Goal: Information Seeking & Learning: Learn about a topic

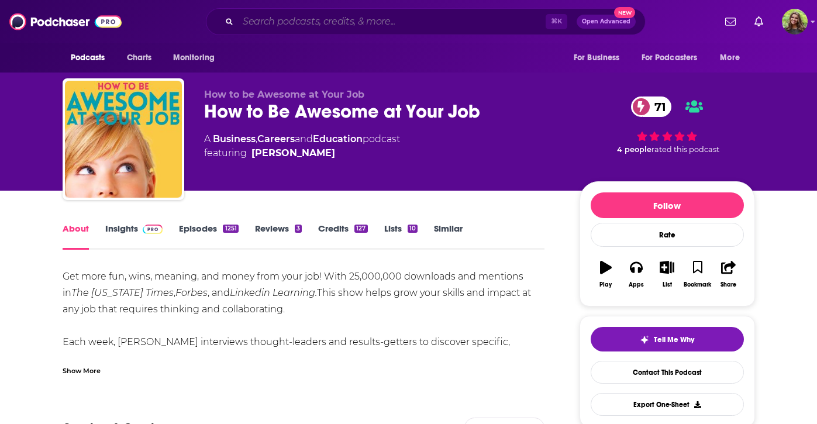
click at [350, 23] on input "Search podcasts, credits, & more..." at bounding box center [391, 21] width 307 height 19
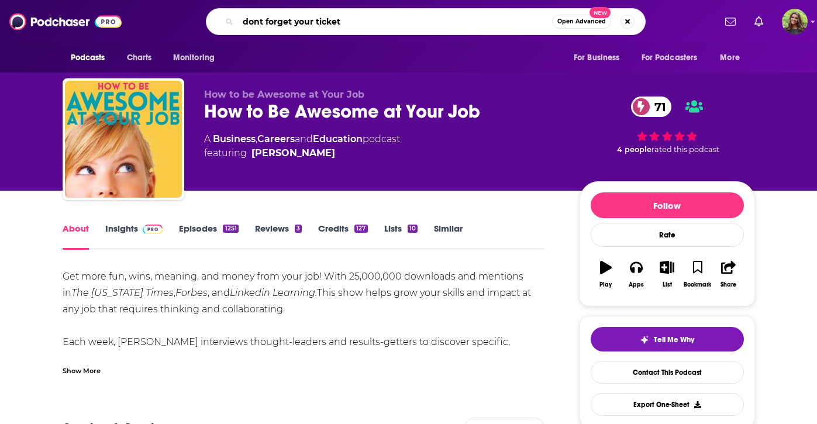
type input "dont forget your tickets"
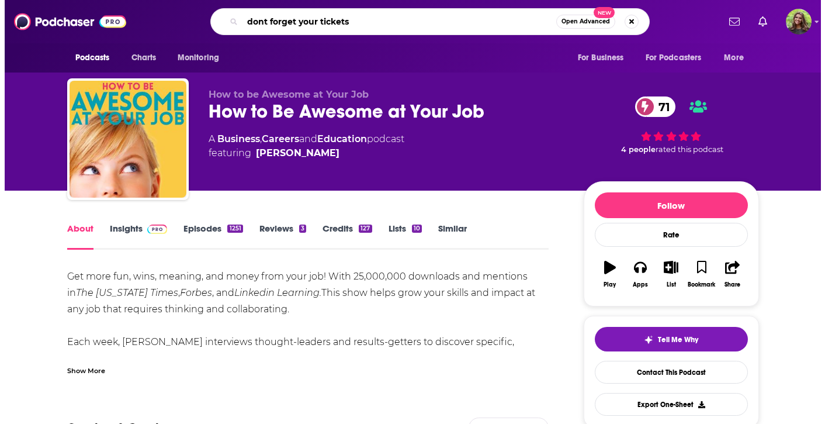
scroll to position [0, 44]
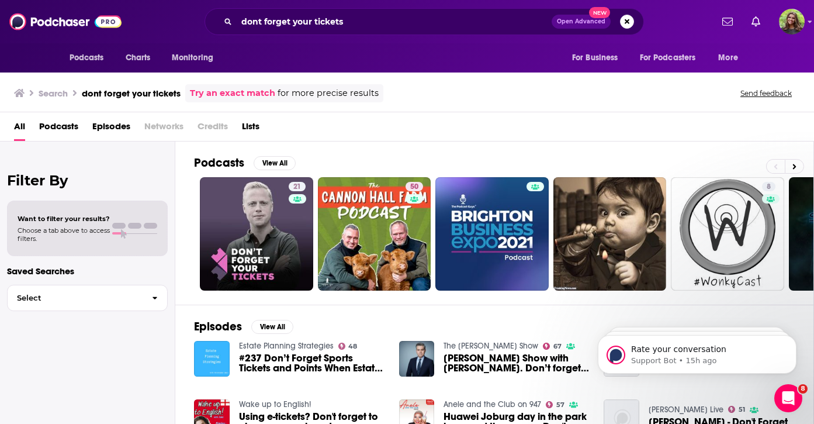
click at [74, 129] on span "Podcasts" at bounding box center [58, 129] width 39 height 24
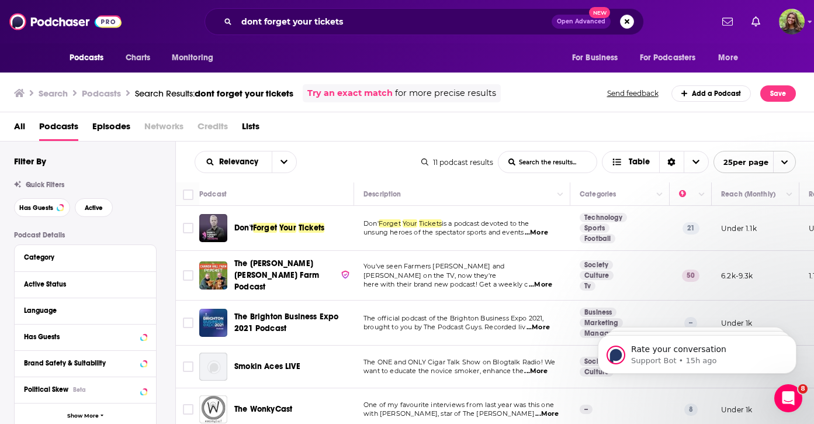
click at [271, 226] on span "Forget" at bounding box center [265, 228] width 24 height 10
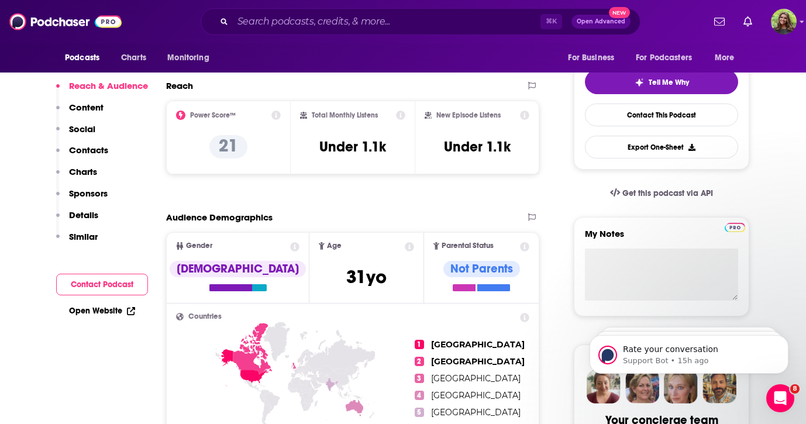
scroll to position [82, 0]
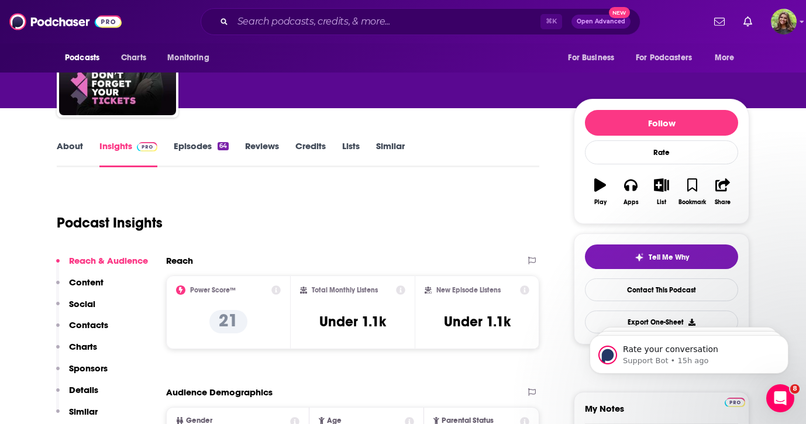
click at [198, 144] on link "Episodes 64" at bounding box center [201, 153] width 55 height 27
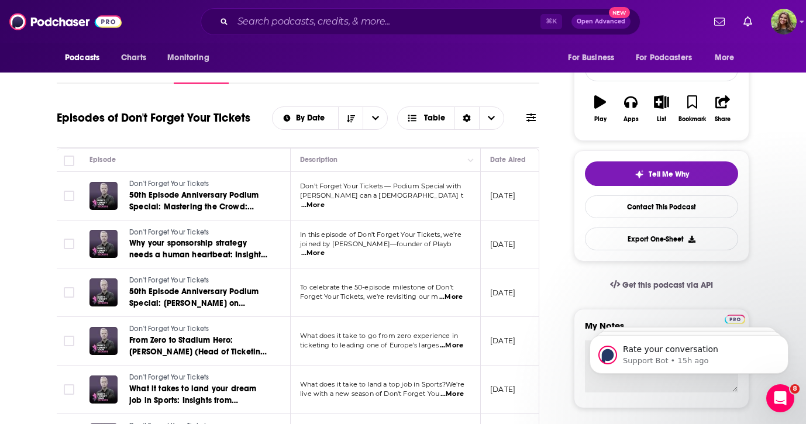
scroll to position [170, 0]
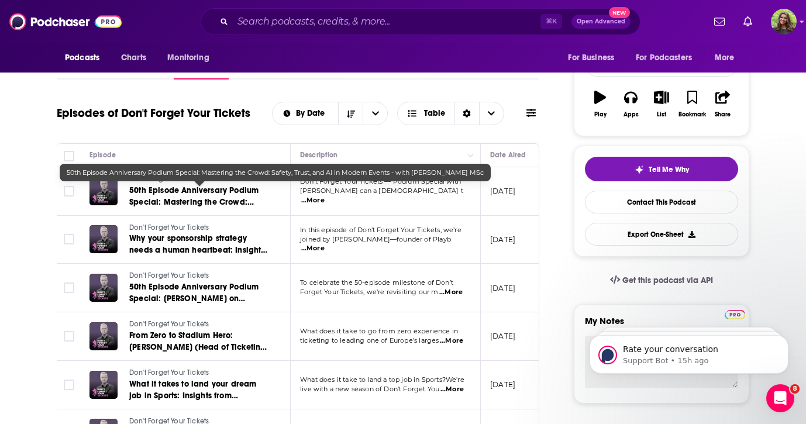
click at [199, 193] on span "50th Episode Anniversary Podium Special: Mastering the Crowd: Safety, Trust, an…" at bounding box center [195, 207] width 132 height 45
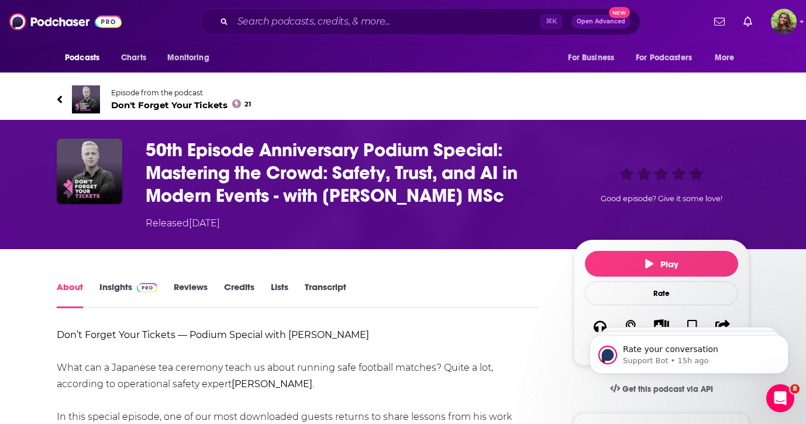
click at [538, 101] on div "Episode from the podcast Don't Forget Your Tickets 21" at bounding box center [403, 99] width 692 height 47
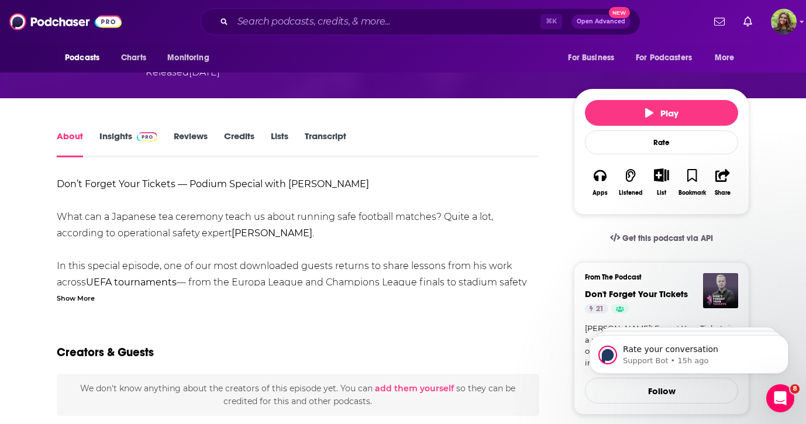
scroll to position [148, 0]
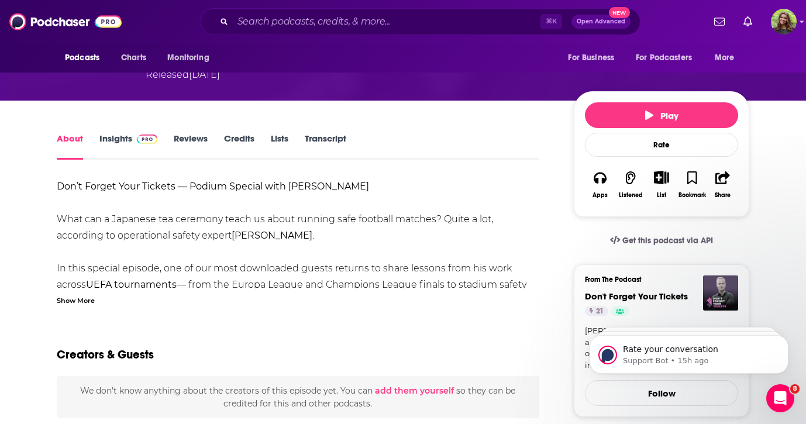
click at [78, 300] on div "Show More" at bounding box center [76, 299] width 38 height 11
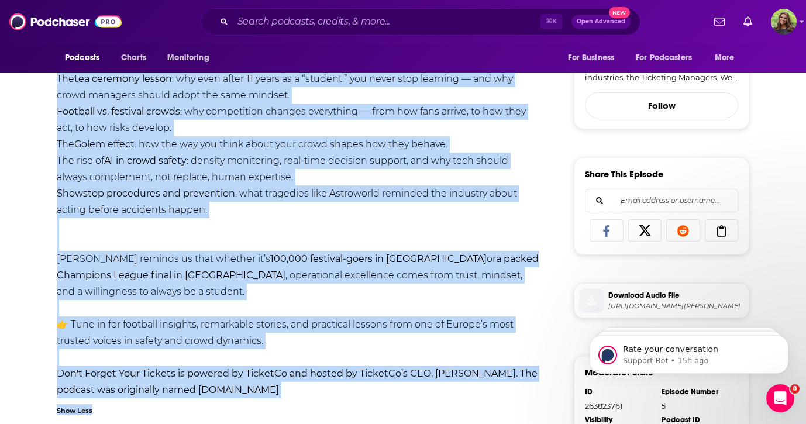
scroll to position [513, 0]
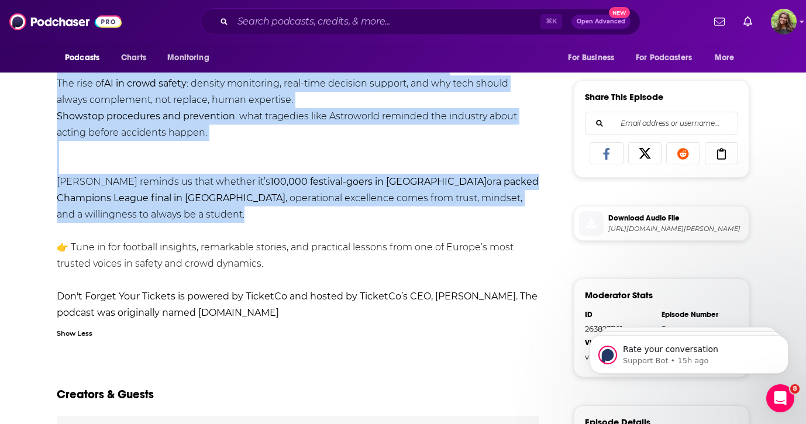
drag, startPoint x: 57, startPoint y: 117, endPoint x: 243, endPoint y: 212, distance: 208.6
click at [243, 212] on div "Don’t Forget Your Tickets — Podium Special with Morten Therkildsen What can a J…" at bounding box center [298, 67] width 482 height 507
copy div "What can a Japanese tea ceremony teach us about running safe football matches? …"
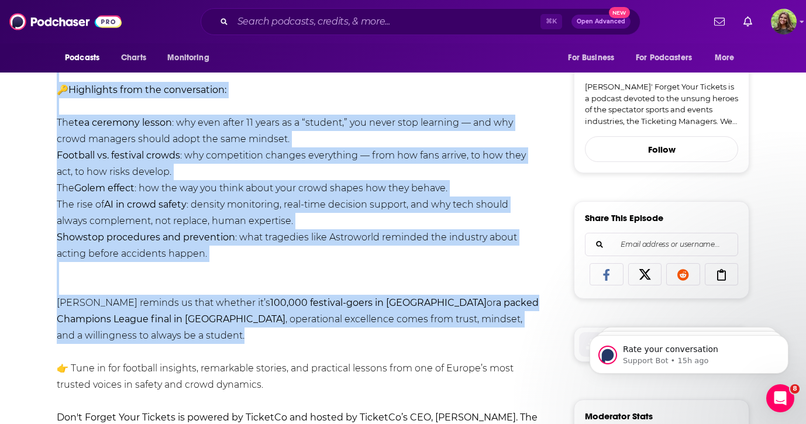
scroll to position [137, 0]
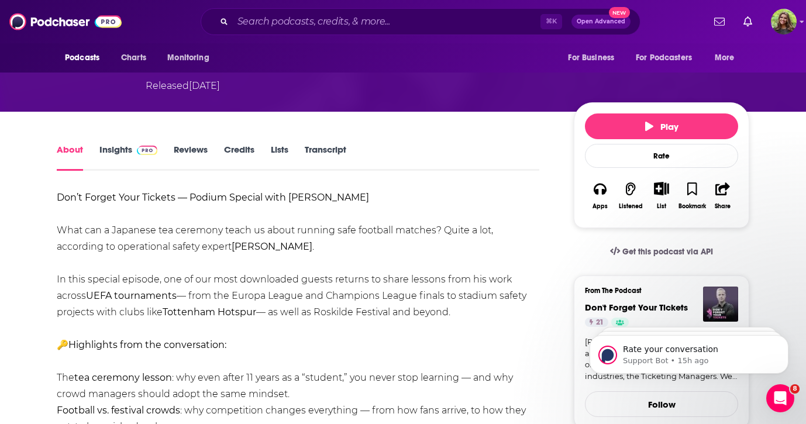
click at [240, 250] on b "Morten Therkildsen" at bounding box center [271, 246] width 81 height 11
drag, startPoint x: 233, startPoint y: 248, endPoint x: 324, endPoint y: 261, distance: 92.1
drag, startPoint x: 328, startPoint y: 251, endPoint x: 234, endPoint y: 248, distance: 93.6
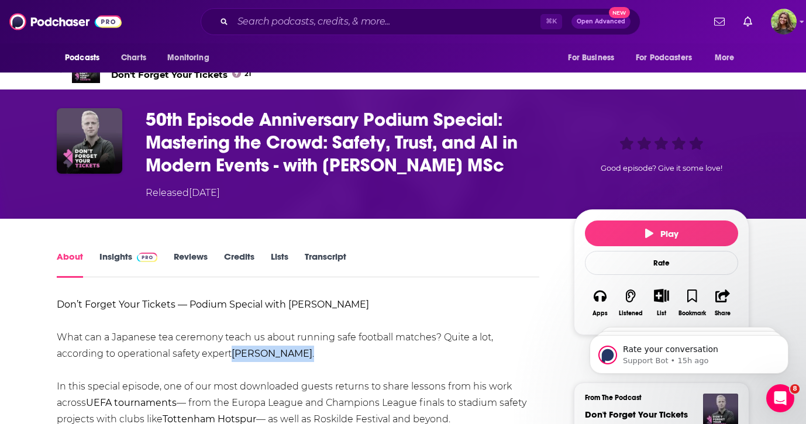
scroll to position [23, 0]
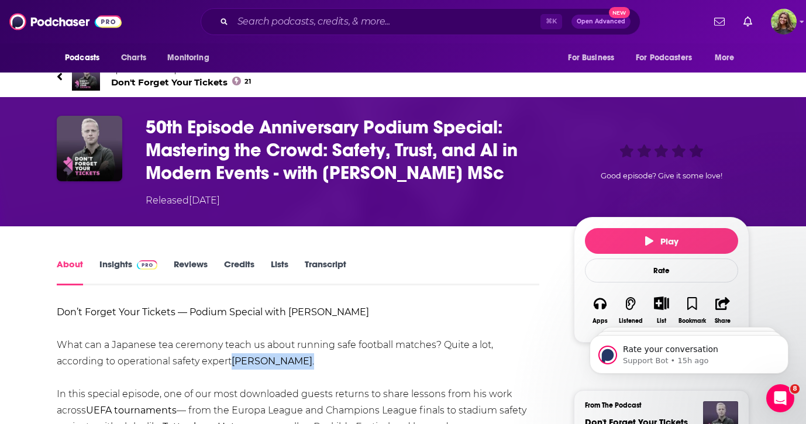
copy div "Morten Therkildsen ."
click at [341, 25] on input "Search podcasts, credits, & more..." at bounding box center [386, 21] width 307 height 19
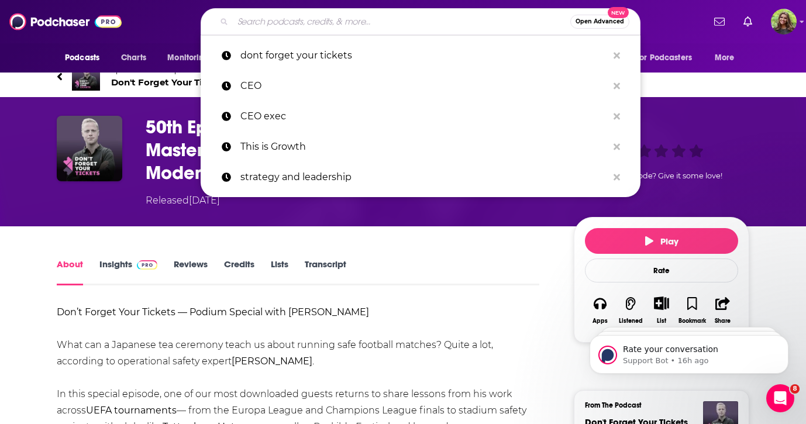
paste input "TicketManager All Access Interview Series"
type input "TicketManager All Access Interview Series"
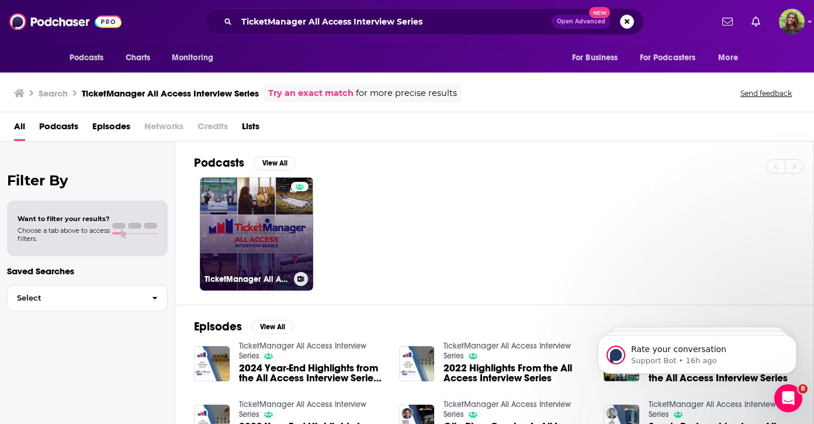
click at [280, 224] on link "TicketManager All Access Interview Series" at bounding box center [256, 233] width 113 height 113
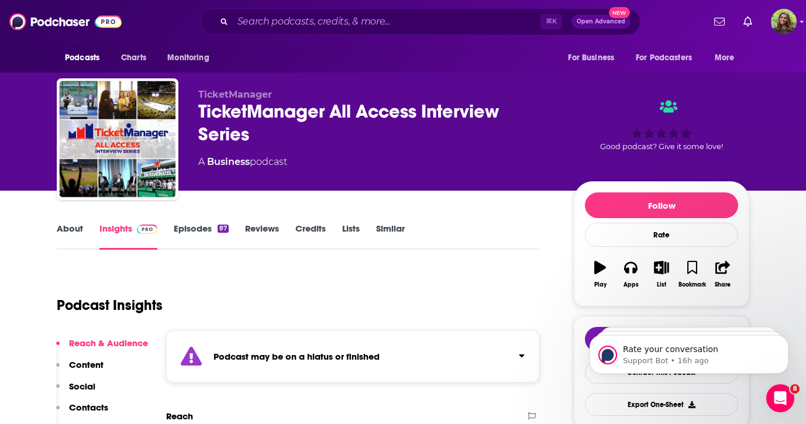
click at [188, 233] on link "Episodes 87" at bounding box center [201, 236] width 55 height 27
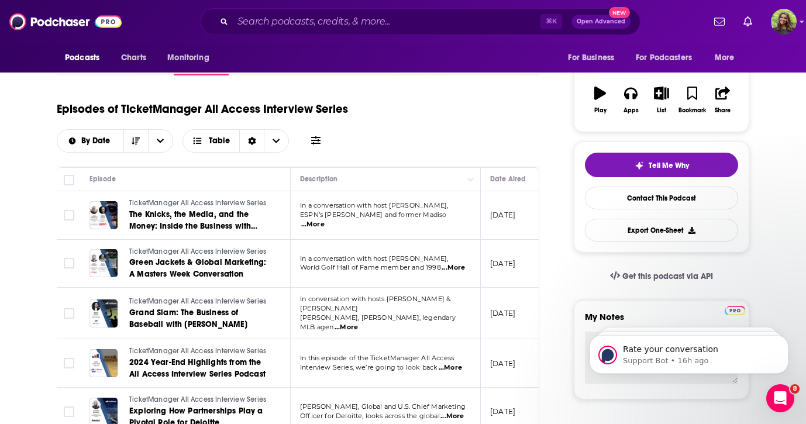
scroll to position [175, 0]
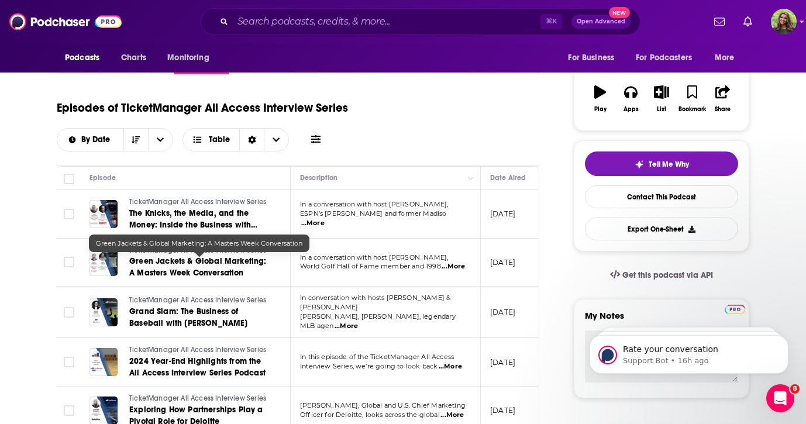
click at [214, 257] on span "Green Jackets & Global Marketing: A Masters Week Conversation" at bounding box center [197, 267] width 137 height 22
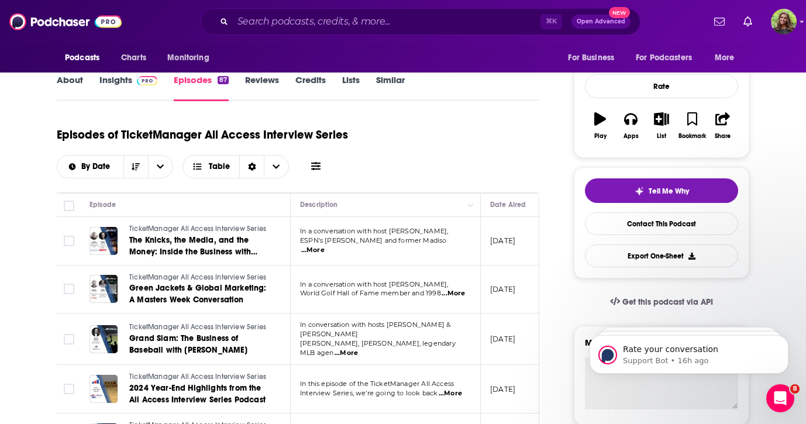
scroll to position [162, 0]
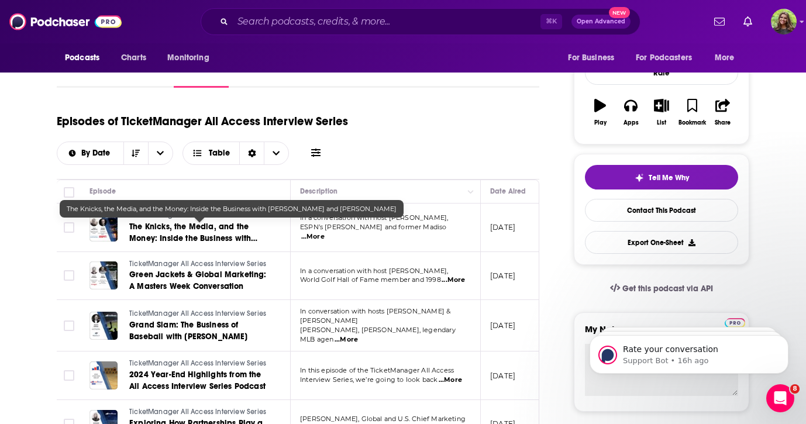
click at [199, 233] on span "The Knicks, the Media, and the Money: Inside the Business with Schaap and Check…" at bounding box center [193, 244] width 128 height 45
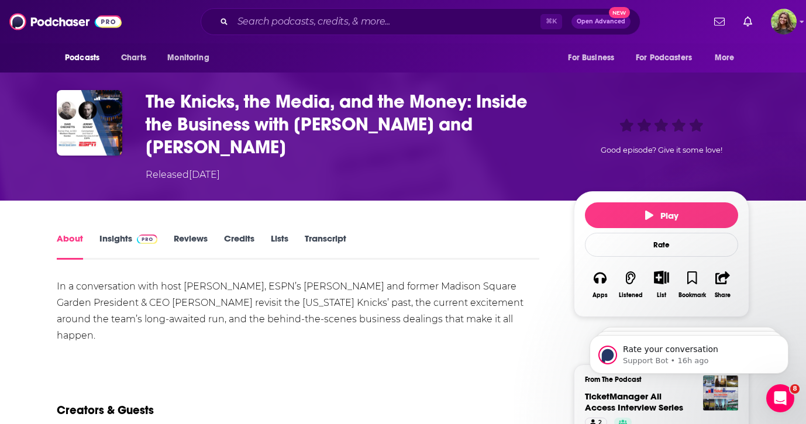
scroll to position [47, 0]
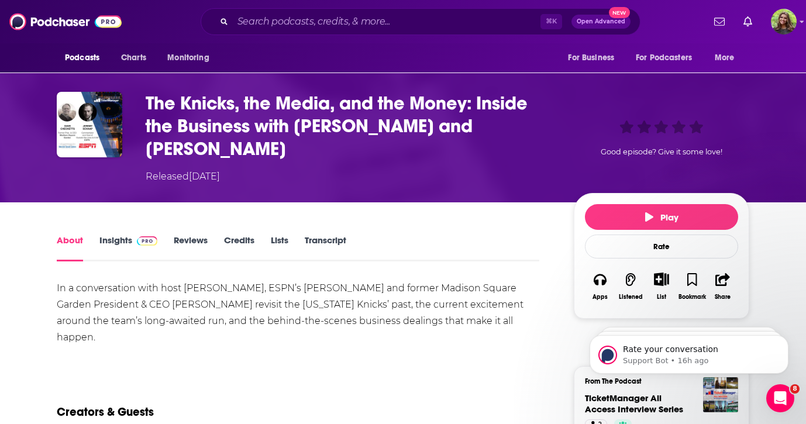
drag, startPoint x: 103, startPoint y: 311, endPoint x: 39, endPoint y: 248, distance: 89.3
copy div "In a conversation with host Michael Goldstein, ESPN’s Jeremy Schaap and former …"
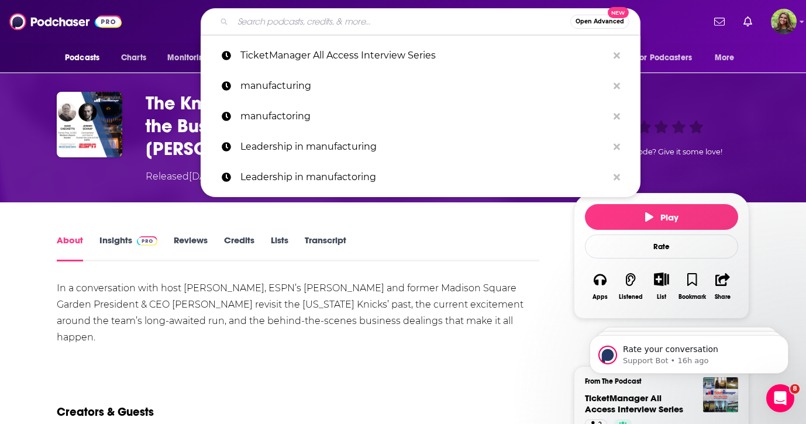
click at [258, 28] on input "Search podcasts, credits, & more..." at bounding box center [401, 21] width 337 height 19
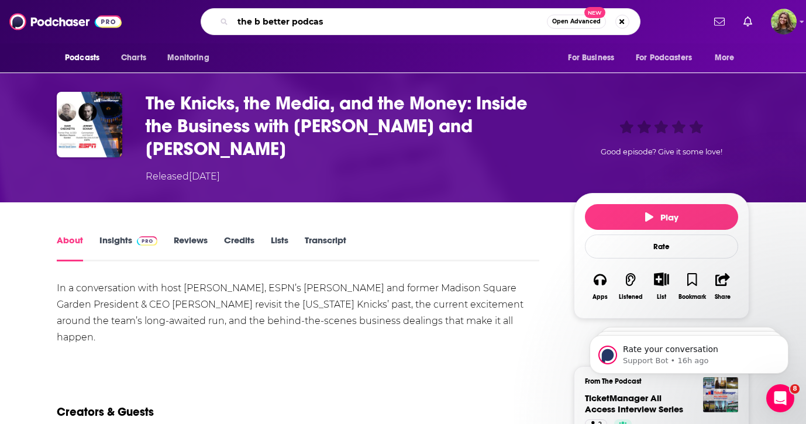
type input "the b better podcast"
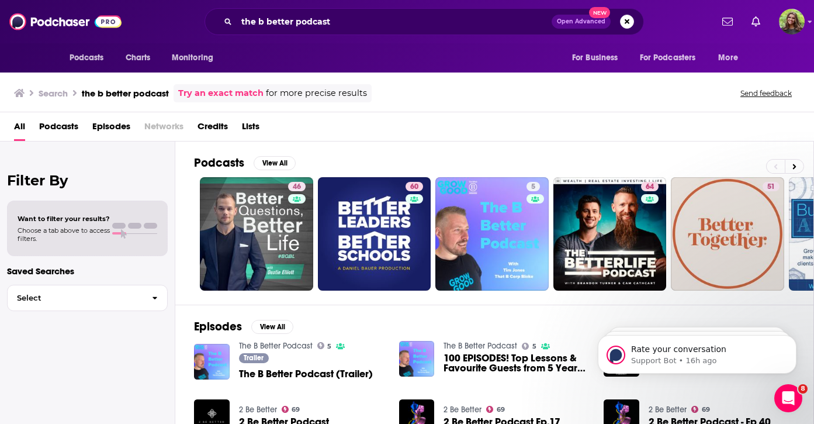
click at [48, 128] on span "Podcasts" at bounding box center [58, 129] width 39 height 24
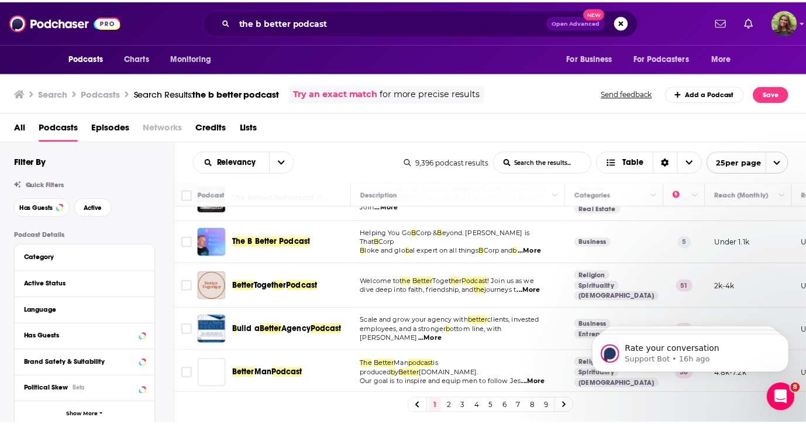
scroll to position [130, 0]
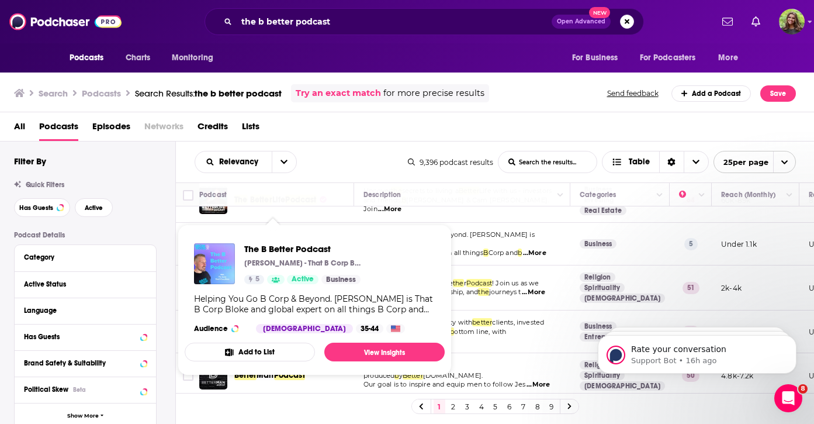
click at [279, 243] on div "The B Better Podcast Tim Jones - That B Corp Bloke 5 Active Business Helping Yo…" at bounding box center [315, 288] width 260 height 109
click at [279, 248] on span "The B Better Podcast" at bounding box center [302, 248] width 117 height 11
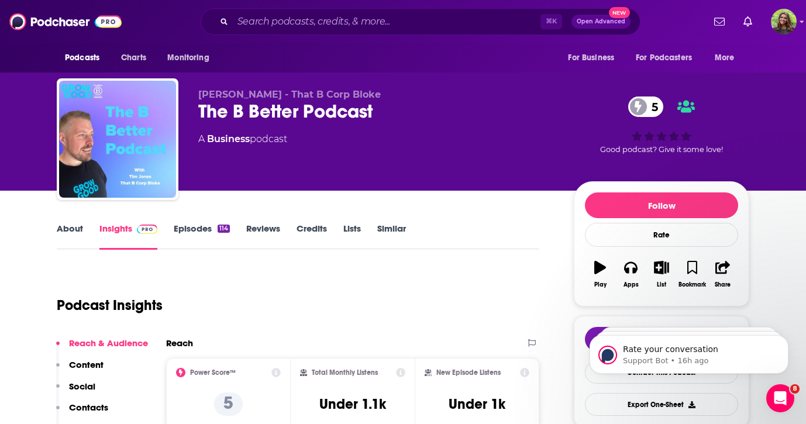
click at [184, 228] on link "Episodes 114" at bounding box center [202, 236] width 56 height 27
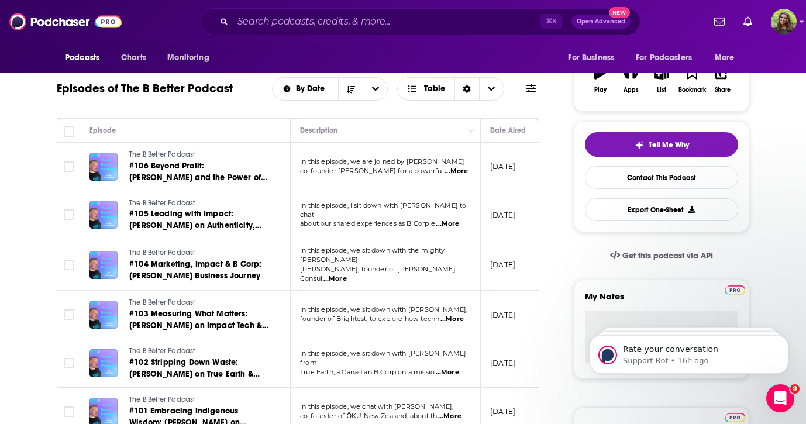
scroll to position [193, 0]
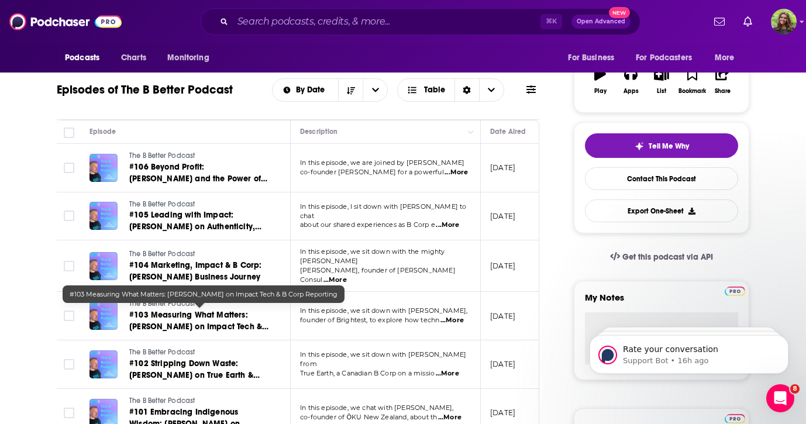
click at [174, 317] on link "#103 Measuring What Matters: Chris Bolman on Impact Tech & B Corp Reporting" at bounding box center [199, 320] width 140 height 23
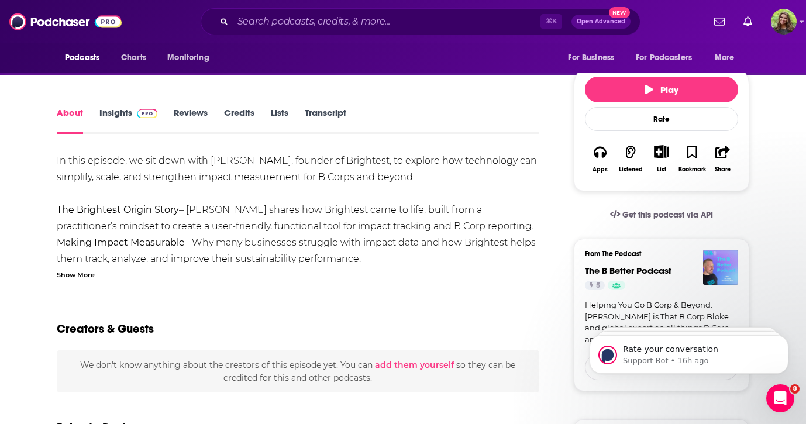
scroll to position [85, 0]
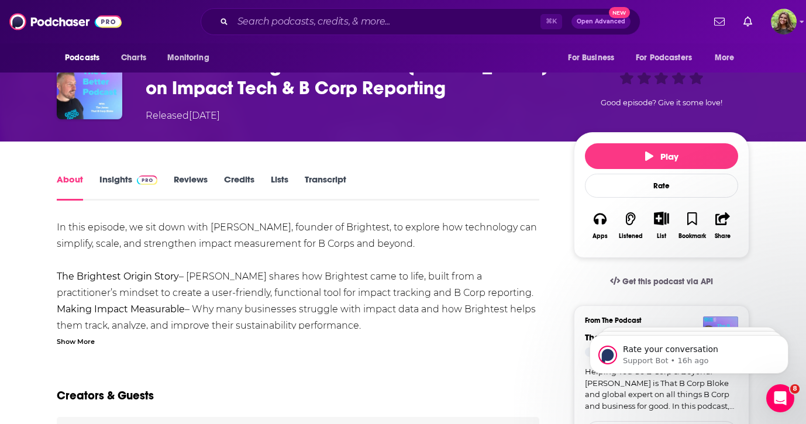
drag, startPoint x: 53, startPoint y: 227, endPoint x: 389, endPoint y: 327, distance: 350.1
copy div "In this episode, we sit down with Chris Bolman, founder of Brightest, to explor…"
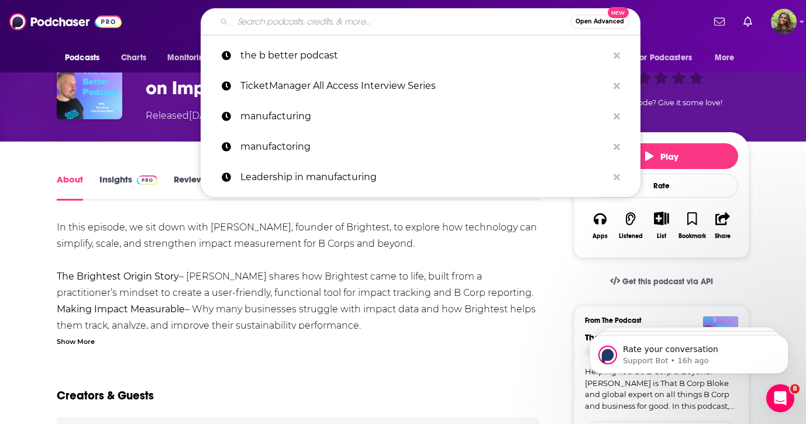
click at [275, 19] on input "Search podcasts, credits, & more..." at bounding box center [401, 21] width 337 height 19
paste input "The Mission Driven Business Podcast"
type input "The Mission Driven Business Podcast"
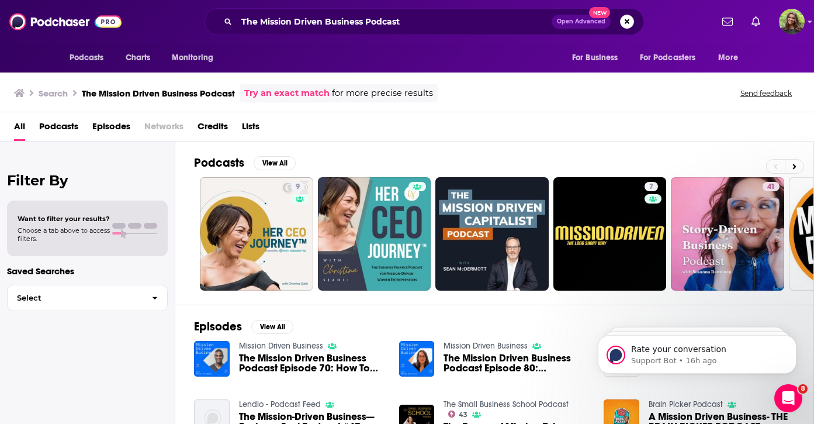
click at [69, 124] on span "Podcasts" at bounding box center [58, 129] width 39 height 24
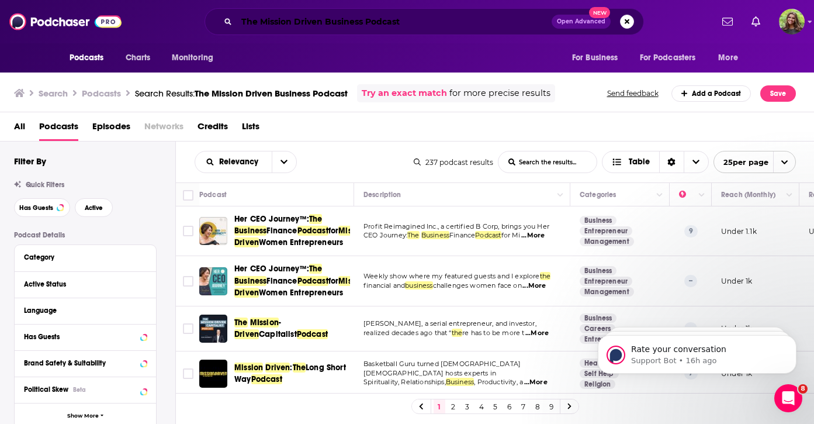
click at [443, 23] on input "The Mission Driven Business Podcast" at bounding box center [394, 21] width 315 height 19
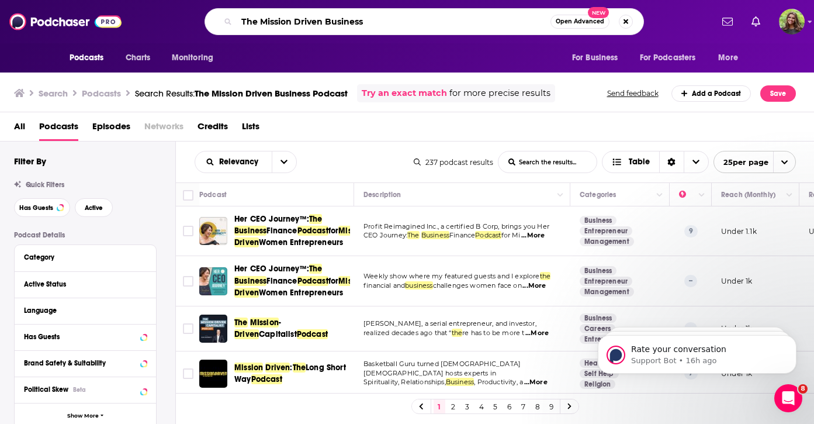
type input "The Mission Driven Business"
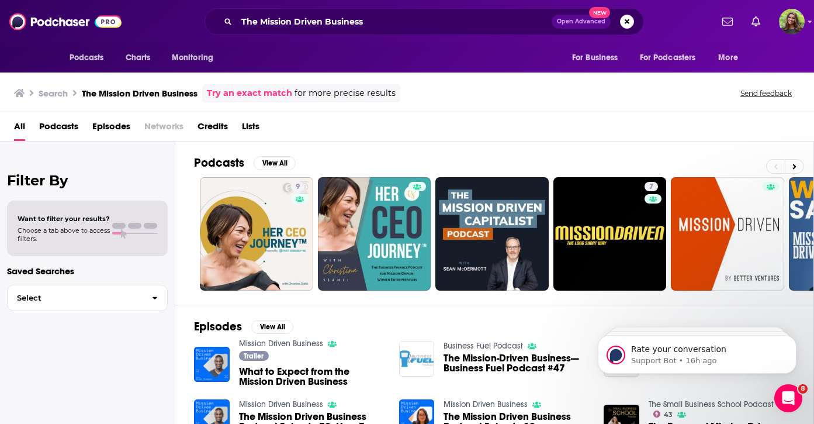
click at [66, 126] on span "Podcasts" at bounding box center [58, 129] width 39 height 24
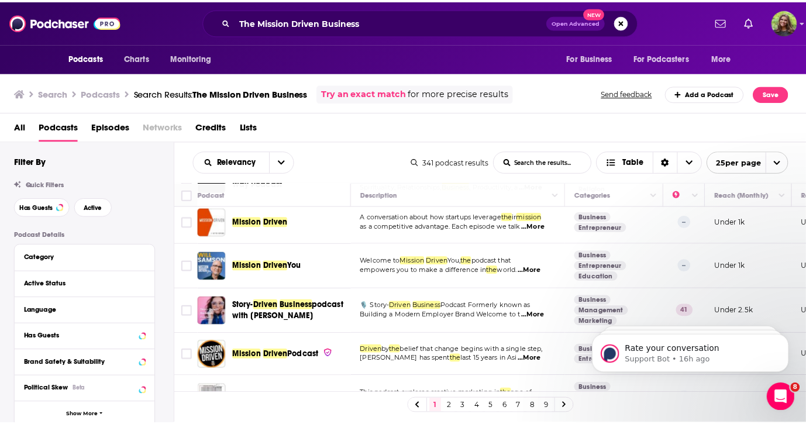
scroll to position [222, 0]
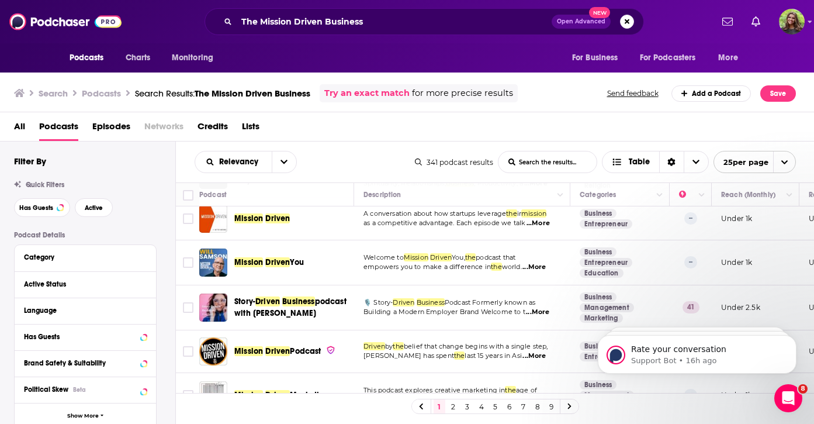
click at [271, 350] on span "Driven" at bounding box center [277, 351] width 25 height 10
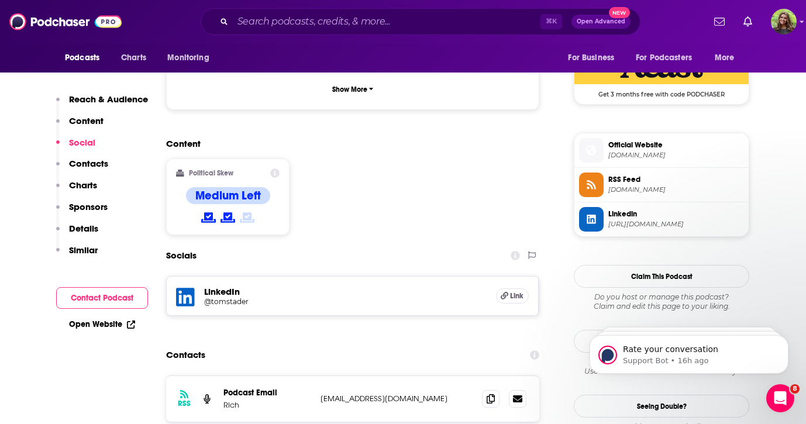
scroll to position [898, 0]
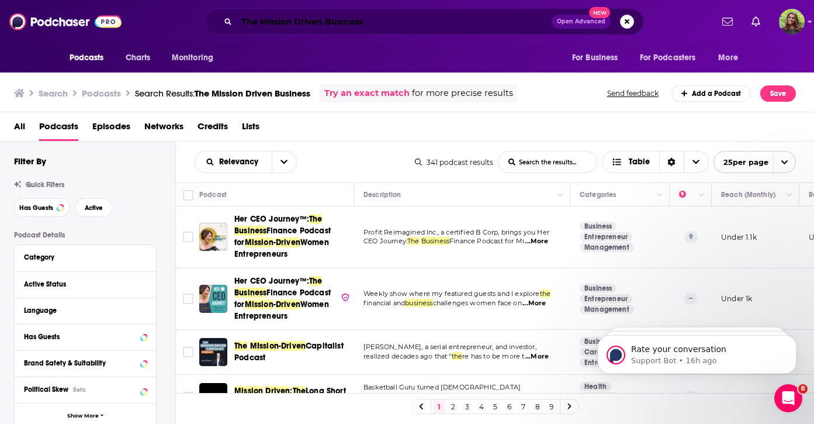
click at [378, 27] on input "The Mission Driven Business" at bounding box center [394, 21] width 315 height 19
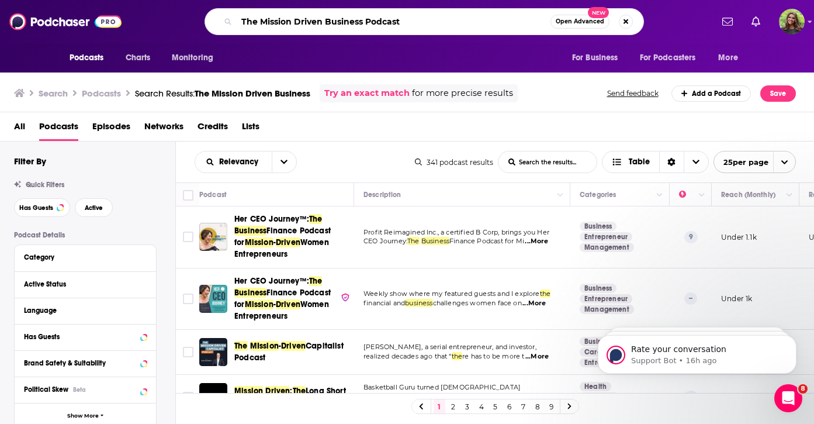
click at [258, 25] on input "The Mission Driven Business Podcast" at bounding box center [394, 21] width 314 height 19
type input "Mission Driven Business Podcast"
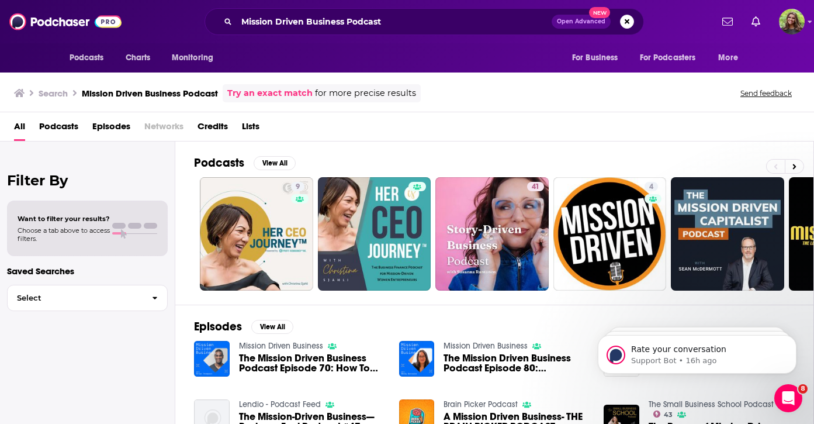
click at [282, 367] on span "The Mission Driven Business Podcast Episode 70: How To Create Powerful Mission,…" at bounding box center [312, 363] width 146 height 20
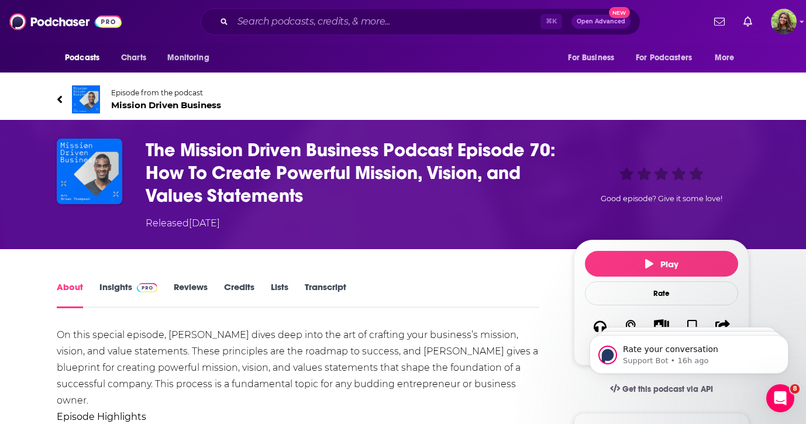
click at [113, 282] on link "Insights" at bounding box center [128, 294] width 58 height 27
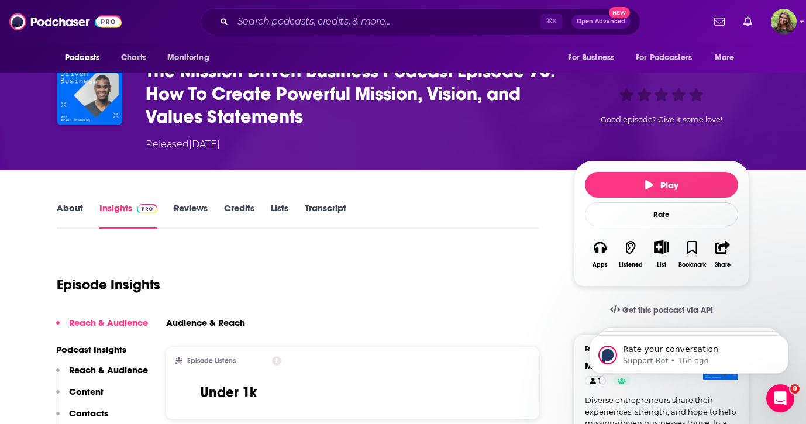
scroll to position [83, 0]
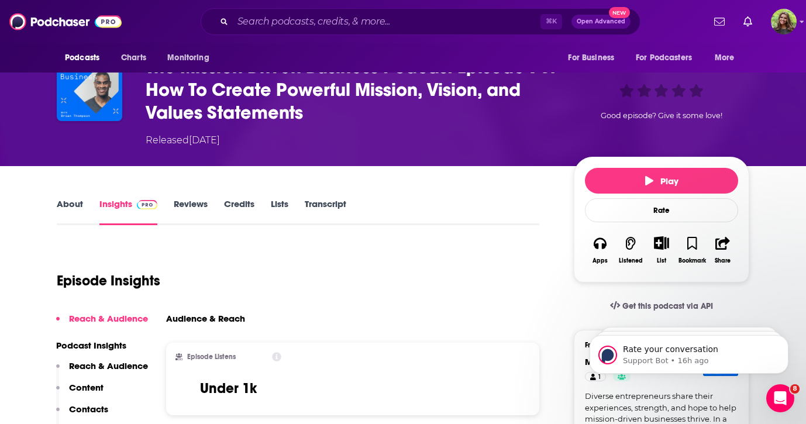
click at [71, 198] on link "About" at bounding box center [70, 211] width 26 height 27
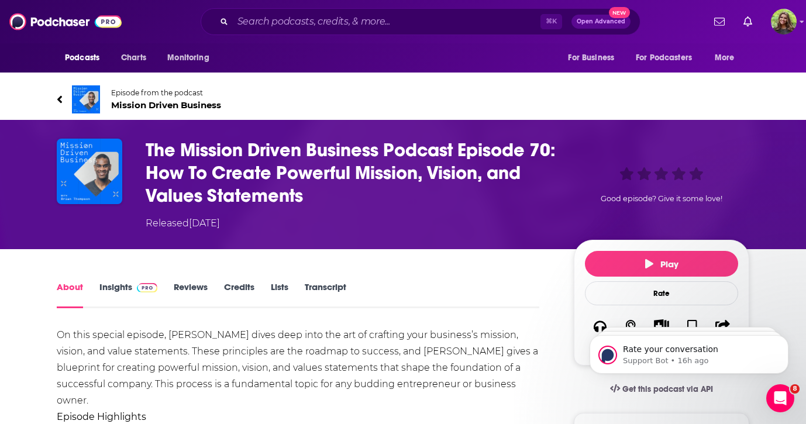
click at [63, 99] on link "Episode from the podcast Mission Driven Business" at bounding box center [403, 99] width 692 height 28
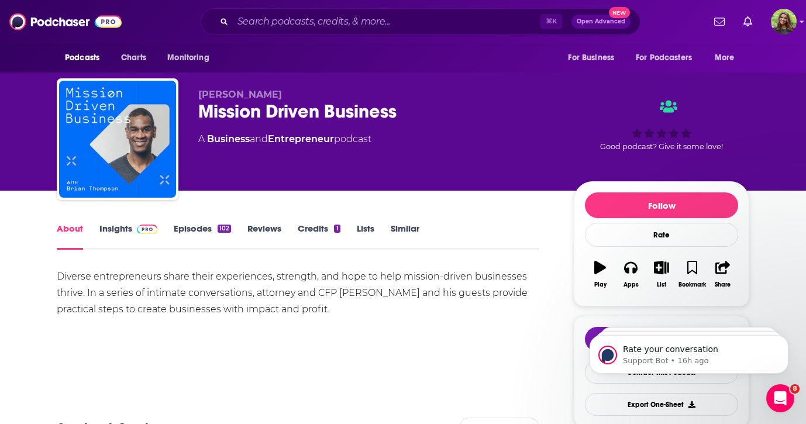
click at [199, 232] on link "Episodes 102" at bounding box center [202, 236] width 57 height 27
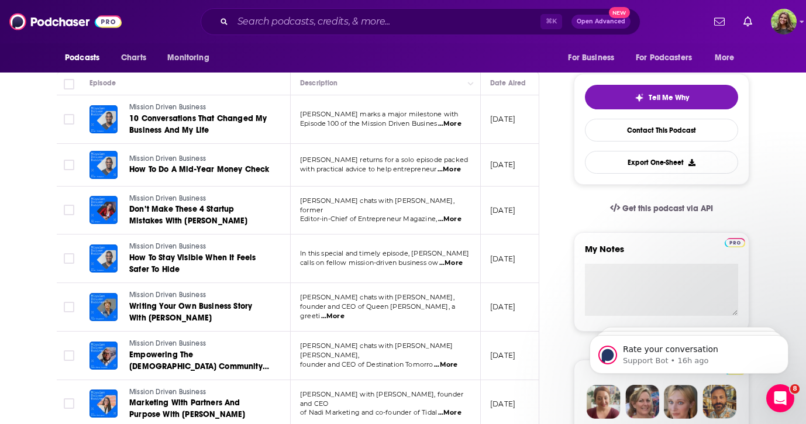
scroll to position [241, 0]
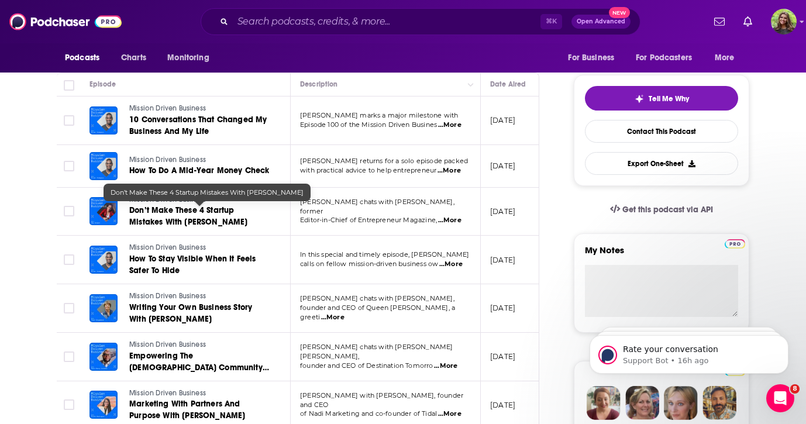
click at [219, 208] on span "Don’t Make These 4 Startup Mistakes With Amy Cosper" at bounding box center [188, 216] width 119 height 22
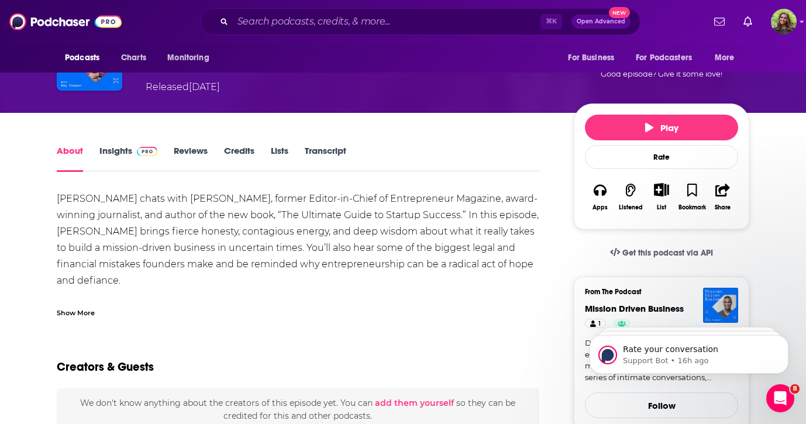
scroll to position [118, 0]
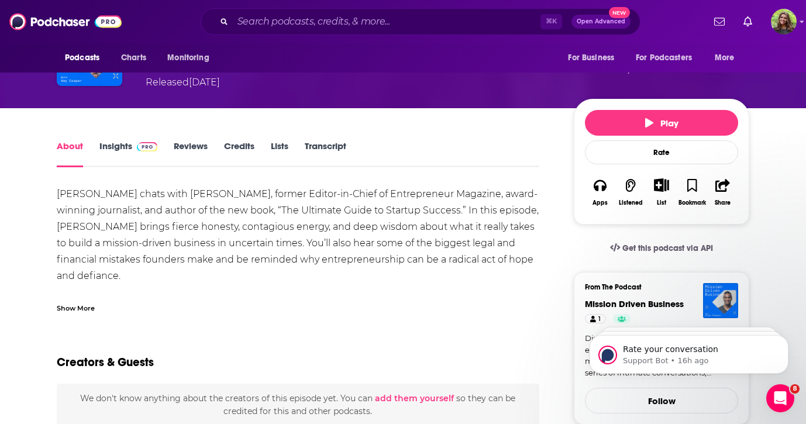
click at [89, 305] on div "Show More" at bounding box center [76, 307] width 38 height 11
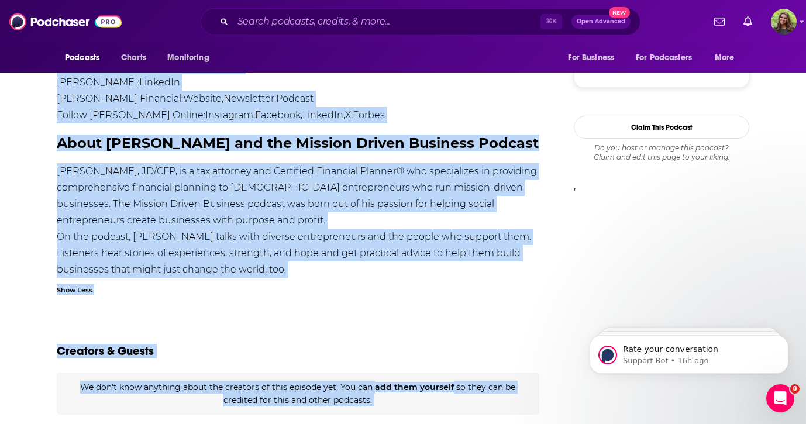
scroll to position [1122, 0]
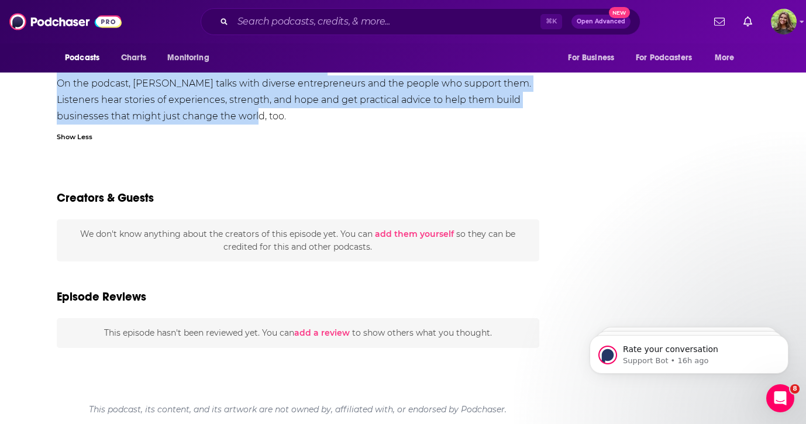
drag, startPoint x: 46, startPoint y: 318, endPoint x: 275, endPoint y: 125, distance: 299.5
copy div "Mission-driven businesses don’t have to be altruistic. Amy describes a mission-…"
click at [319, 25] on input "Search podcasts, credits, & more..." at bounding box center [386, 21] width 307 height 19
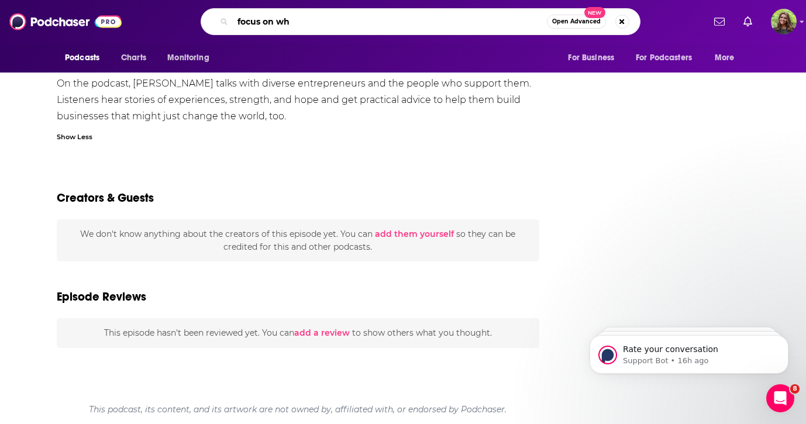
type input "focus on why"
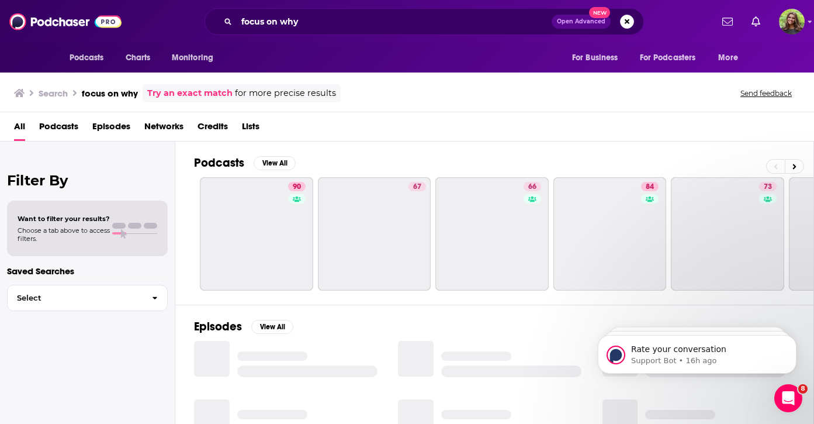
click at [68, 134] on span "Podcasts" at bounding box center [58, 129] width 39 height 24
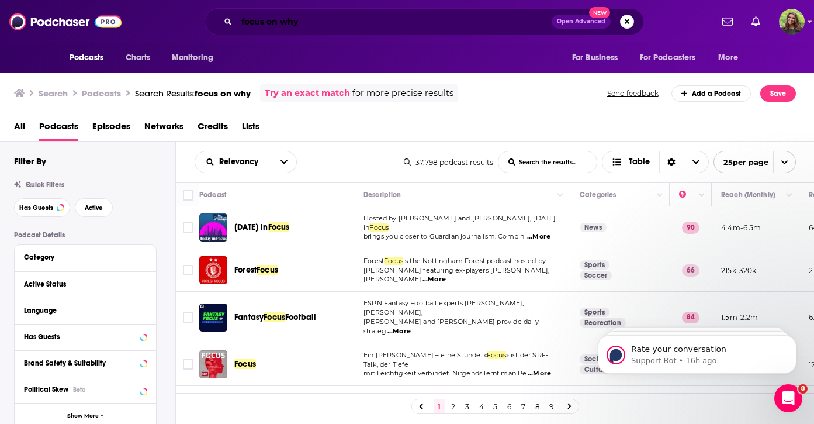
click at [381, 20] on input "focus on why" at bounding box center [394, 21] width 315 height 19
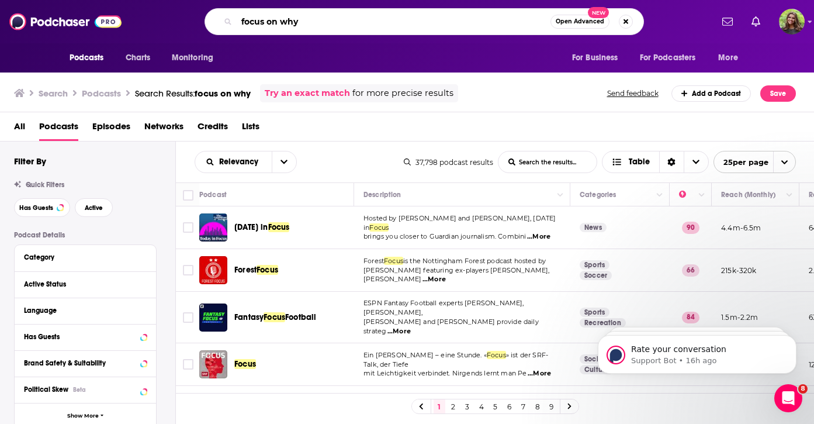
drag, startPoint x: 381, startPoint y: 20, endPoint x: 244, endPoint y: 23, distance: 136.8
click at [244, 23] on input "focus on why" at bounding box center [394, 21] width 314 height 19
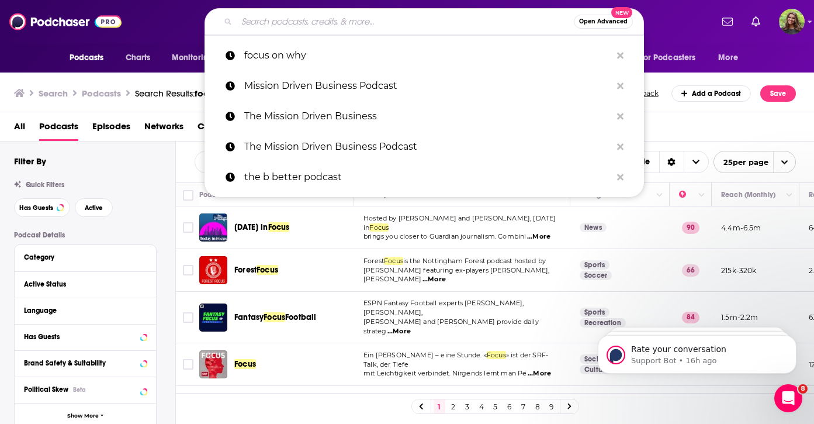
paste input "Focus on WHY"
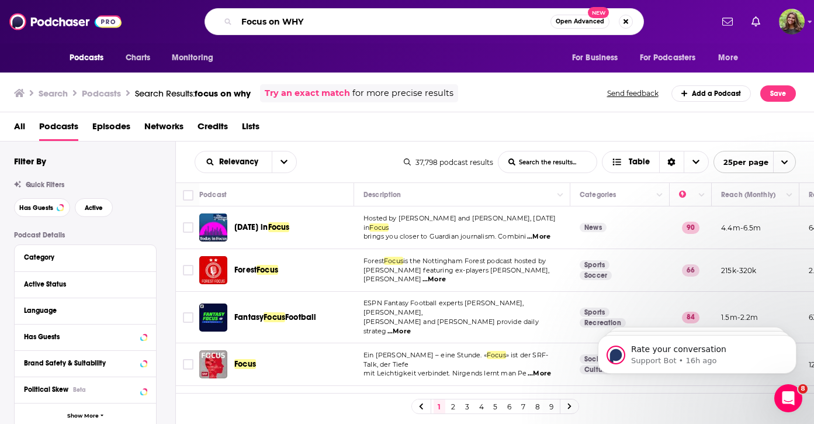
type input "Focus on WHY"
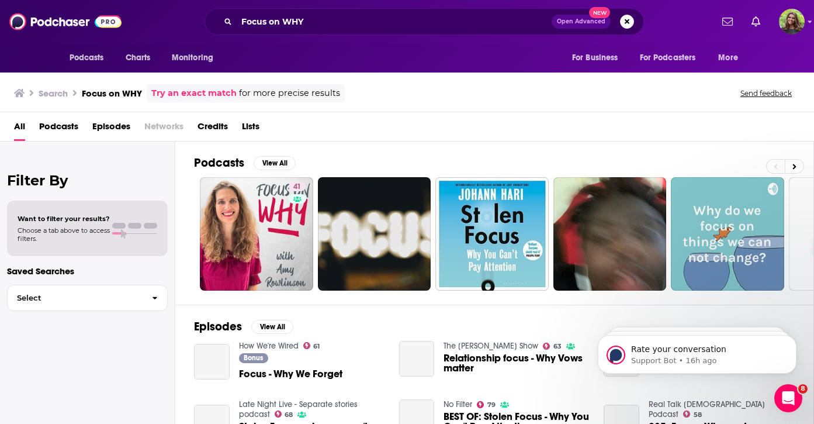
click at [72, 122] on span "Podcasts" at bounding box center [58, 129] width 39 height 24
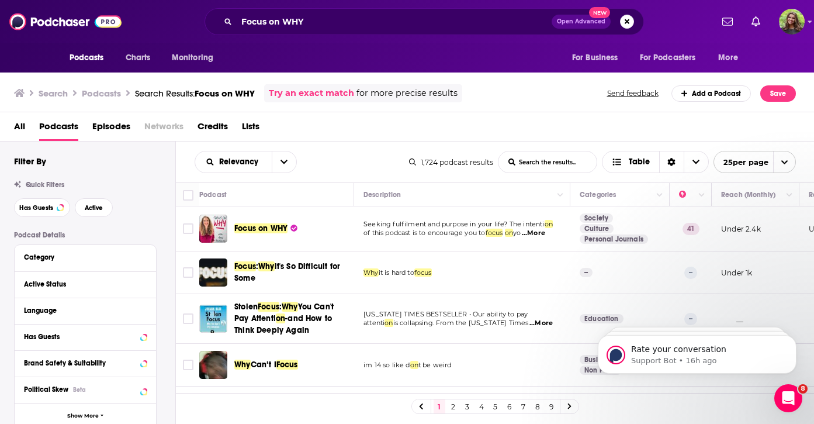
click at [274, 224] on div "Podcasts Charts Monitoring Focus on WHY Open Advanced New For Business For Podc…" at bounding box center [407, 212] width 814 height 424
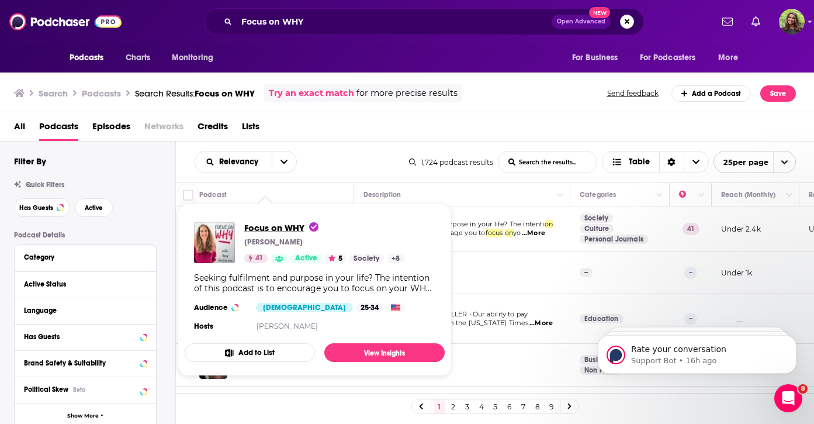
click at [274, 224] on span "Focus on WHY" at bounding box center [281, 227] width 74 height 11
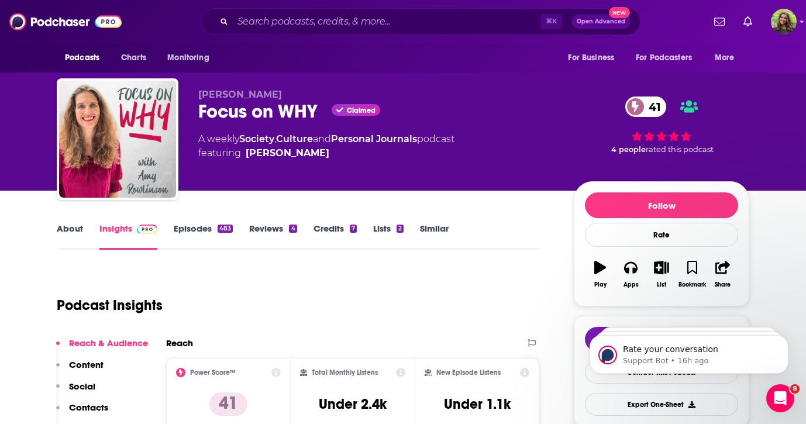
click at [212, 225] on link "Episodes 483" at bounding box center [203, 236] width 59 height 27
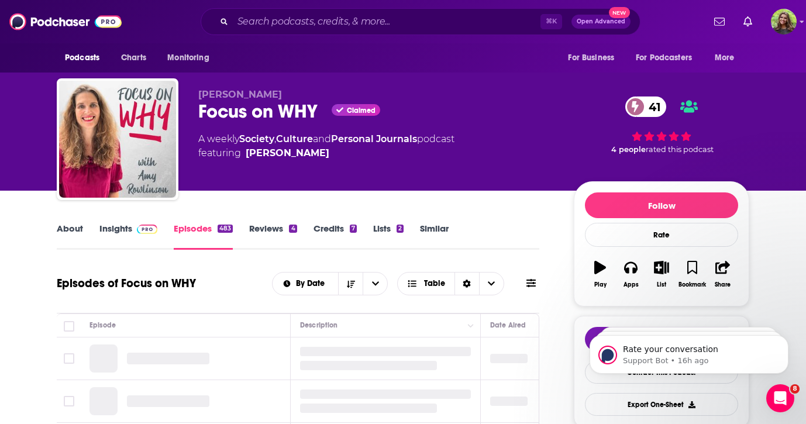
click at [196, 232] on link "Episodes 483" at bounding box center [203, 236] width 59 height 27
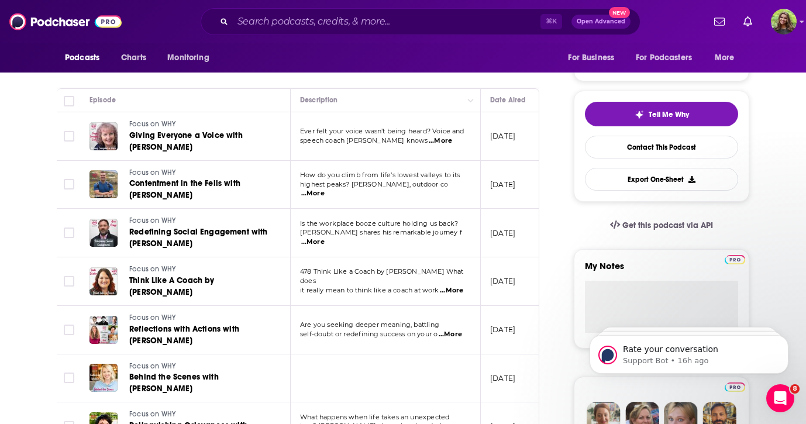
scroll to position [240, 0]
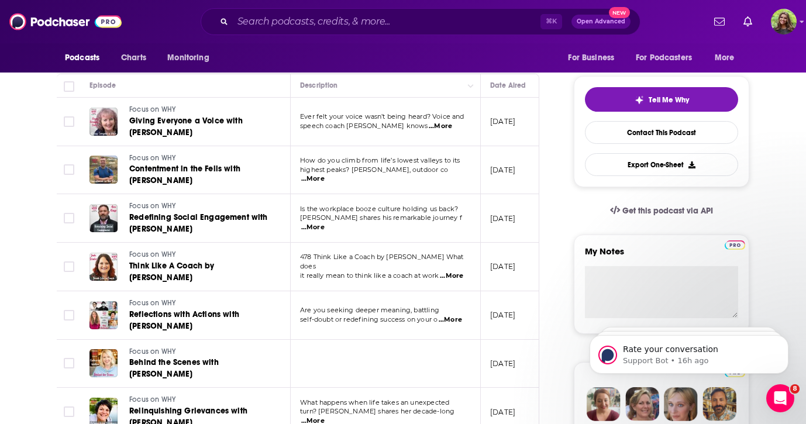
click at [448, 315] on span "...More" at bounding box center [449, 319] width 23 height 9
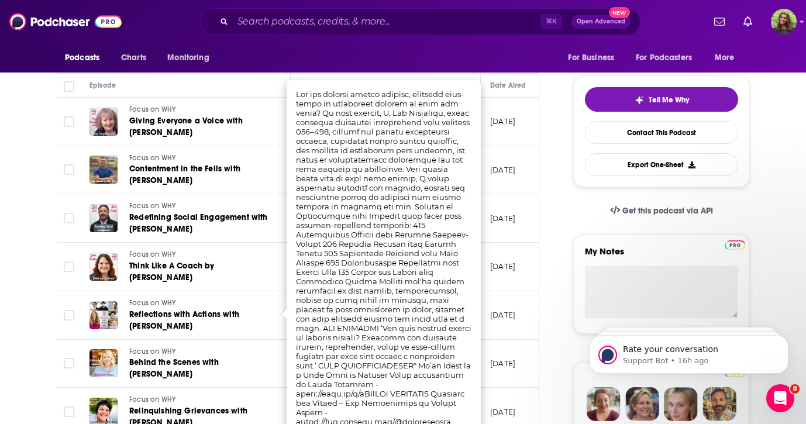
click at [231, 275] on div "Focus on WHY Think Like A Coach by Jude Sclater" at bounding box center [199, 267] width 140 height 34
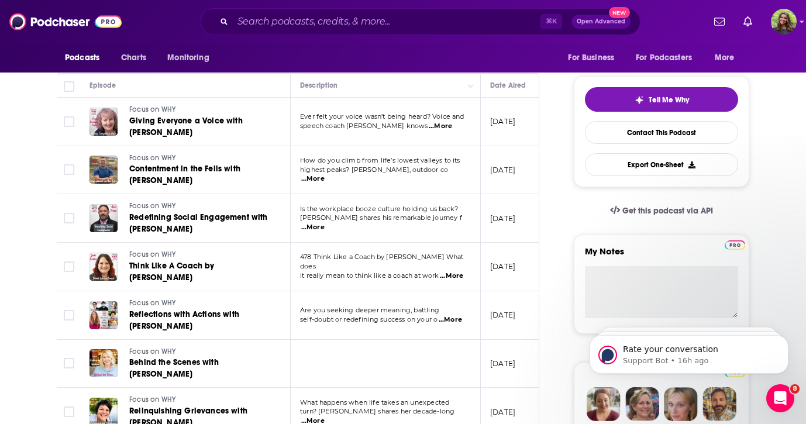
click at [324, 223] on span "...More" at bounding box center [312, 227] width 23 height 9
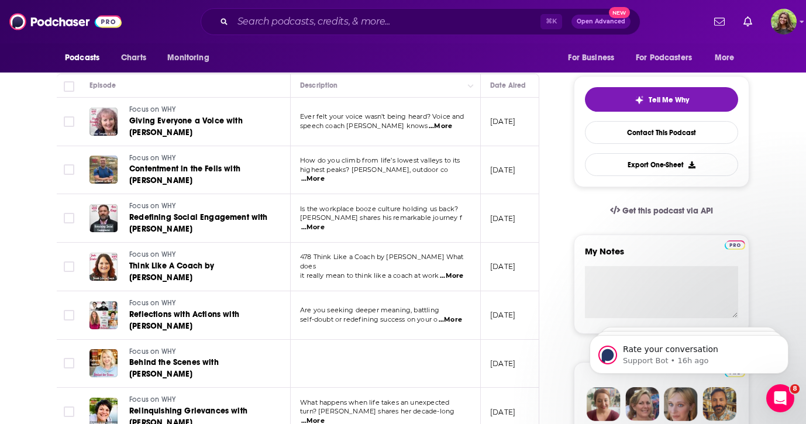
click at [324, 223] on span "...More" at bounding box center [312, 227] width 23 height 9
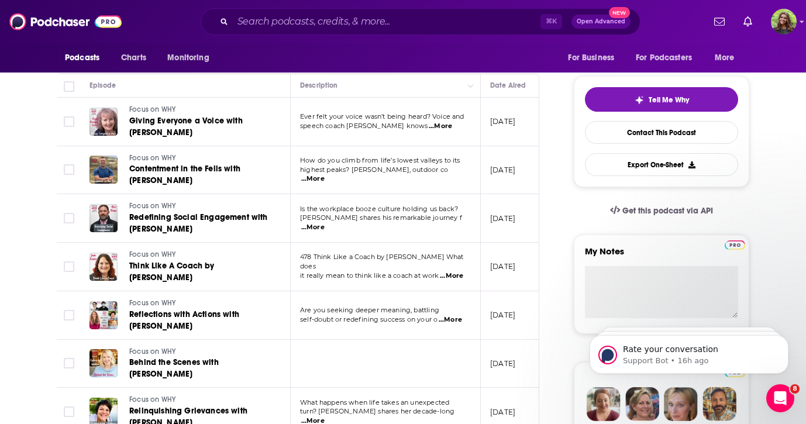
click at [447, 315] on span "...More" at bounding box center [449, 319] width 23 height 9
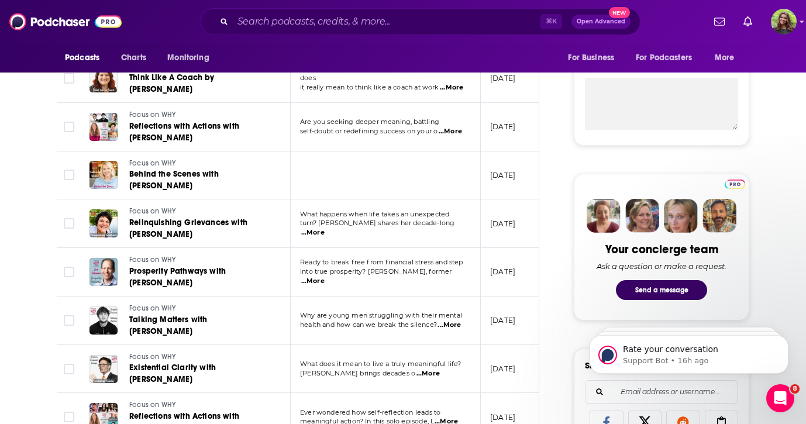
scroll to position [429, 0]
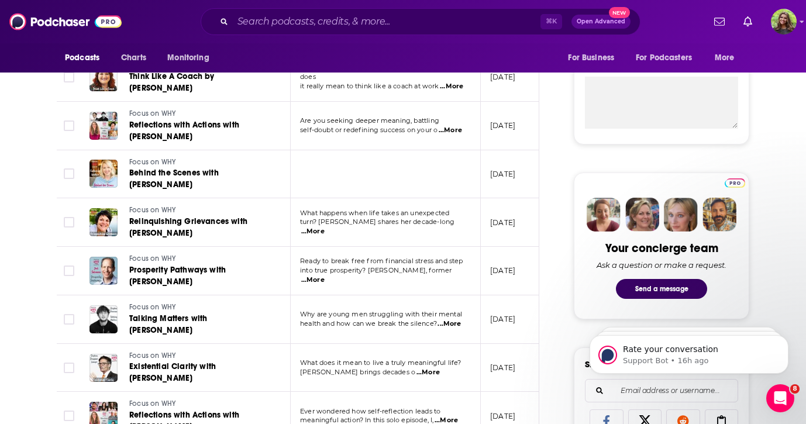
click at [324, 275] on span "...More" at bounding box center [312, 279] width 23 height 9
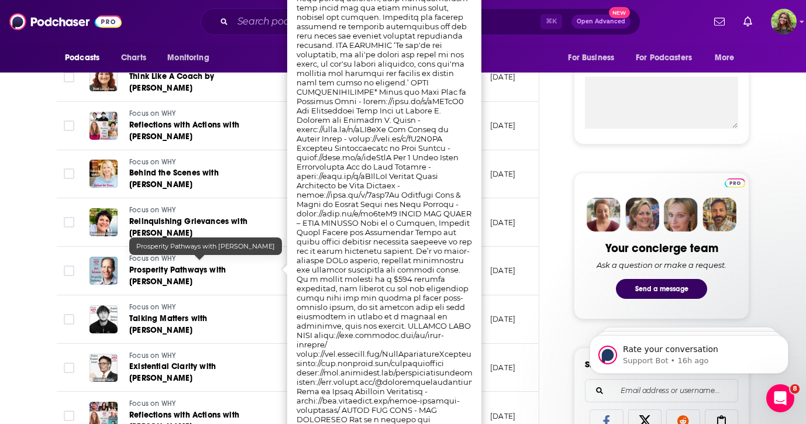
click at [226, 265] on span "Prosperity Pathways with Joel Salomon" at bounding box center [177, 276] width 96 height 22
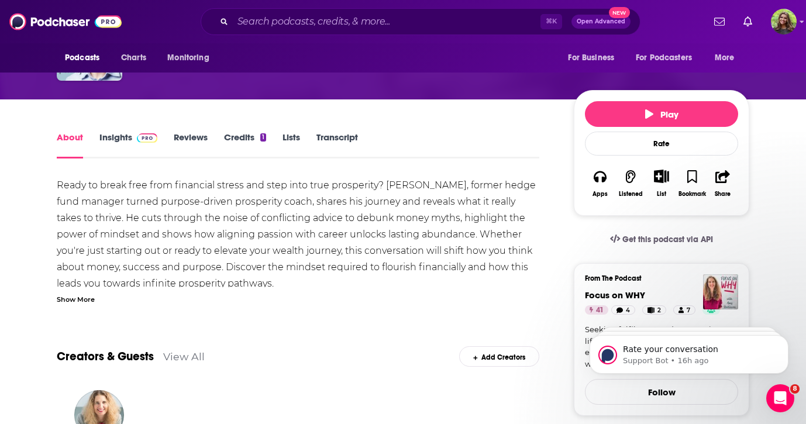
scroll to position [154, 0]
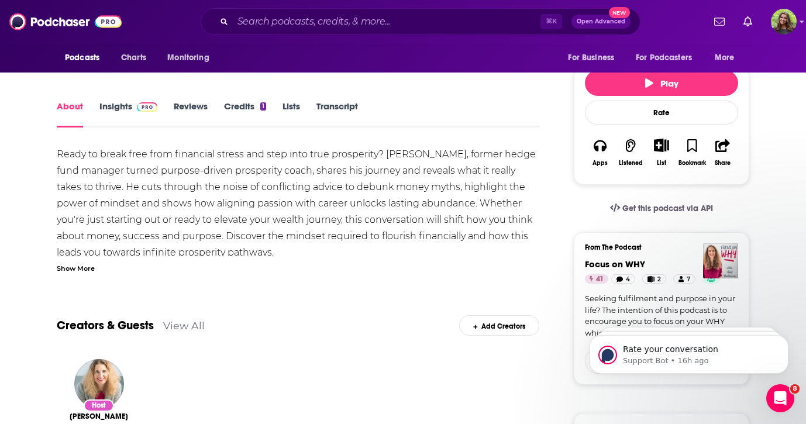
click at [92, 272] on div "Show More" at bounding box center [76, 267] width 38 height 11
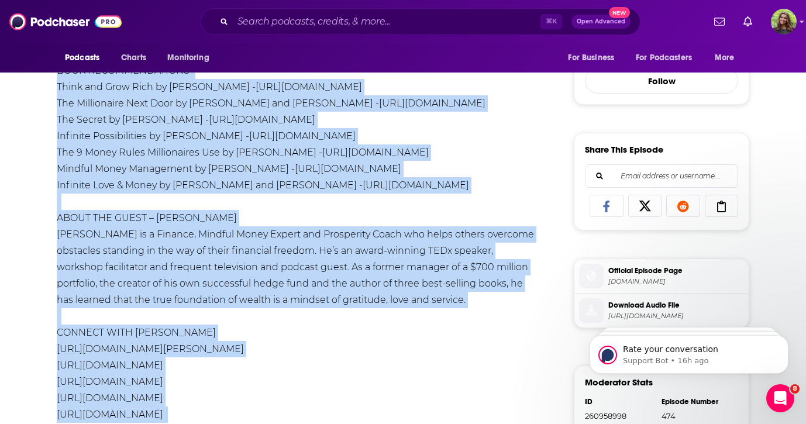
scroll to position [545, 0]
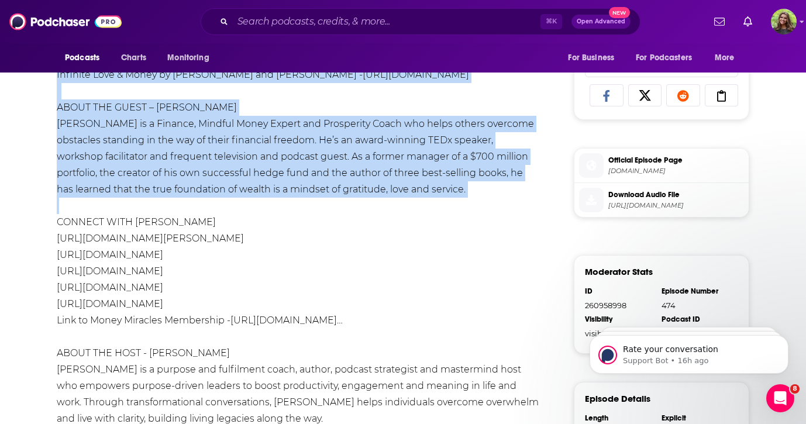
drag, startPoint x: 46, startPoint y: 111, endPoint x: 296, endPoint y: 202, distance: 266.1
copy div "Ready to break free from financial stress and step into true prosperity? Joel S…"
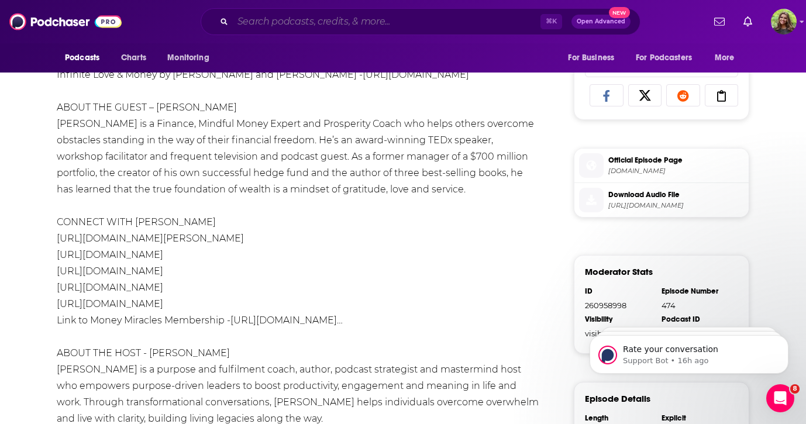
click at [275, 13] on input "Search podcasts, credits, & more..." at bounding box center [386, 21] width 307 height 19
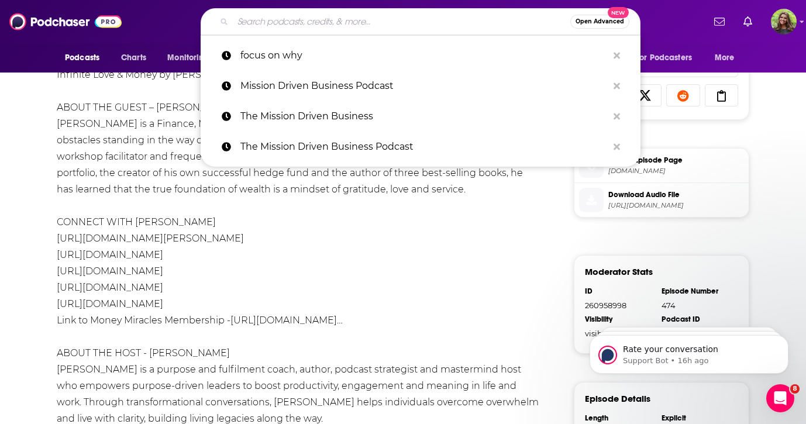
paste input "The Case for Conservation Podcast"
type input "The Case for Conservation Podcast"
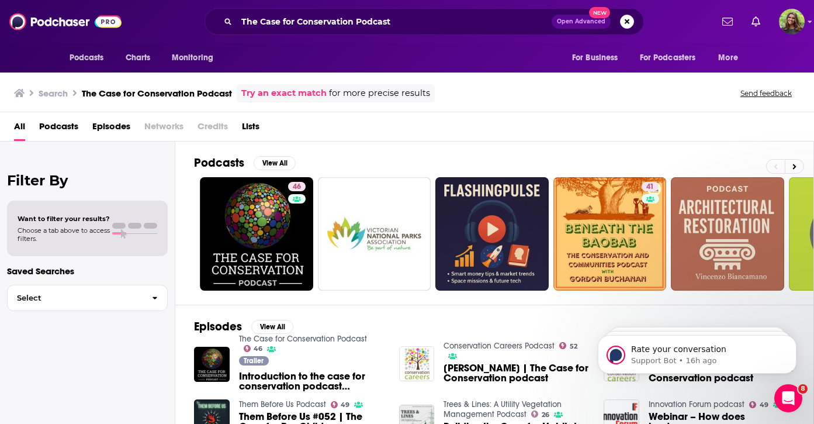
click at [60, 129] on span "Podcasts" at bounding box center [58, 129] width 39 height 24
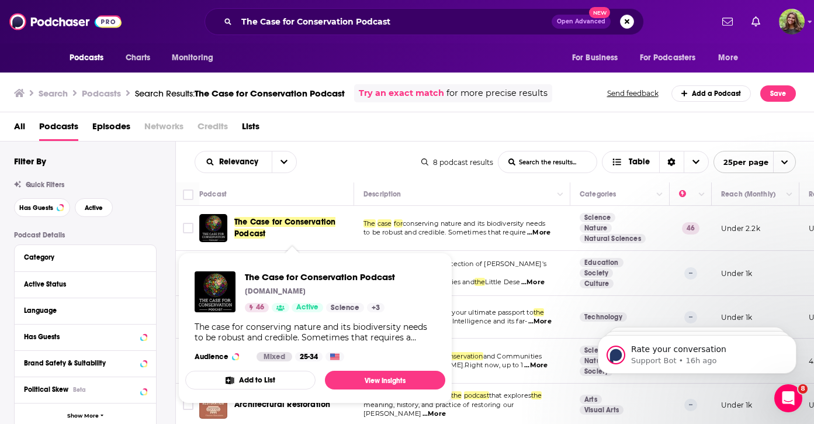
click at [259, 224] on span "The Case for Conservation Podcast" at bounding box center [284, 228] width 101 height 22
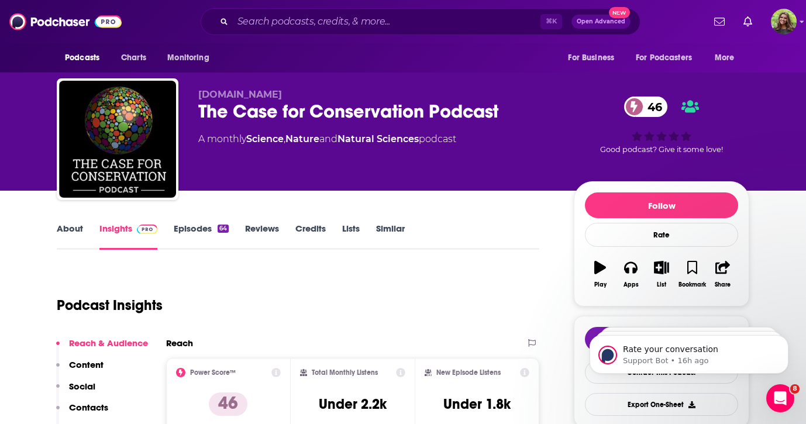
click at [191, 233] on link "Episodes 64" at bounding box center [201, 236] width 55 height 27
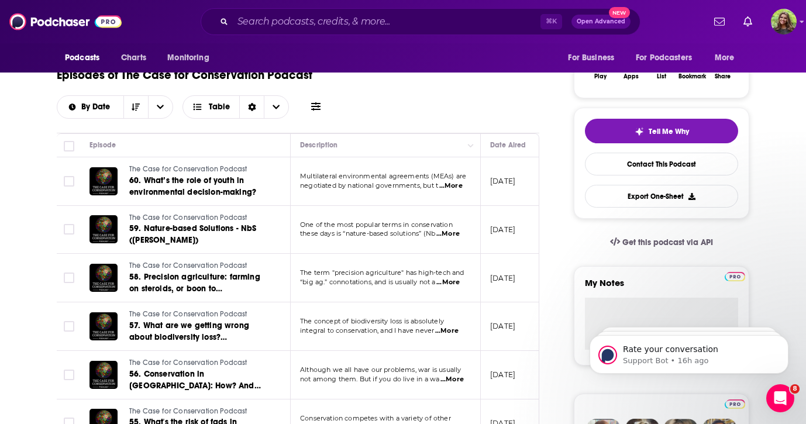
scroll to position [209, 0]
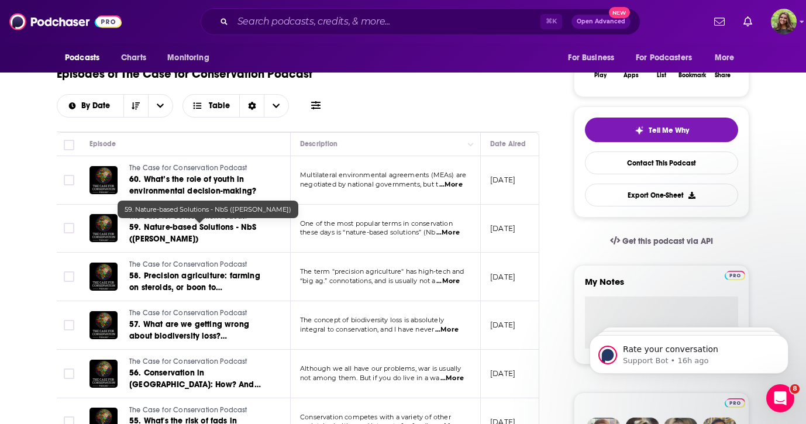
click at [215, 227] on span "59. Nature-based Solutions - NbS (Joy Ommer)" at bounding box center [192, 233] width 127 height 22
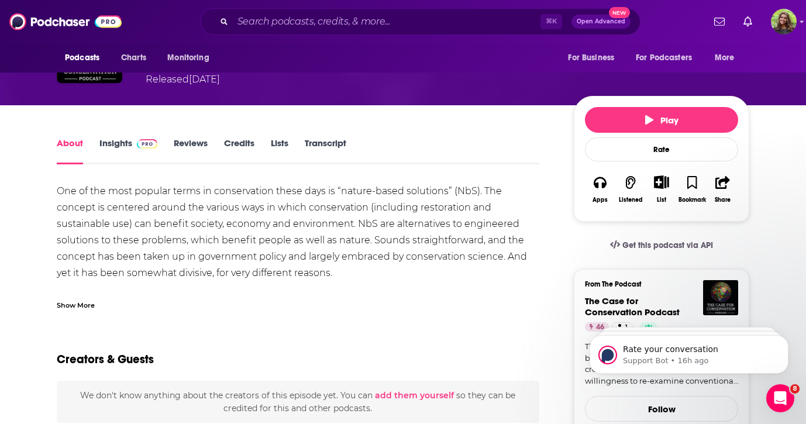
scroll to position [126, 0]
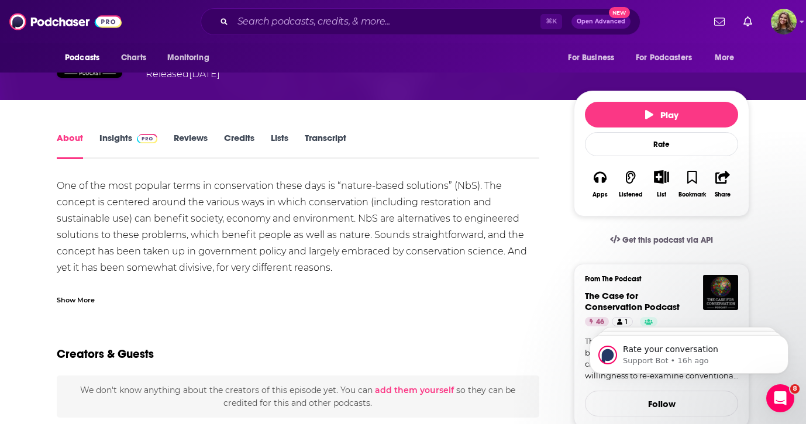
click at [78, 298] on div "Show More" at bounding box center [76, 298] width 38 height 11
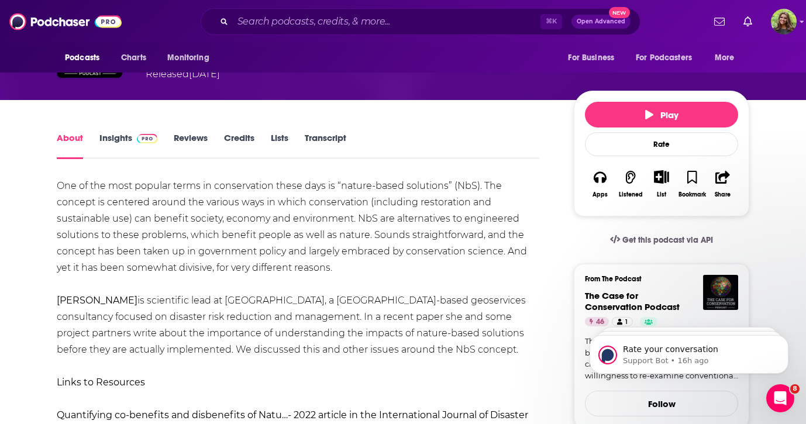
click at [179, 254] on div "One of the most popular terms in conservation these days is “nature-based solut…" at bounding box center [298, 333] width 482 height 311
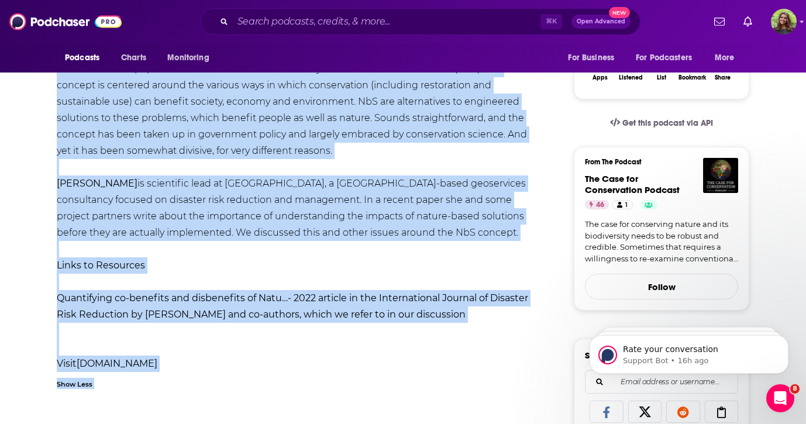
scroll to position [247, 0]
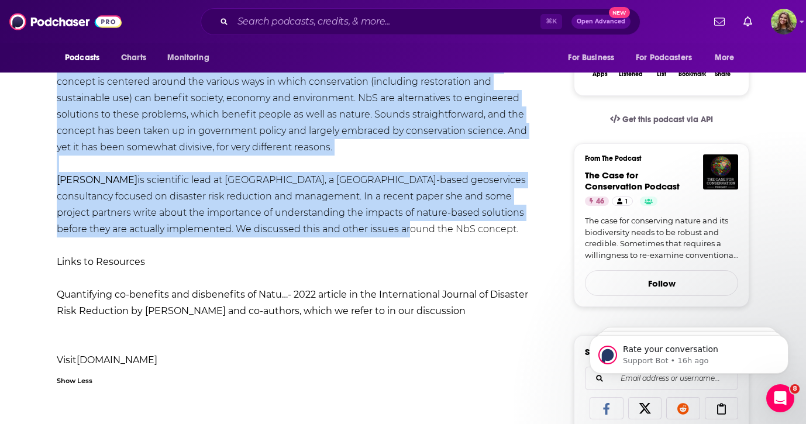
drag, startPoint x: 50, startPoint y: 181, endPoint x: 437, endPoint y: 224, distance: 388.9
copy div "One of the most popular terms in conservation these days is “nature-based solut…"
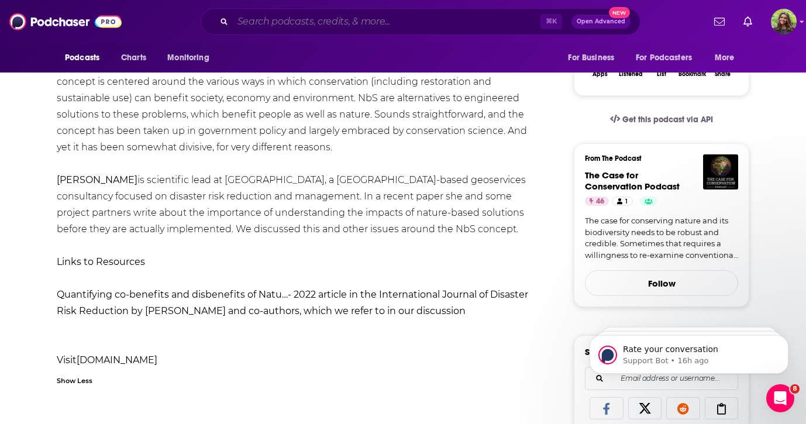
click at [349, 18] on input "Search podcasts, credits, & more..." at bounding box center [386, 21] width 307 height 19
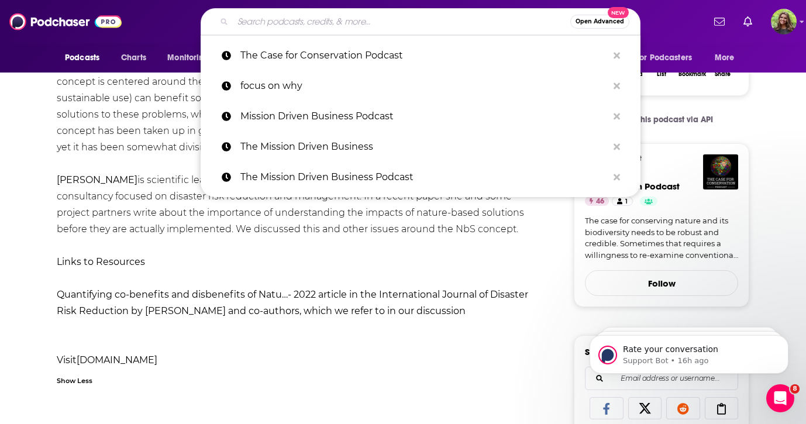
paste input "What’s Your “And?”"
type input "What’s Your “And?”"
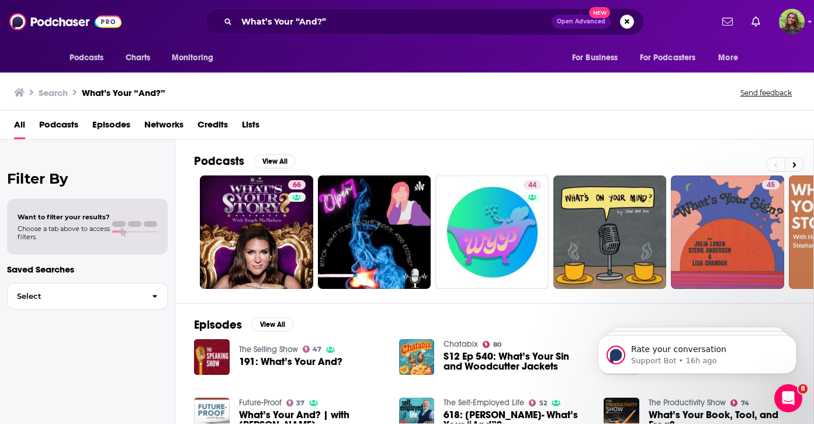
click at [65, 127] on span "Podcasts" at bounding box center [58, 127] width 39 height 24
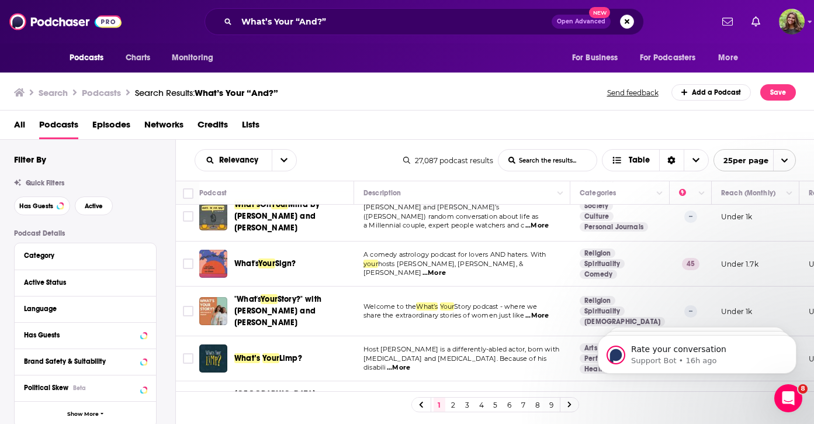
scroll to position [149, 0]
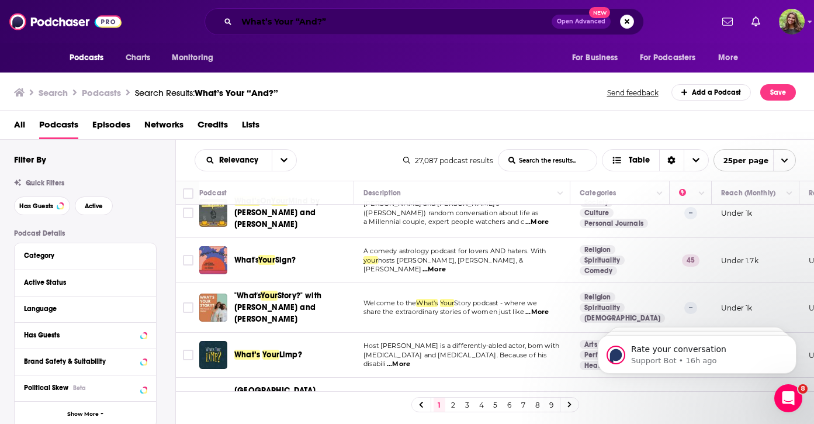
click at [306, 23] on input "What’s Your “And?”" at bounding box center [394, 21] width 315 height 19
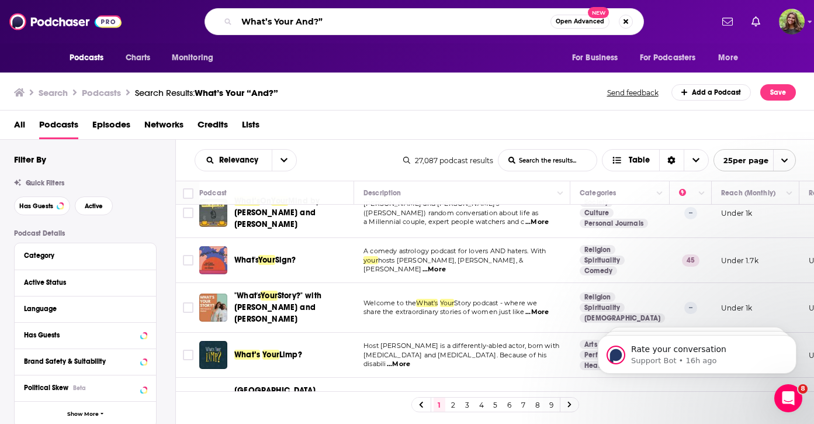
click at [326, 25] on input "What’s Your And?”" at bounding box center [394, 21] width 314 height 19
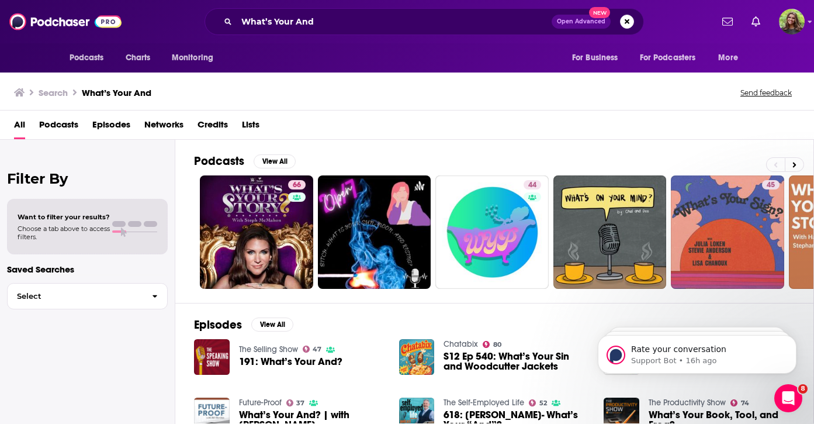
click at [71, 120] on span "Podcasts" at bounding box center [58, 127] width 39 height 24
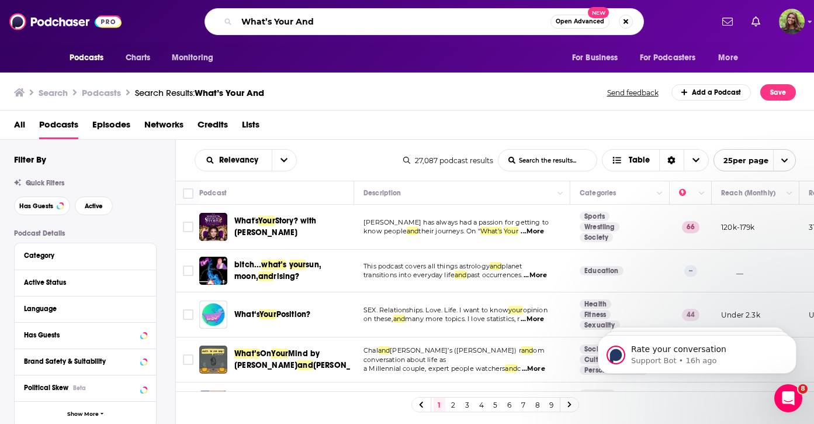
click at [300, 22] on input "What’s Your And" at bounding box center [394, 21] width 314 height 19
click at [319, 22] on input "What’s Your And" at bounding box center [394, 21] width 314 height 19
type input "What’s Your And [PERSON_NAME]"
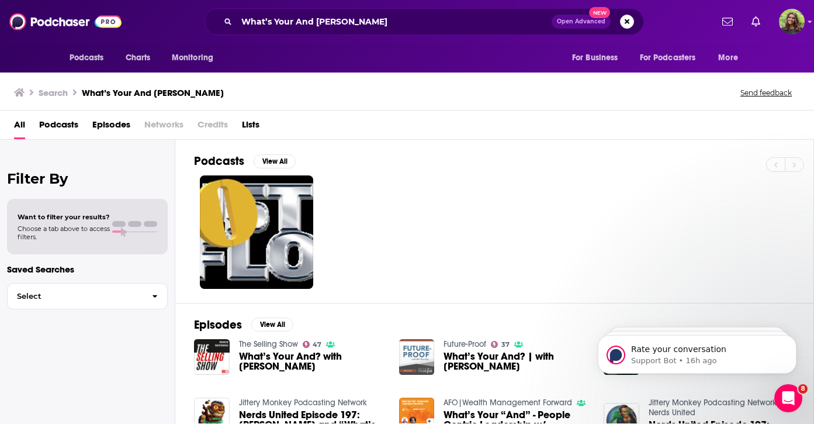
click at [72, 120] on span "Podcasts" at bounding box center [58, 127] width 39 height 24
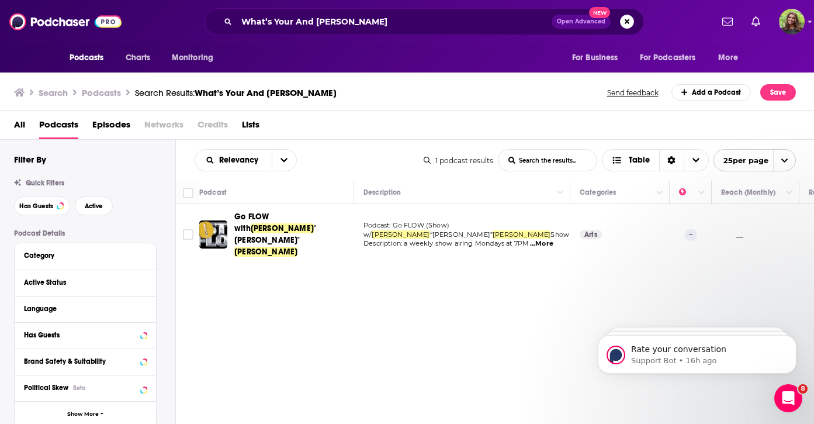
click at [22, 123] on span "All" at bounding box center [19, 127] width 11 height 24
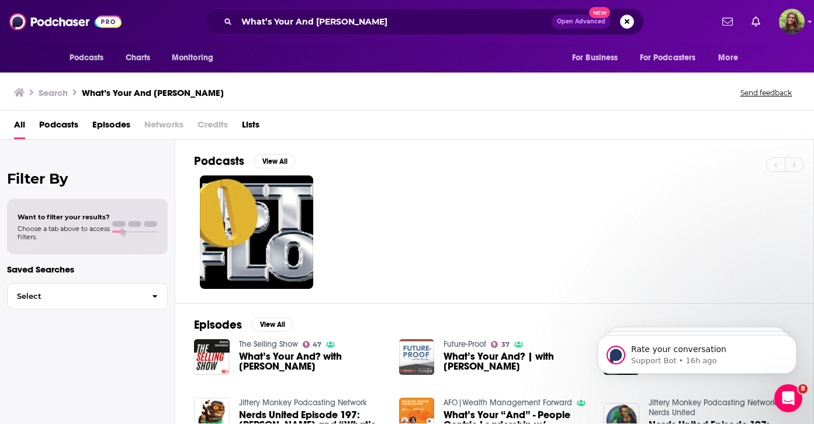
click at [272, 368] on span "What’s Your And? with John Garrett" at bounding box center [312, 361] width 146 height 20
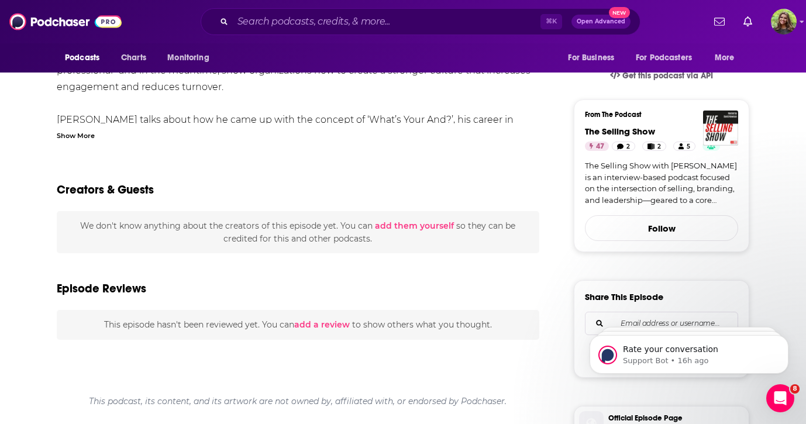
scroll to position [8, 0]
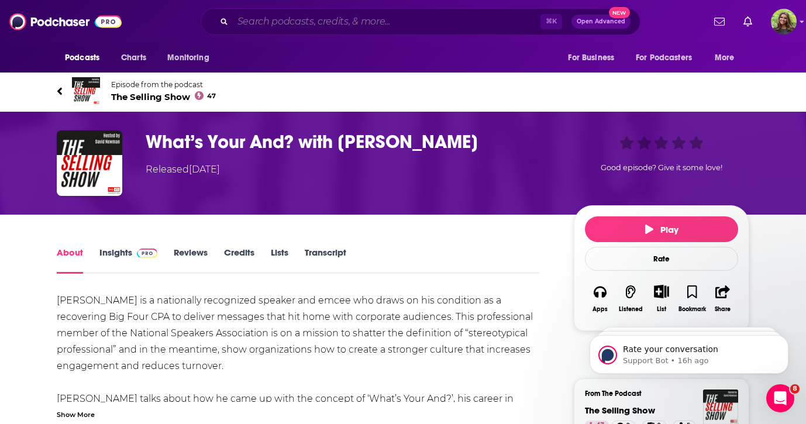
click at [401, 26] on input "Search podcasts, credits, & more..." at bounding box center [386, 21] width 307 height 19
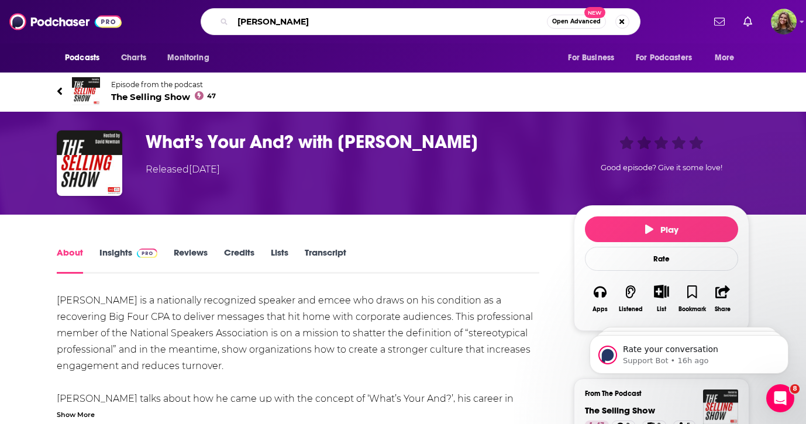
type input "[PERSON_NAME]"
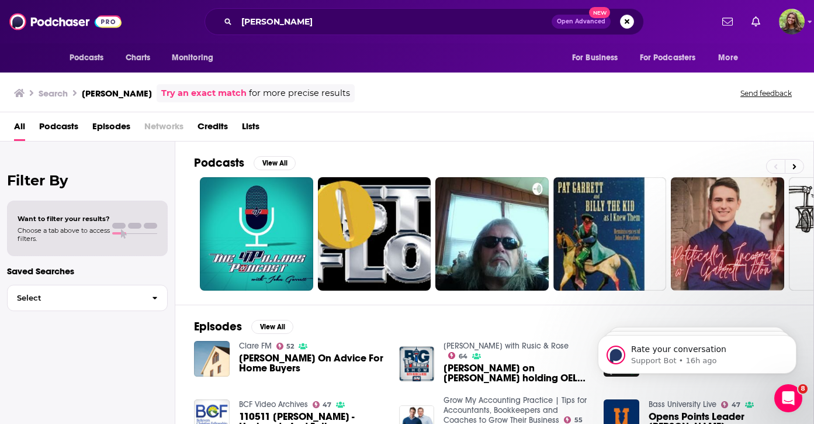
click at [69, 123] on span "Podcasts" at bounding box center [58, 129] width 39 height 24
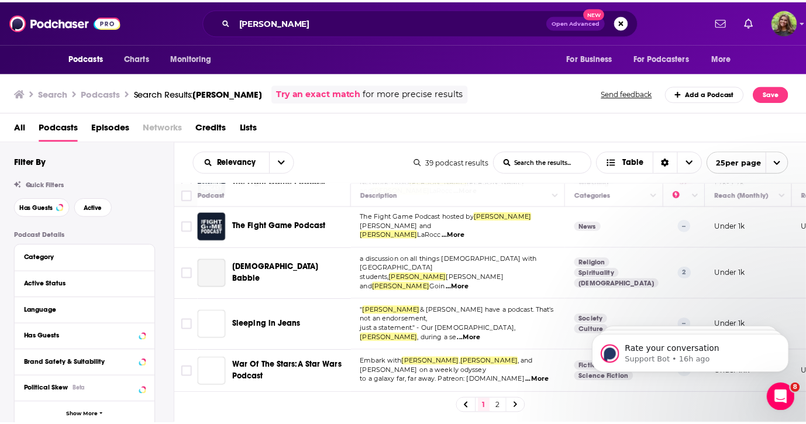
scroll to position [448, 0]
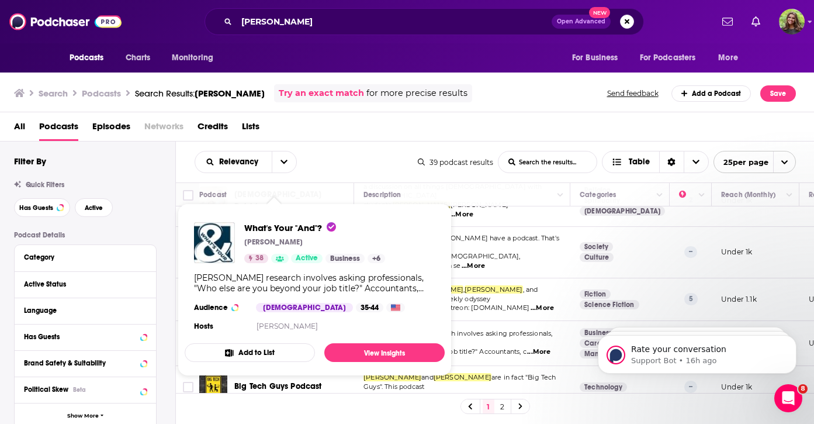
click at [284, 296] on div "What's Your "And"? John Garrett 38 Active Business + 6 John Garrett’s research …" at bounding box center [315, 278] width 260 height 130
click at [286, 226] on span "What's Your "And"?" at bounding box center [290, 227] width 92 height 11
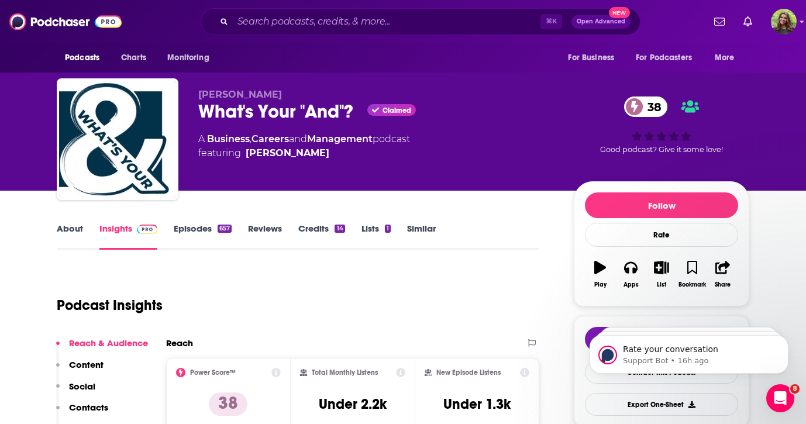
click at [200, 225] on link "Episodes 657" at bounding box center [203, 236] width 58 height 27
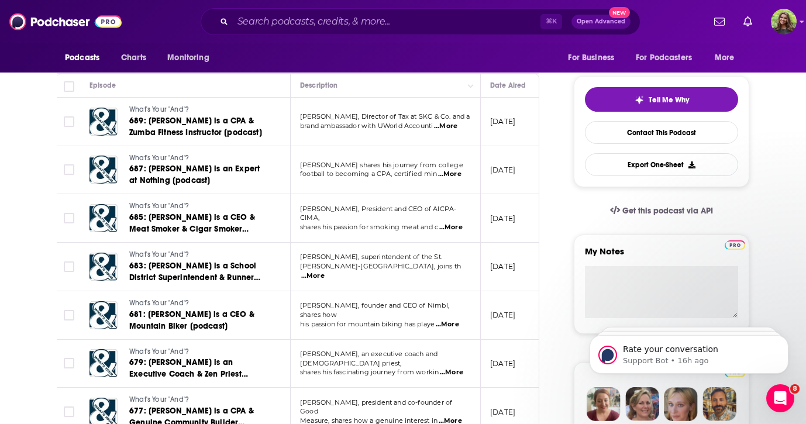
scroll to position [244, 0]
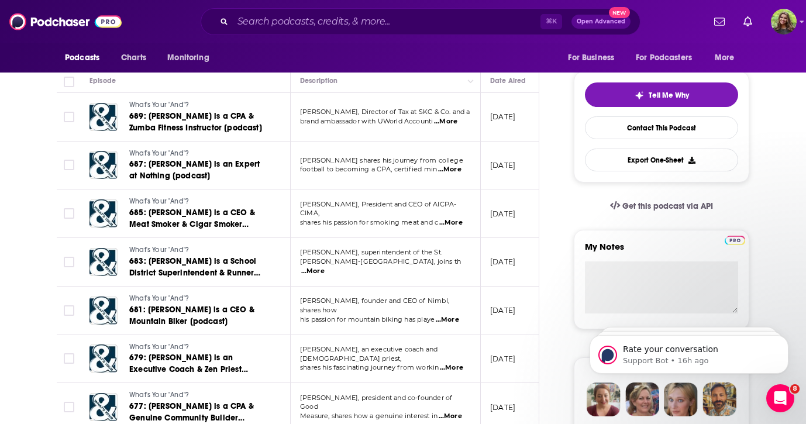
click at [353, 121] on span "brand ambassador with UWorld Accounti" at bounding box center [366, 121] width 133 height 8
click at [448, 120] on span "...More" at bounding box center [445, 121] width 23 height 9
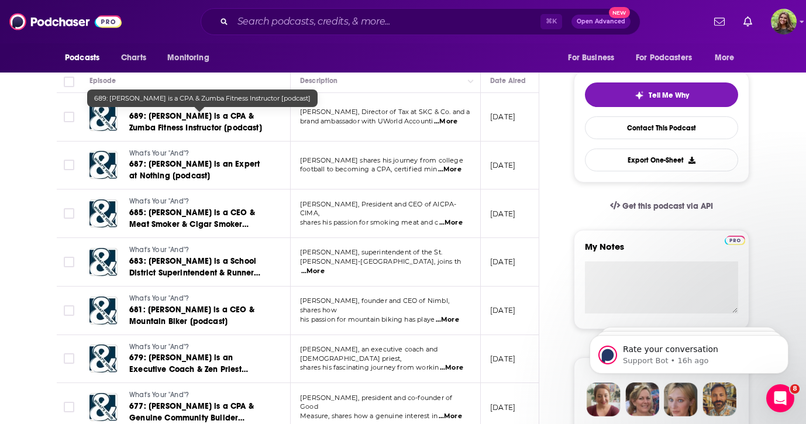
click at [223, 113] on span "689: Nicole DeRosa is a CPA & Zumba Fitness Instructor [podcast]" at bounding box center [195, 122] width 133 height 22
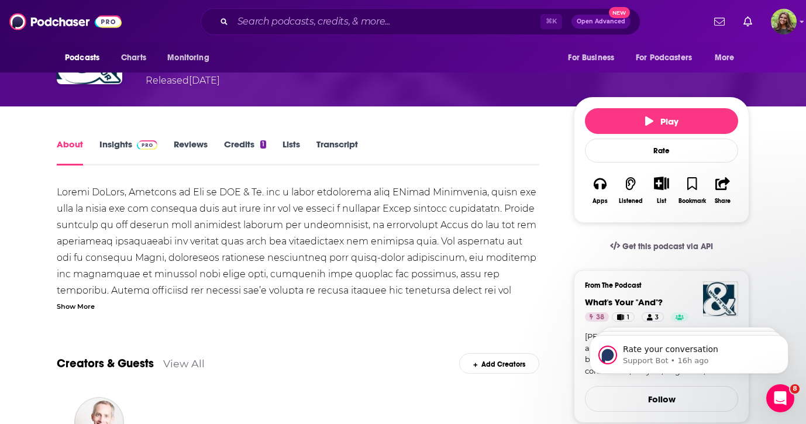
scroll to position [143, 0]
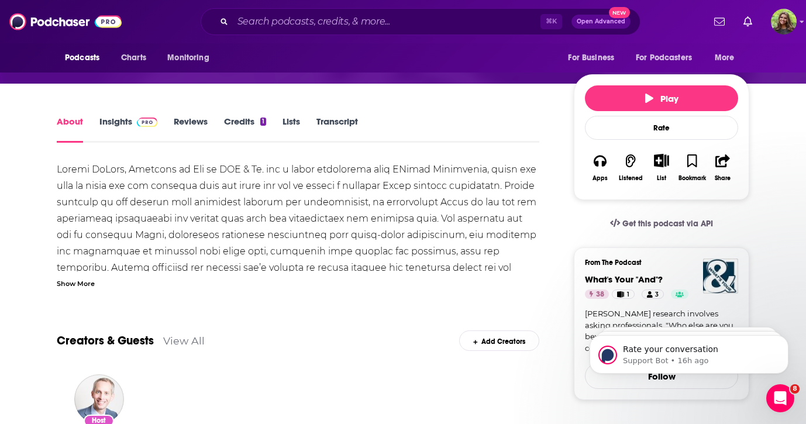
click at [81, 284] on div "Show More" at bounding box center [76, 282] width 38 height 11
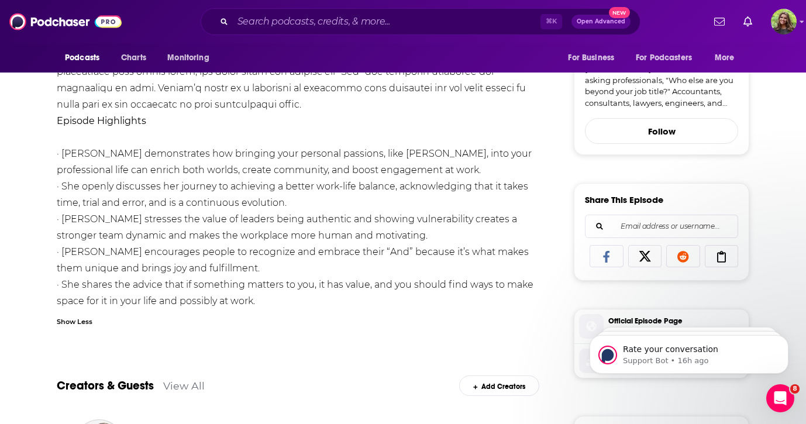
scroll to position [401, 0]
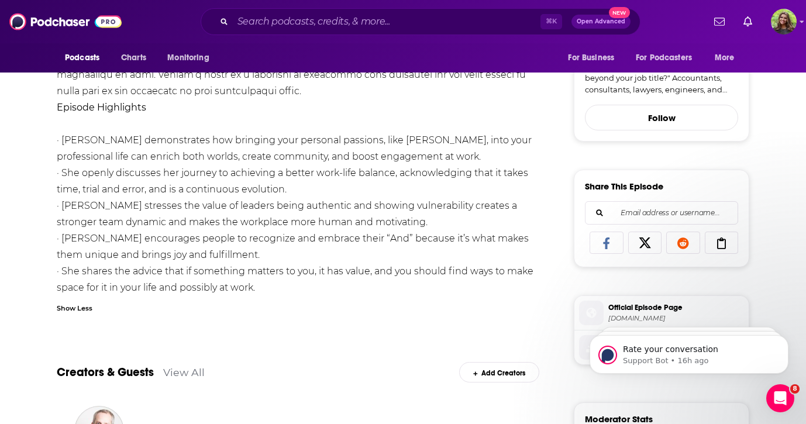
drag, startPoint x: 50, startPoint y: 146, endPoint x: 258, endPoint y: 294, distance: 255.2
click at [258, 294] on div "About Insights Reviews Credits 1 Lists Transcript Episode Highlights · Nicole d…" at bounding box center [305, 299] width 535 height 886
copy div "· Nicole demonstrates how bringing your personal passions, like Zumba, into you…"
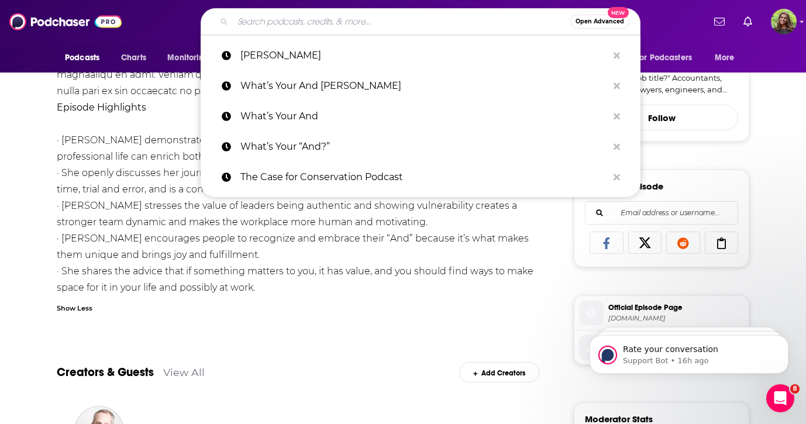
click at [310, 16] on input "Search podcasts, credits, & more..." at bounding box center [401, 21] width 337 height 19
paste input "More Than Work"
type input "More Than Work"
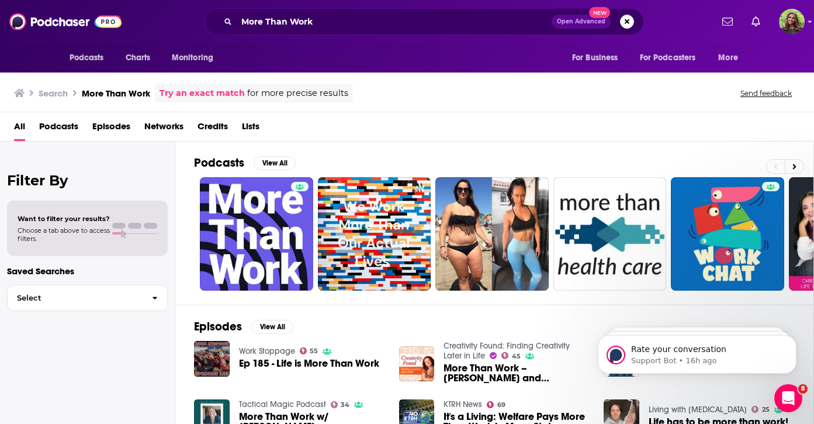
click at [65, 133] on span "Podcasts" at bounding box center [58, 129] width 39 height 24
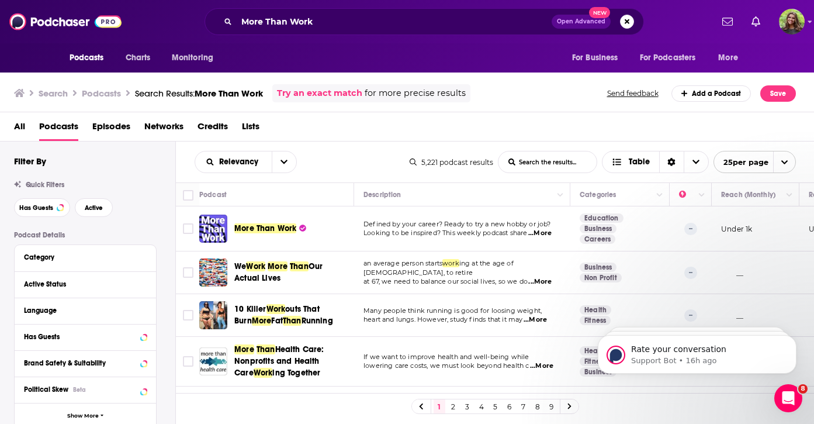
click at [271, 229] on div "Podcasts Charts Monitoring More Than Work Open Advanced New For Business For Po…" at bounding box center [407, 212] width 814 height 424
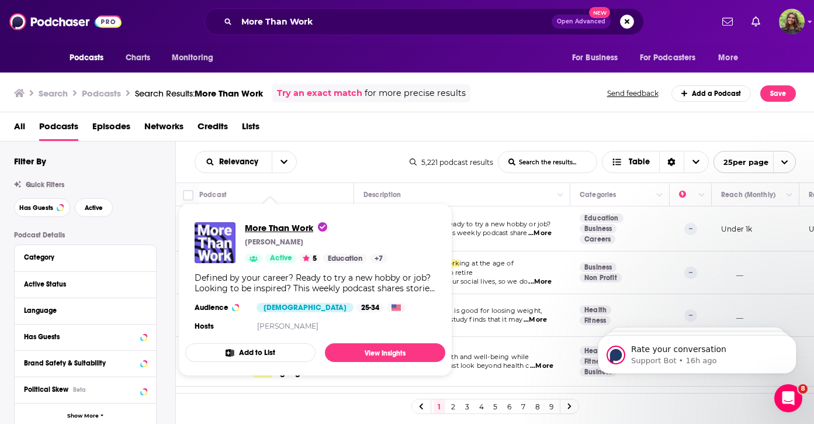
click at [288, 226] on span "More Than Work" at bounding box center [286, 227] width 82 height 11
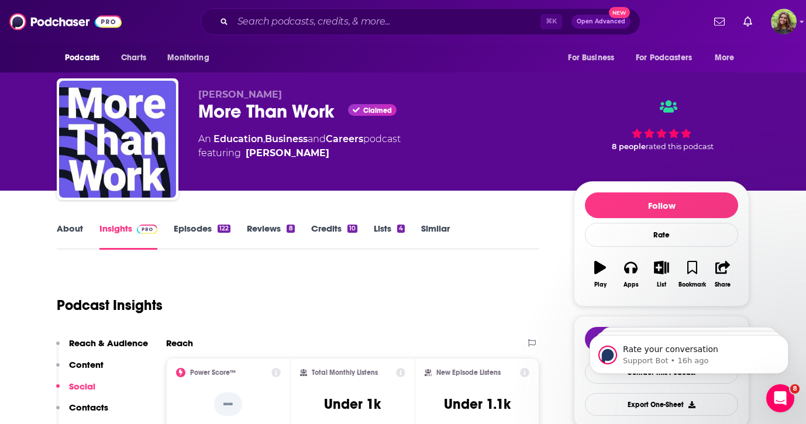
click at [220, 234] on link "Episodes 122" at bounding box center [202, 236] width 57 height 27
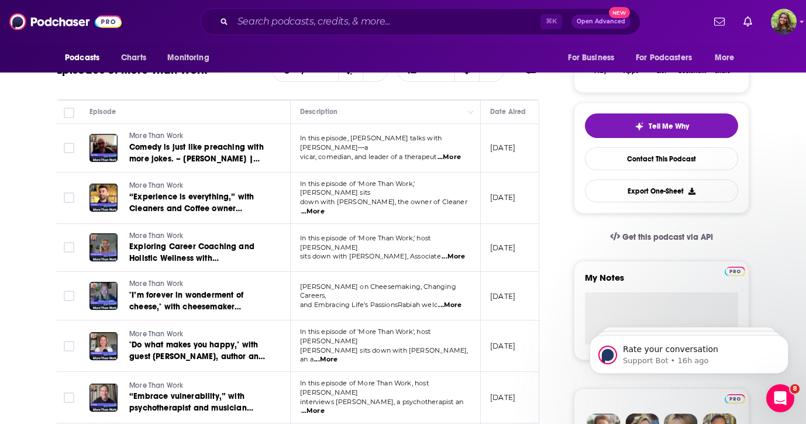
scroll to position [209, 0]
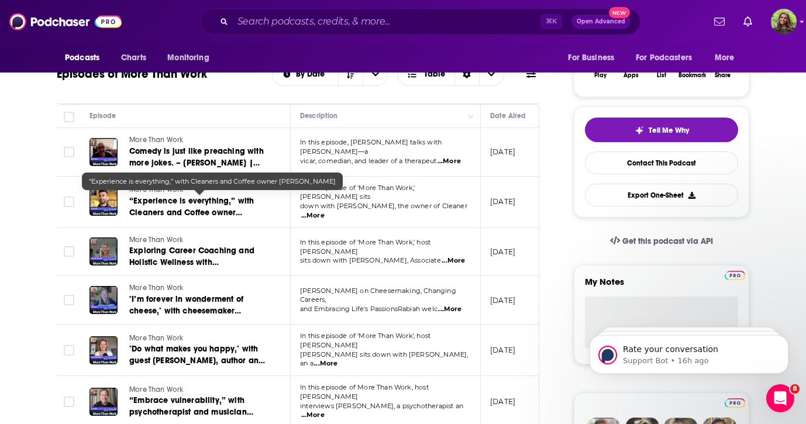
click at [165, 202] on span "“Experience is everything,” with Cleaners and Coffee owner Has Shah" at bounding box center [191, 212] width 125 height 33
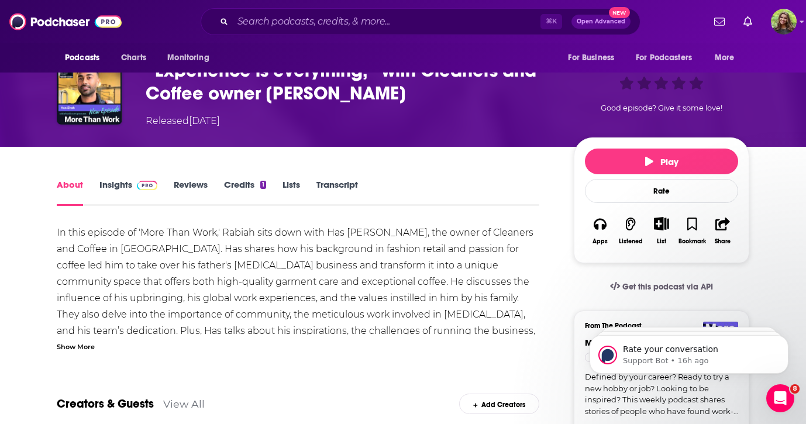
scroll to position [96, 0]
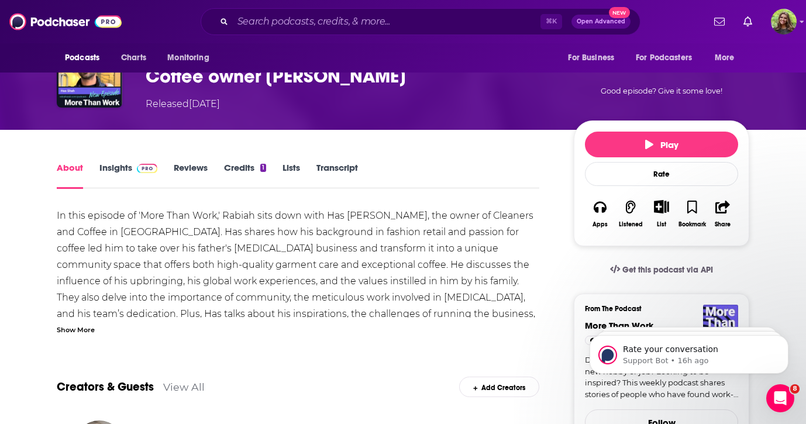
click at [81, 326] on div "Show More" at bounding box center [76, 328] width 38 height 11
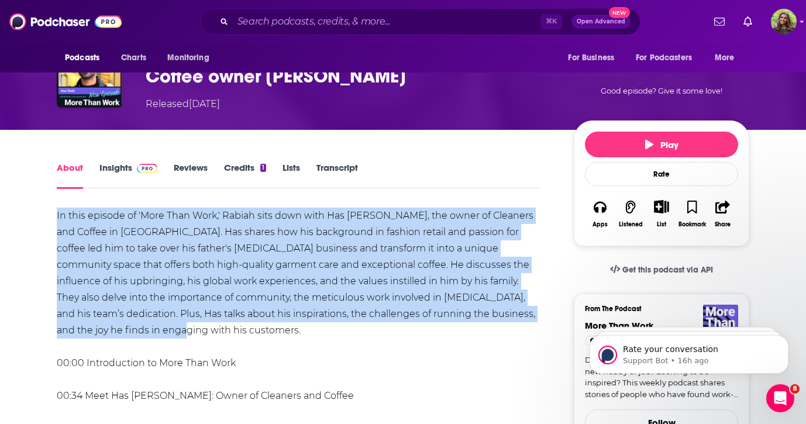
drag, startPoint x: 51, startPoint y: 215, endPoint x: 129, endPoint y: 333, distance: 141.1
copy div "In this episode of 'More Than Work,' Rabiah sits down with Has Shah, the owner …"
click at [268, 27] on input "Search podcasts, credits, & more..." at bounding box center [386, 21] width 307 height 19
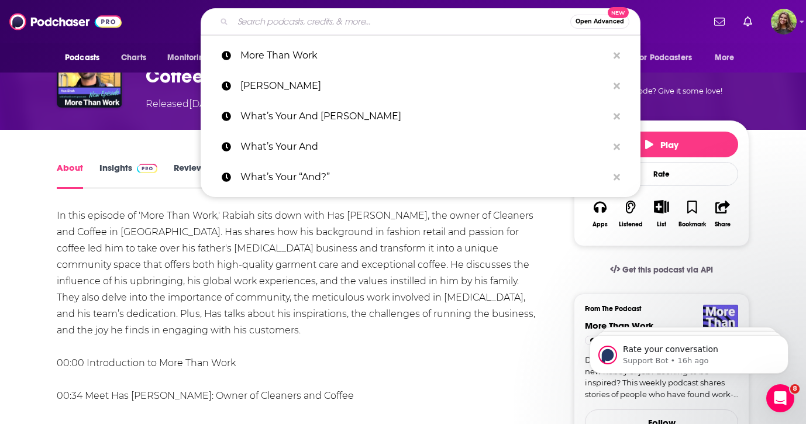
paste input "The Leadership Habit"
type input "The Leadership Habit"
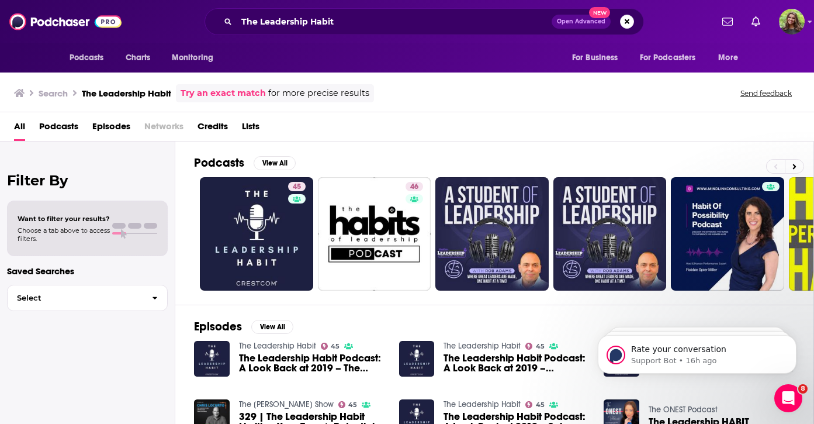
click at [61, 120] on span "Podcasts" at bounding box center [58, 129] width 39 height 24
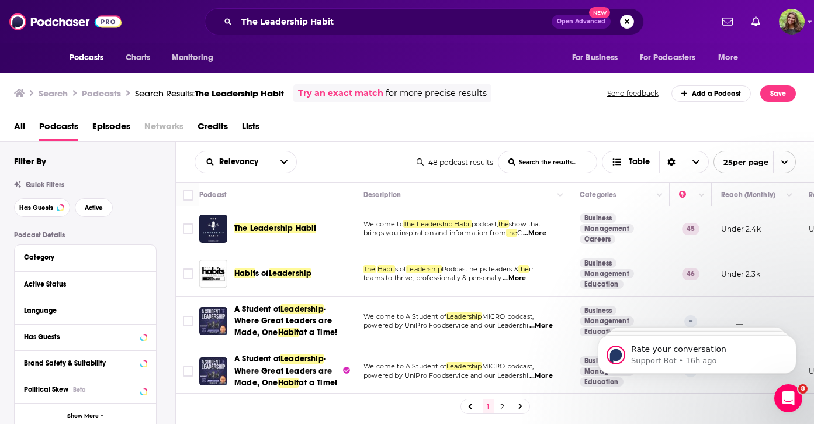
click at [299, 226] on div "Podcasts Charts Monitoring The Leadership Habit Open Advanced New For Business …" at bounding box center [407, 212] width 814 height 424
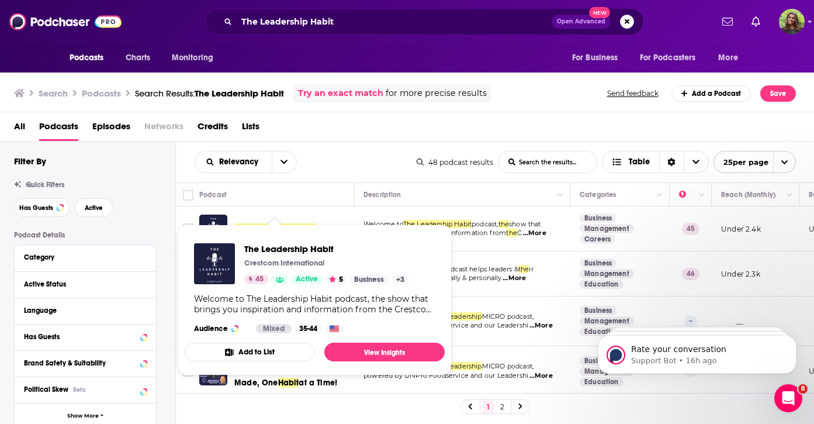
click at [306, 215] on div "The Leadership Habit" at bounding box center [295, 229] width 122 height 28
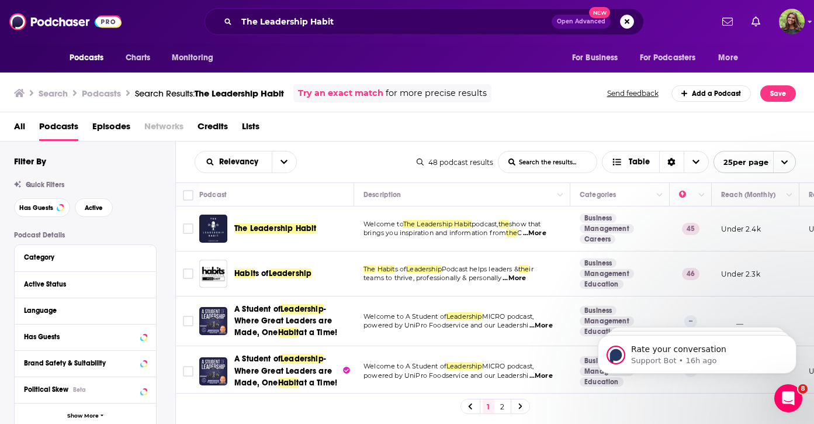
click at [292, 231] on span "The Leadership Habit" at bounding box center [275, 228] width 82 height 10
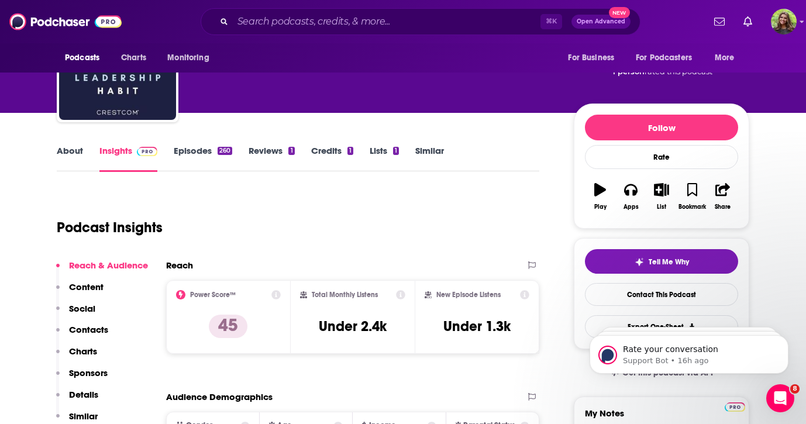
scroll to position [70, 0]
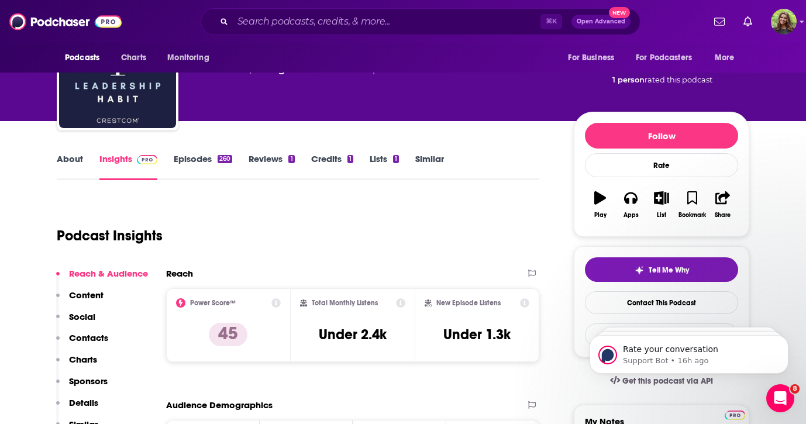
click at [195, 167] on link "Episodes 260" at bounding box center [203, 166] width 58 height 27
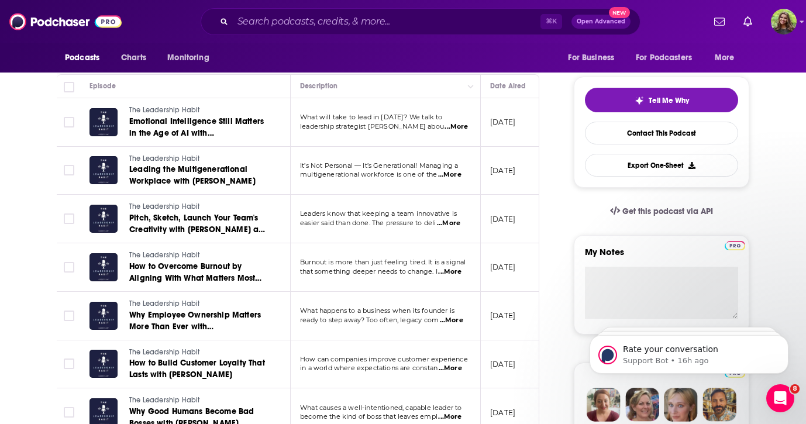
scroll to position [236, 0]
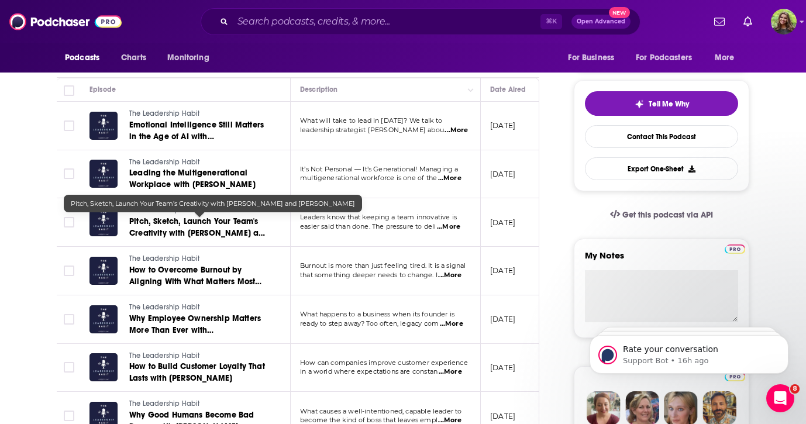
click at [248, 228] on span "Pitch, Sketch, Launch Your Team's Creativity with [PERSON_NAME] and [PERSON_NAM…" at bounding box center [199, 232] width 140 height 33
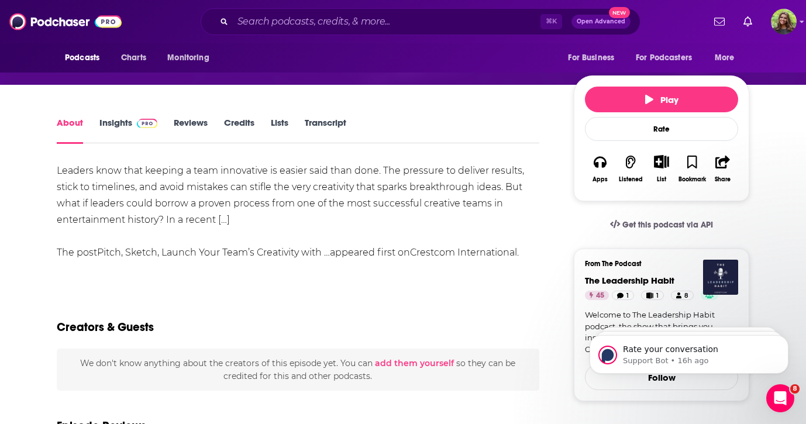
scroll to position [157, 0]
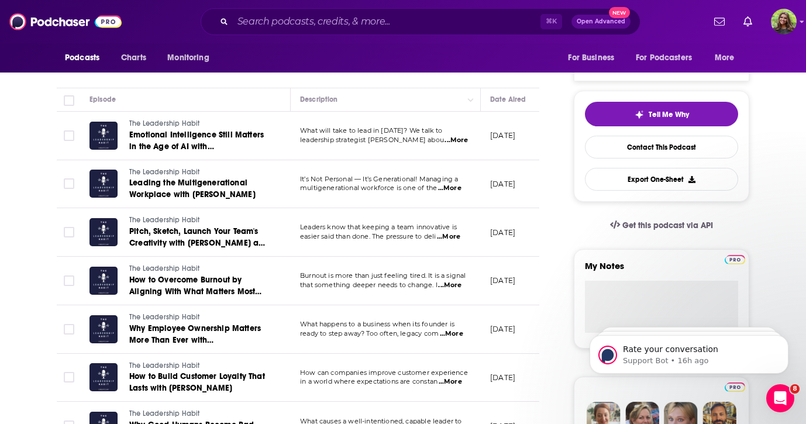
scroll to position [226, 0]
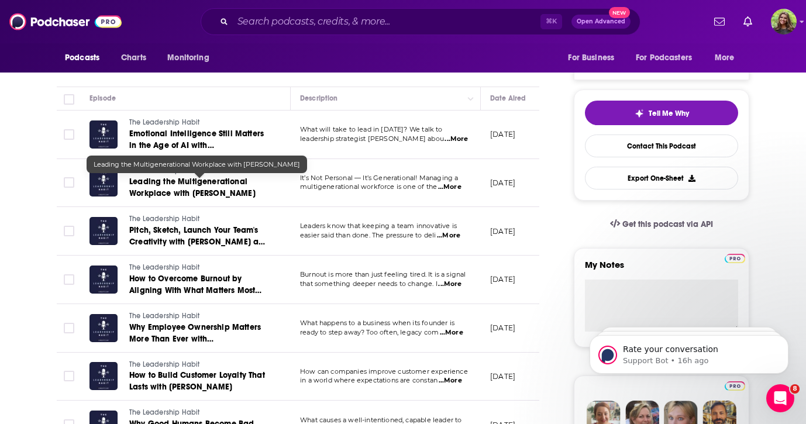
click at [235, 196] on span "Leading the Multigenerational Workplace with [PERSON_NAME]" at bounding box center [192, 188] width 126 height 22
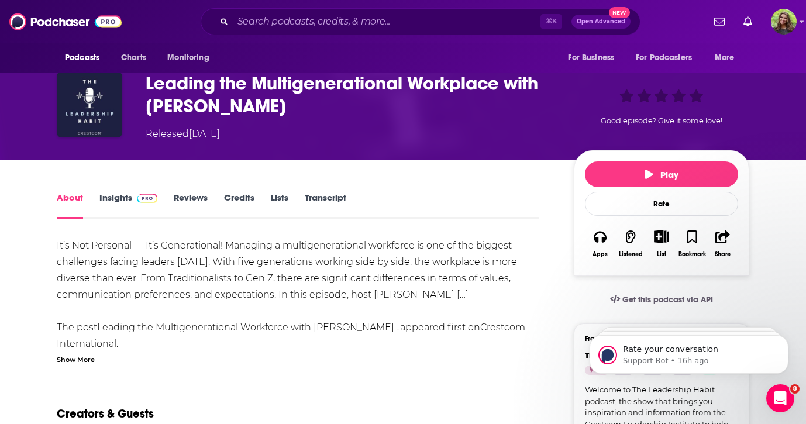
scroll to position [99, 0]
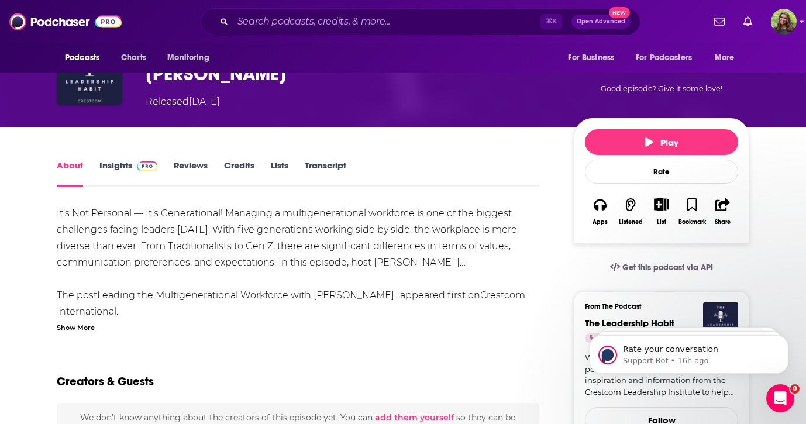
click at [89, 330] on div "Show More" at bounding box center [76, 326] width 38 height 11
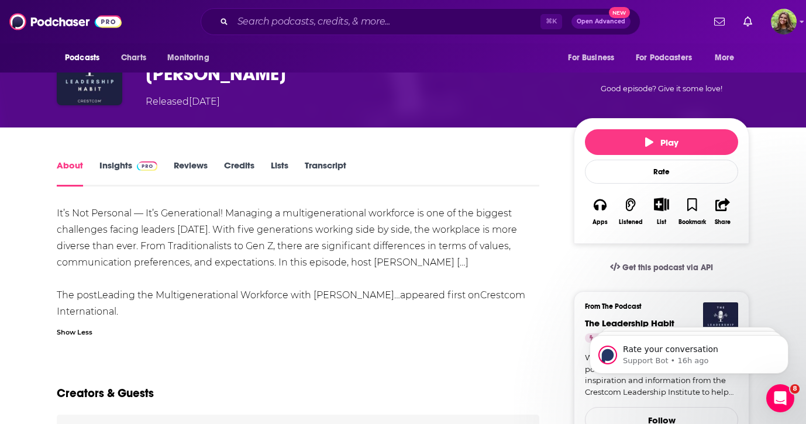
click at [77, 331] on div "Show Less" at bounding box center [75, 331] width 36 height 11
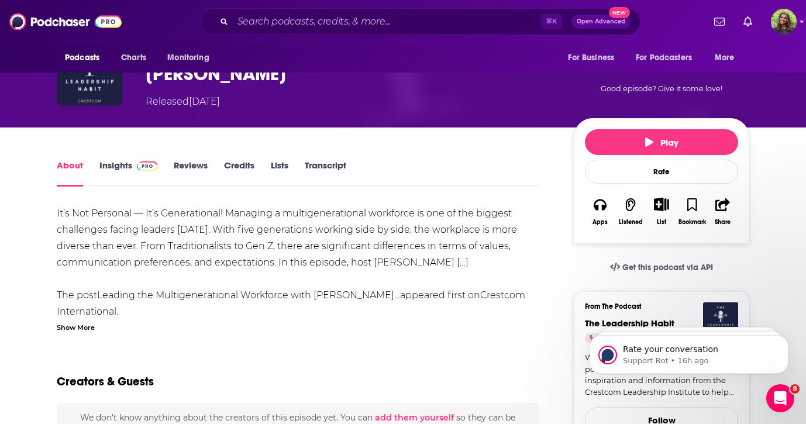
click at [81, 327] on div "Show More" at bounding box center [76, 326] width 38 height 11
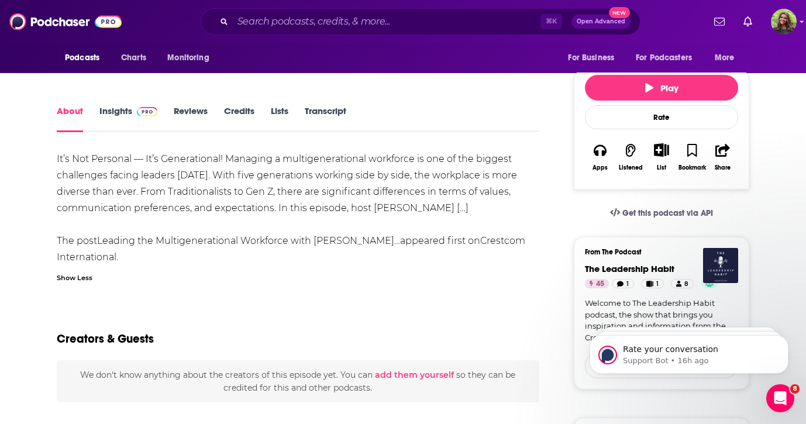
scroll to position [90, 0]
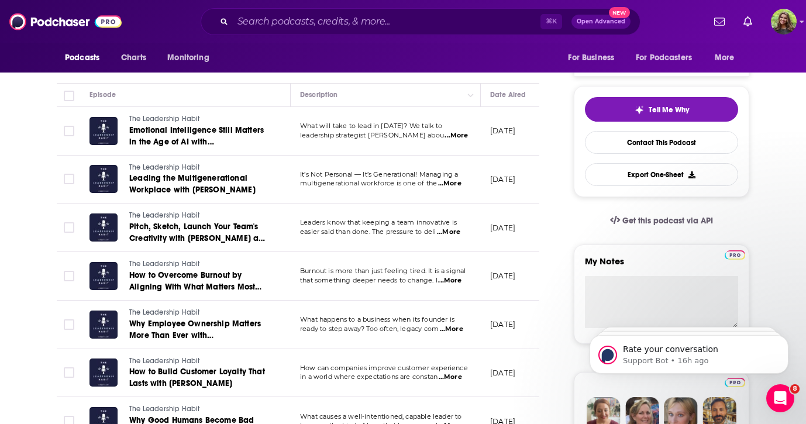
scroll to position [231, 0]
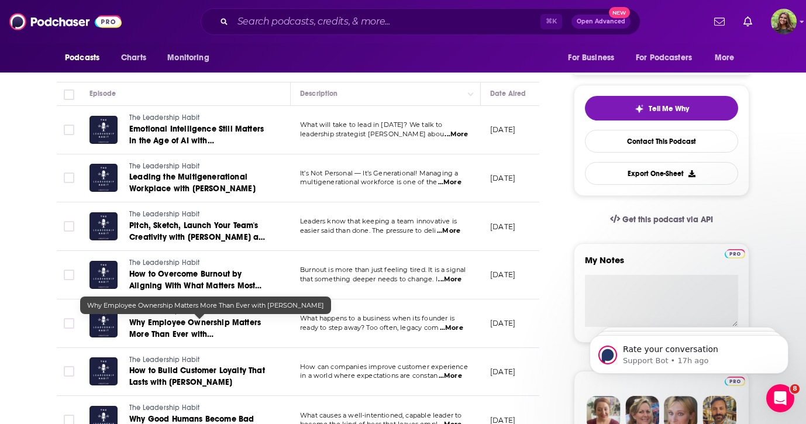
click at [244, 324] on span "Why Employee Ownership Matters More Than Ever with [PERSON_NAME]" at bounding box center [195, 333] width 132 height 33
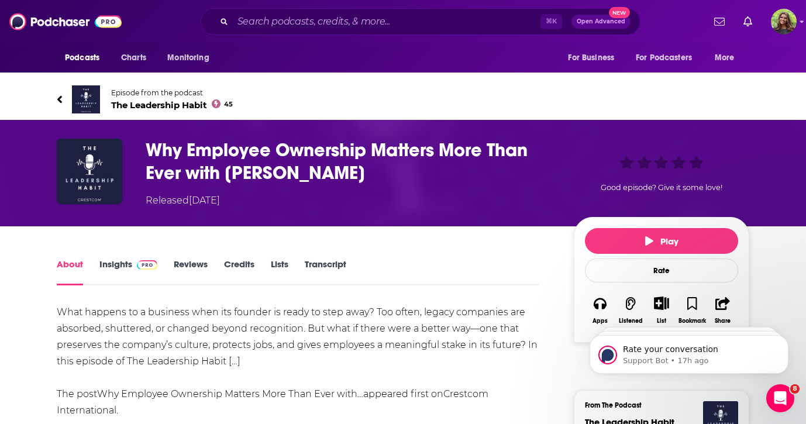
scroll to position [63, 0]
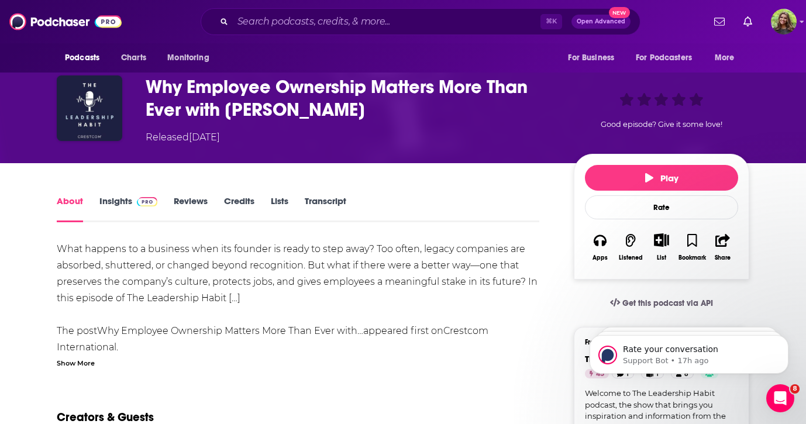
click at [80, 367] on div "Show More" at bounding box center [76, 362] width 38 height 11
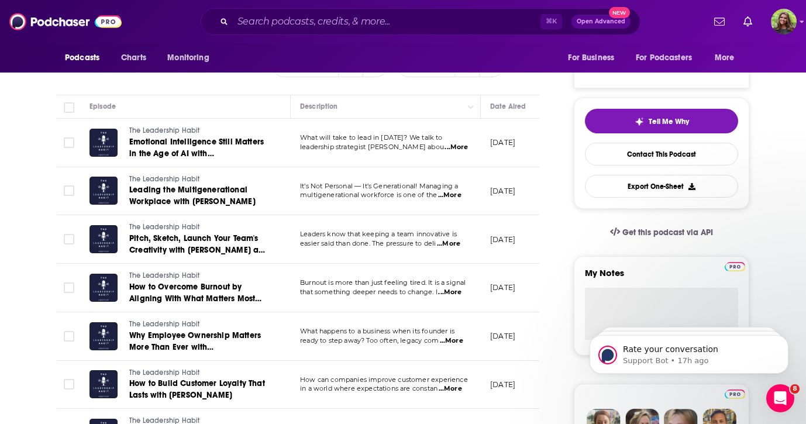
scroll to position [217, 0]
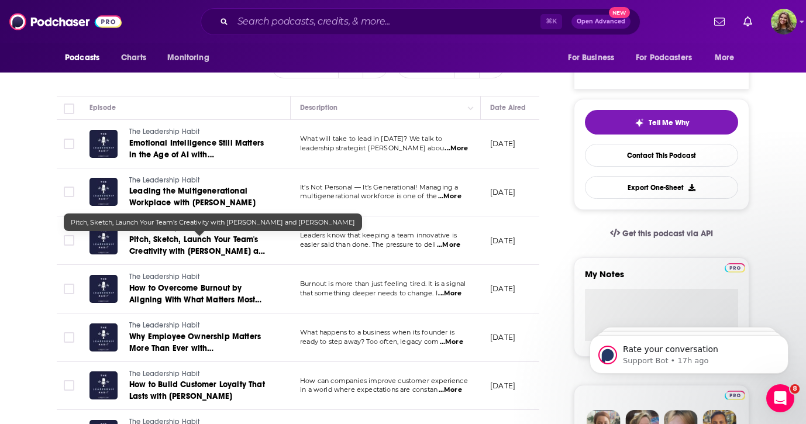
click at [222, 255] on span "Pitch, Sketch, Launch Your Team's Creativity with [PERSON_NAME] and [PERSON_NAM…" at bounding box center [199, 250] width 140 height 33
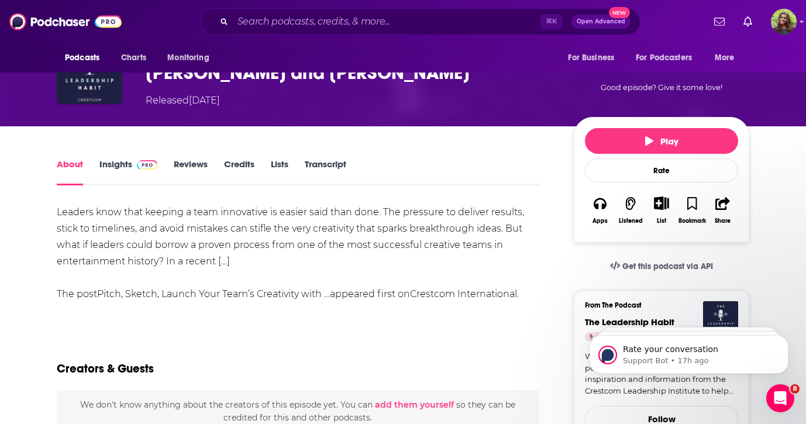
scroll to position [106, 0]
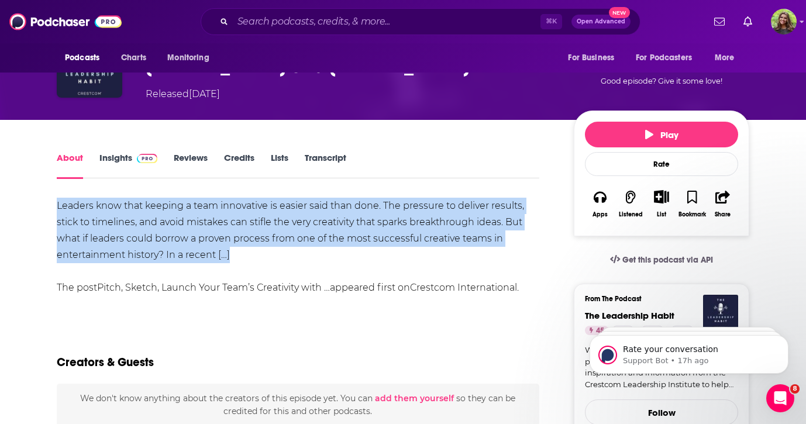
drag, startPoint x: 53, startPoint y: 201, endPoint x: 265, endPoint y: 262, distance: 220.3
copy div "Leaders know that keeping a team innovative is easier said than done. The press…"
click at [307, 24] on input "Search podcasts, credits, & more..." at bounding box center [386, 21] width 307 height 19
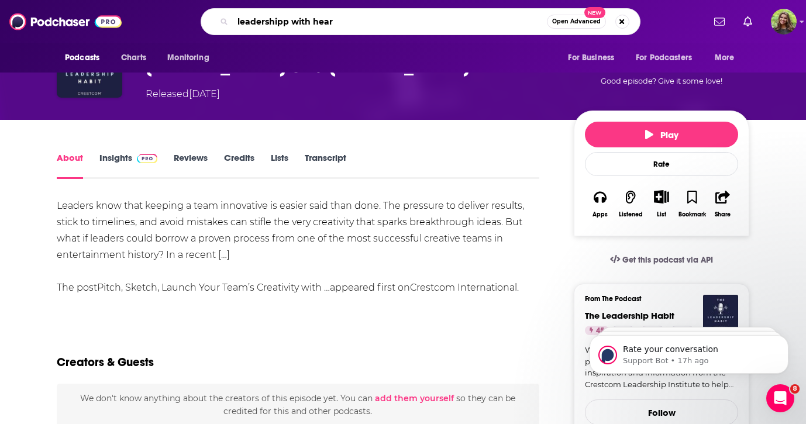
type input "leadershipp with heart"
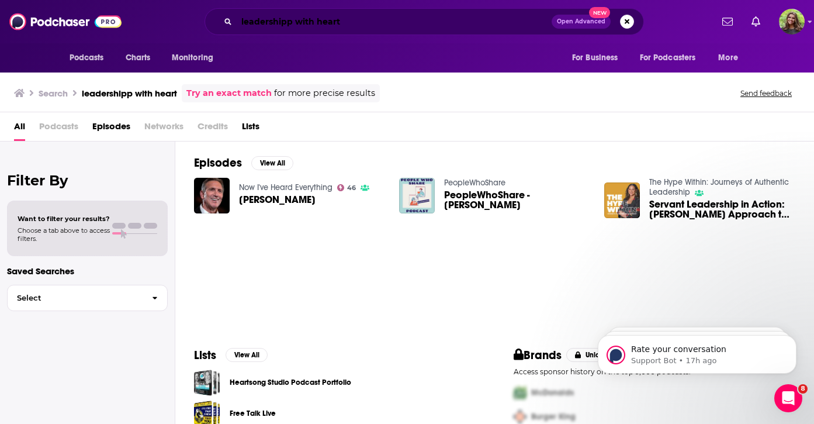
click at [293, 30] on input "leadershipp with heart" at bounding box center [394, 21] width 315 height 19
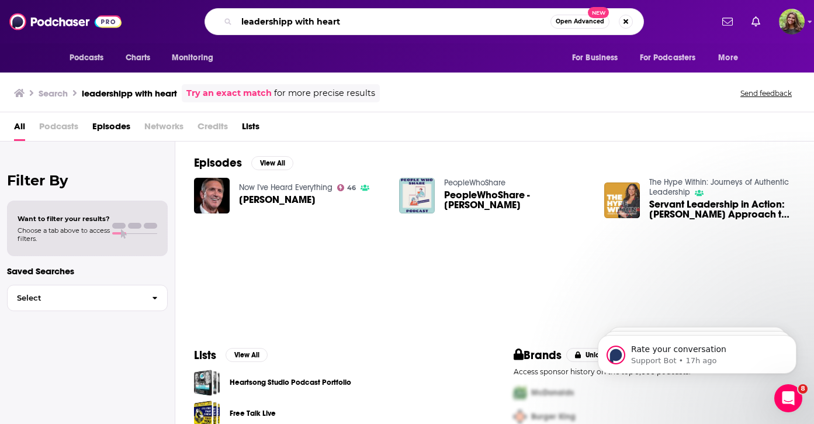
click at [290, 25] on input "leadershipp with heart" at bounding box center [394, 21] width 314 height 19
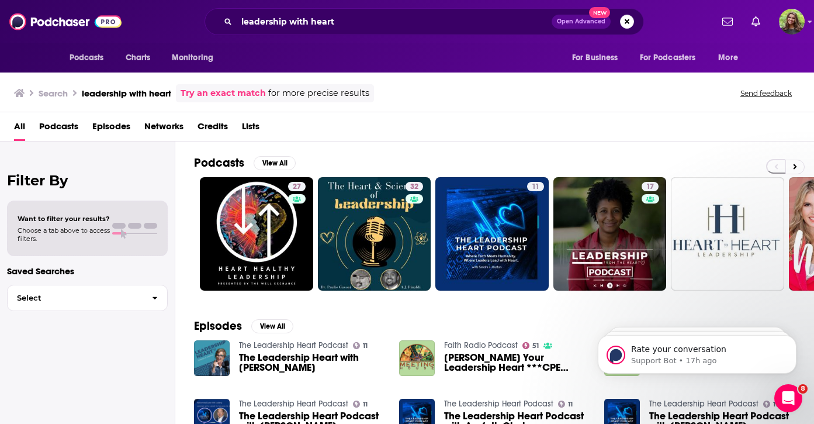
click at [69, 131] on span "Podcasts" at bounding box center [58, 129] width 39 height 24
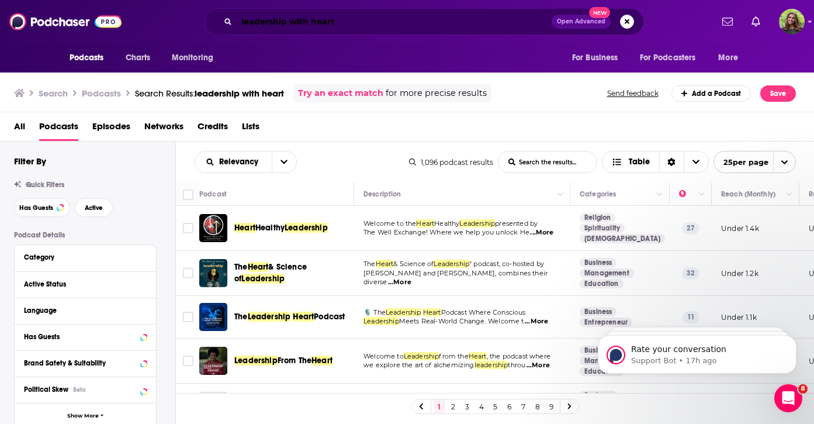
click at [365, 18] on input "leadership with heart" at bounding box center [394, 21] width 315 height 19
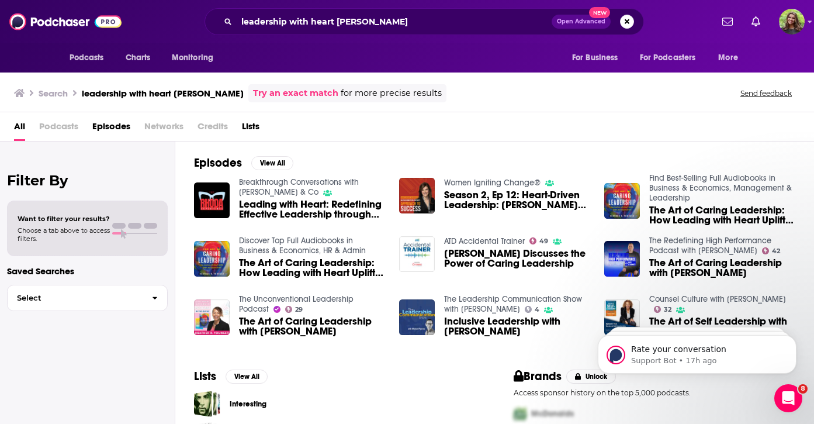
click at [74, 126] on span "Podcasts" at bounding box center [58, 129] width 39 height 24
click at [388, 21] on input "leadership with heart [PERSON_NAME]" at bounding box center [394, 21] width 315 height 19
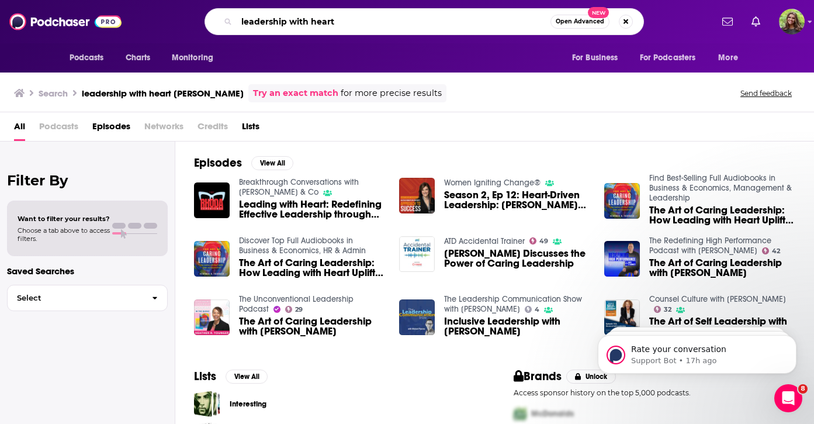
type input "leadership with heart"
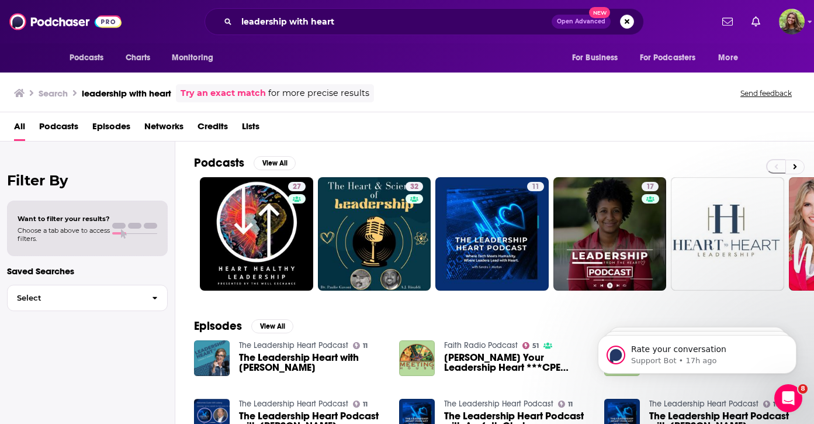
click at [66, 127] on span "Podcasts" at bounding box center [58, 129] width 39 height 24
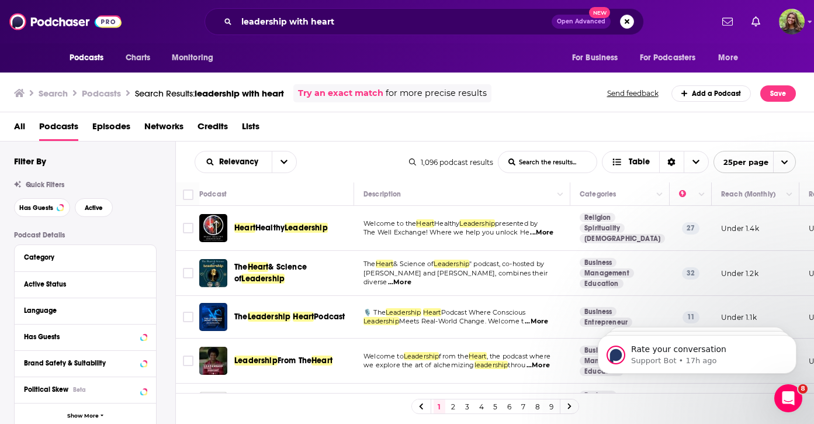
click at [453, 409] on link "2" at bounding box center [454, 406] width 12 height 14
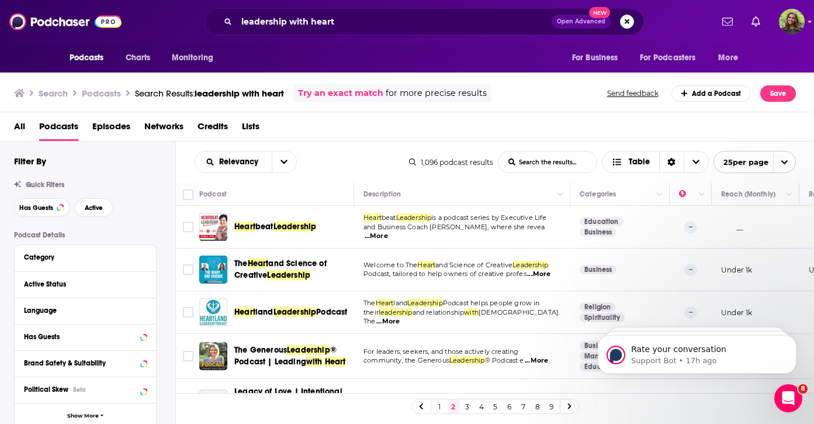
click at [467, 412] on link "3" at bounding box center [468, 406] width 12 height 14
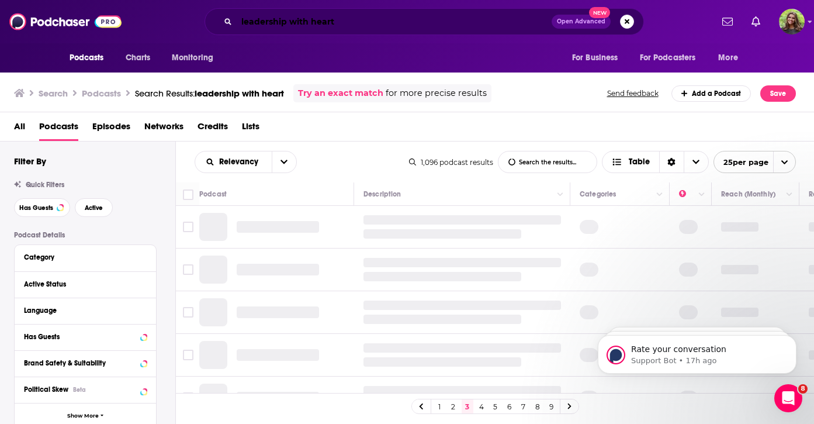
click at [512, 29] on input "leadership with heart" at bounding box center [394, 21] width 315 height 19
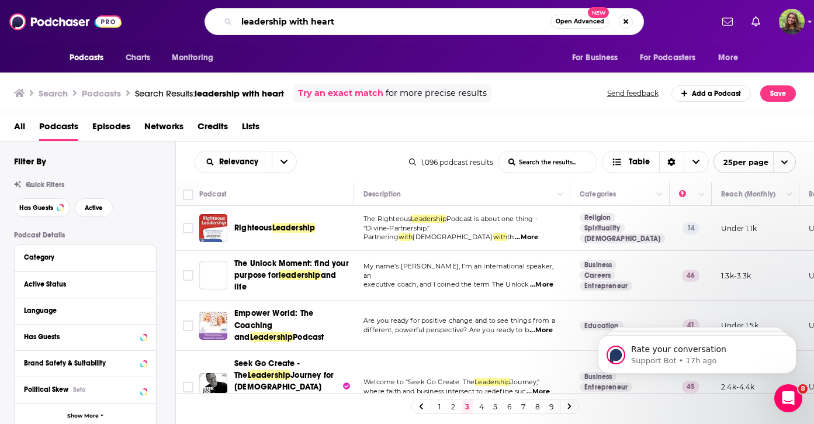
drag, startPoint x: 512, startPoint y: 29, endPoint x: 164, endPoint y: 34, distance: 348.4
click at [164, 34] on div "leadership with heart Open Advanced New" at bounding box center [424, 21] width 575 height 27
drag, startPoint x: 347, startPoint y: 22, endPoint x: 245, endPoint y: 12, distance: 102.7
click at [245, 12] on input "leadership with heart" at bounding box center [394, 21] width 314 height 19
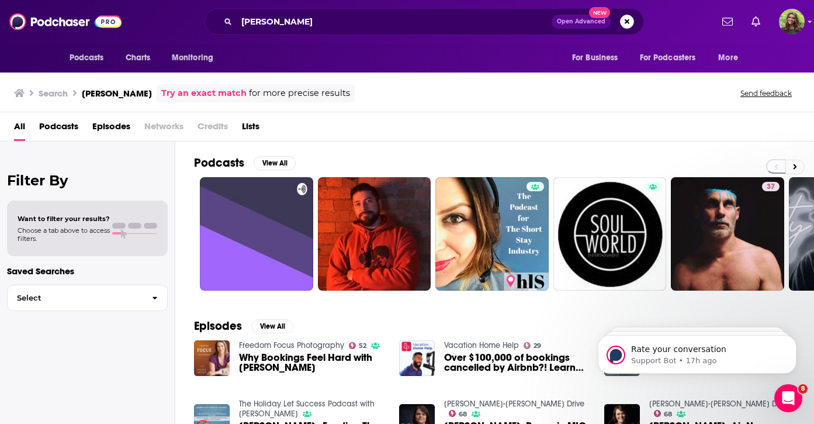
click at [68, 122] on span "Podcasts" at bounding box center [58, 129] width 39 height 24
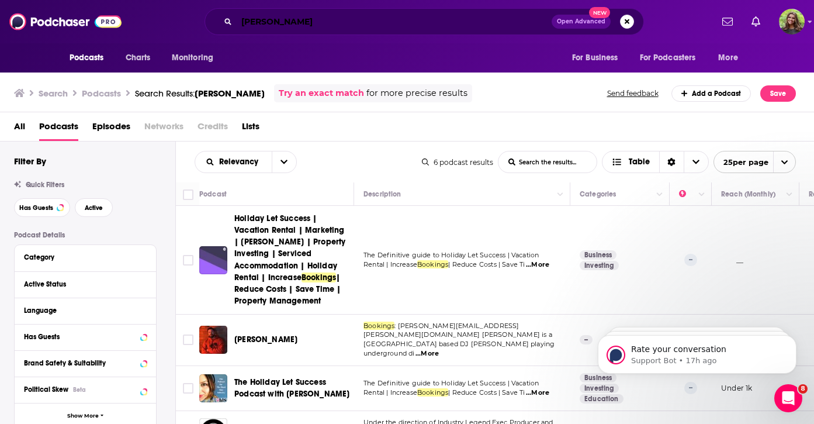
click at [341, 24] on input "[PERSON_NAME]" at bounding box center [394, 21] width 315 height 19
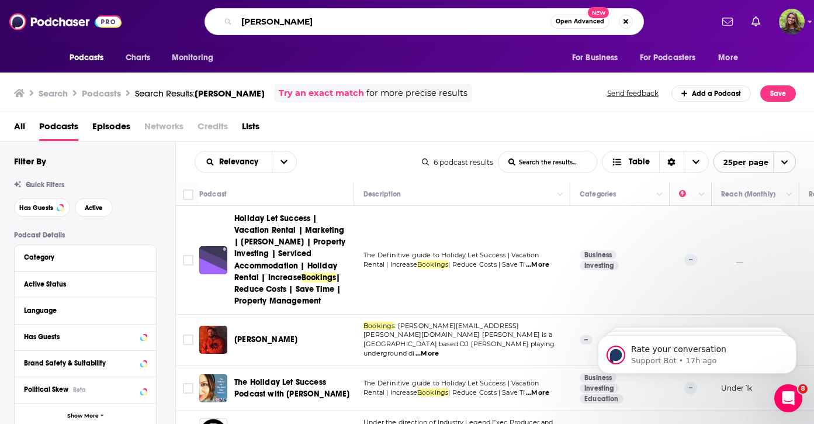
type input "[PERSON_NAME]"
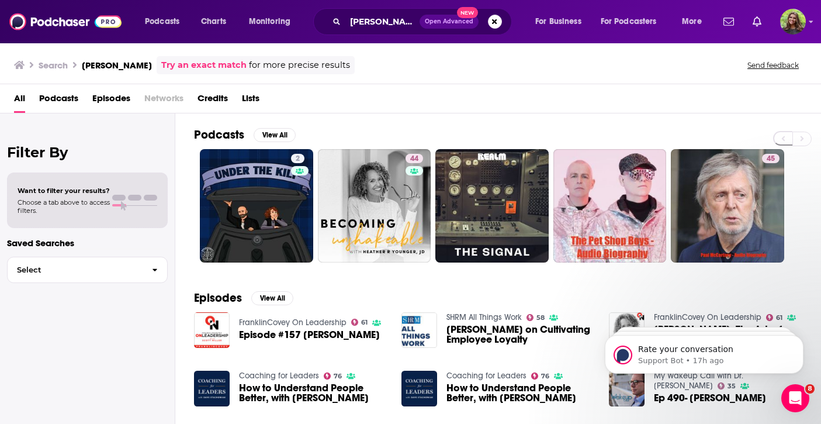
click at [56, 95] on span "Podcasts" at bounding box center [58, 101] width 39 height 24
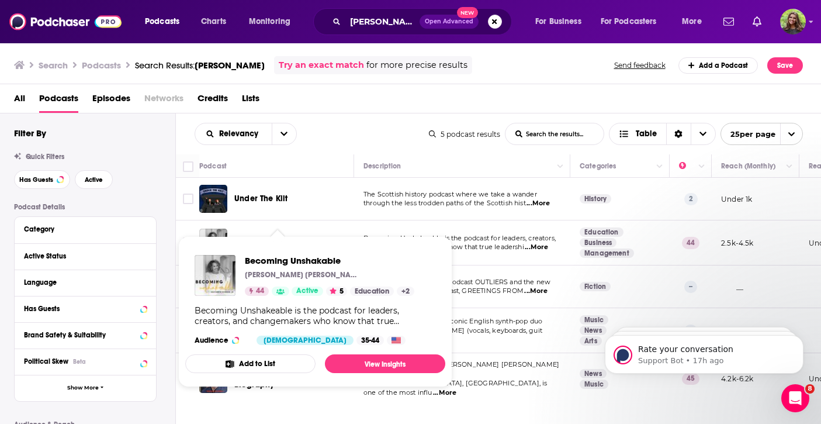
click at [295, 246] on div "Becoming Unshakable [PERSON_NAME] [PERSON_NAME] 44 Active 5 Education + 2 Becom…" at bounding box center [315, 300] width 260 height 109
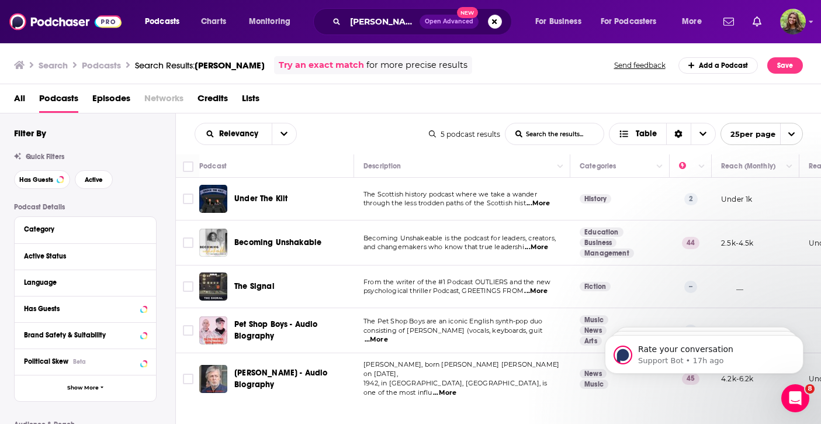
click at [354, 136] on div "Relevancy List Search Input Search the results... Table" at bounding box center [312, 134] width 234 height 22
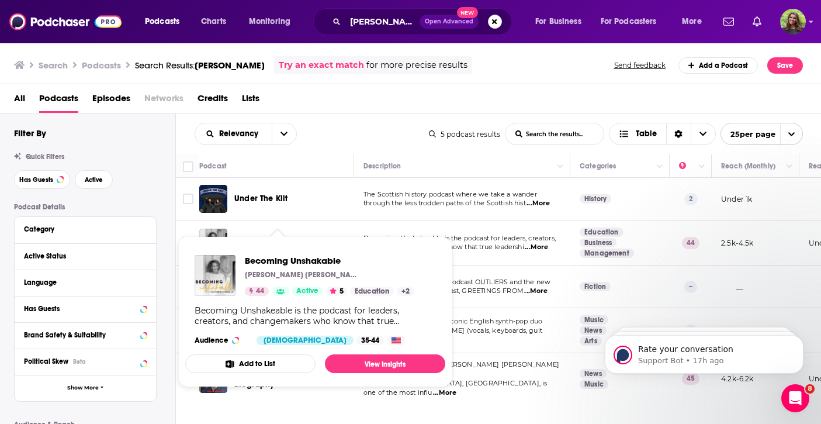
click at [265, 246] on div "Becoming Unshakable [PERSON_NAME] [PERSON_NAME] 44 Active 5 Education + 2 Becom…" at bounding box center [315, 300] width 260 height 109
click at [268, 269] on div "Becoming Unshakable [PERSON_NAME] [PERSON_NAME] 44 Active 5 Education + 2" at bounding box center [330, 275] width 170 height 41
click at [365, 359] on link "View Insights" at bounding box center [385, 363] width 120 height 19
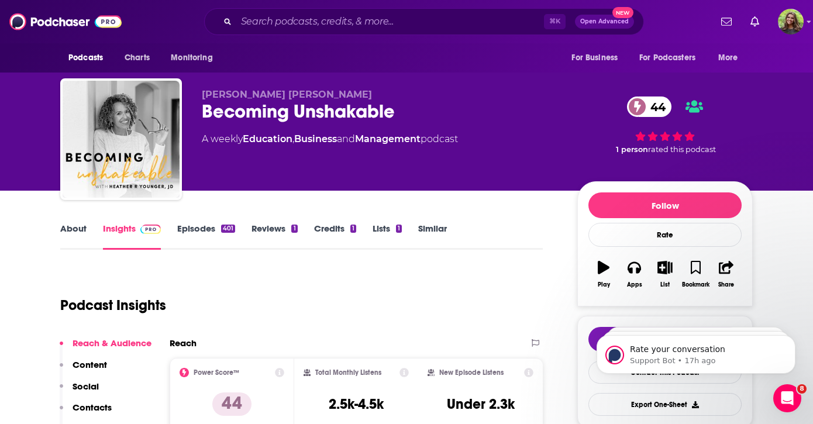
click at [426, 231] on link "Similar" at bounding box center [432, 236] width 29 height 27
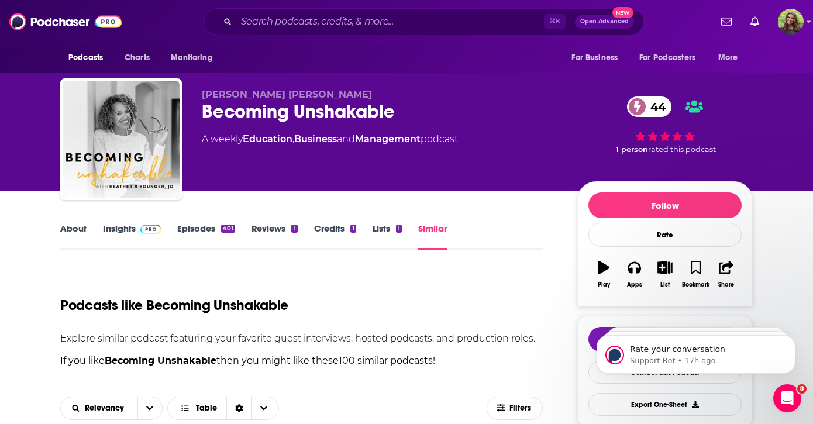
click at [190, 237] on link "Episodes 401" at bounding box center [206, 236] width 58 height 27
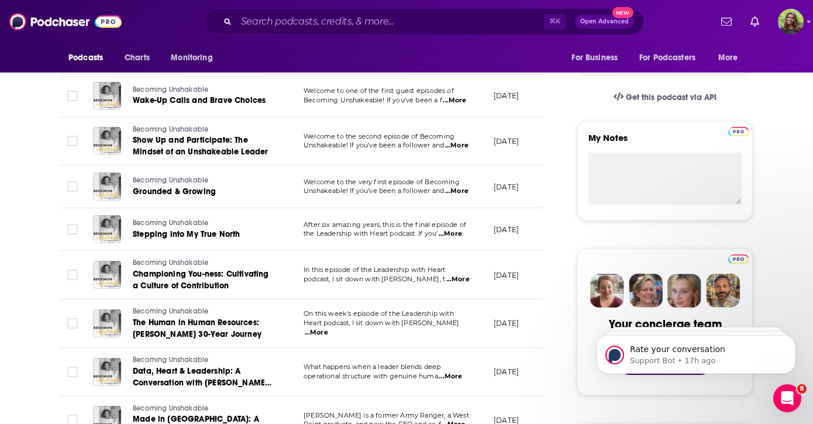
scroll to position [369, 0]
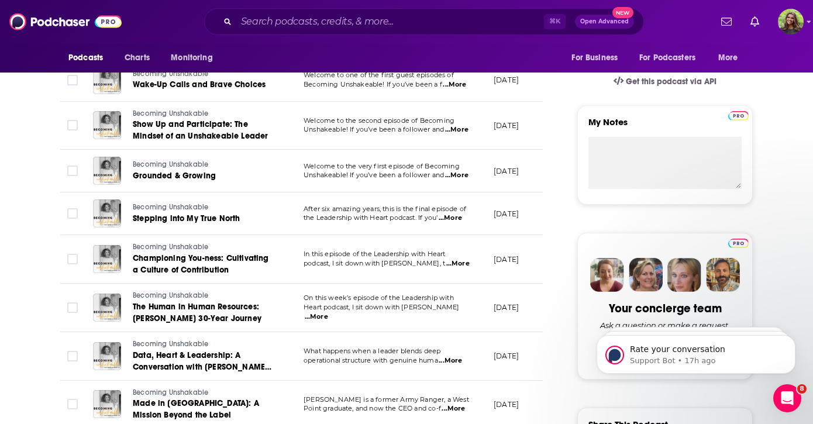
click at [455, 173] on span "...More" at bounding box center [456, 175] width 23 height 9
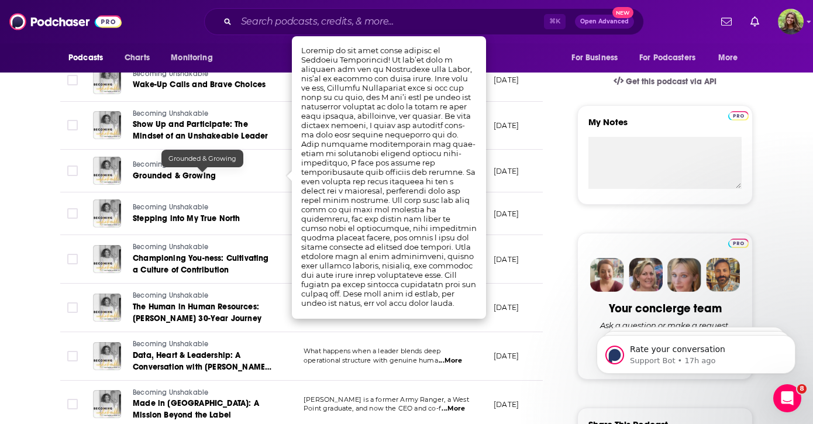
click at [195, 179] on span "Grounded & Growing" at bounding box center [174, 176] width 83 height 10
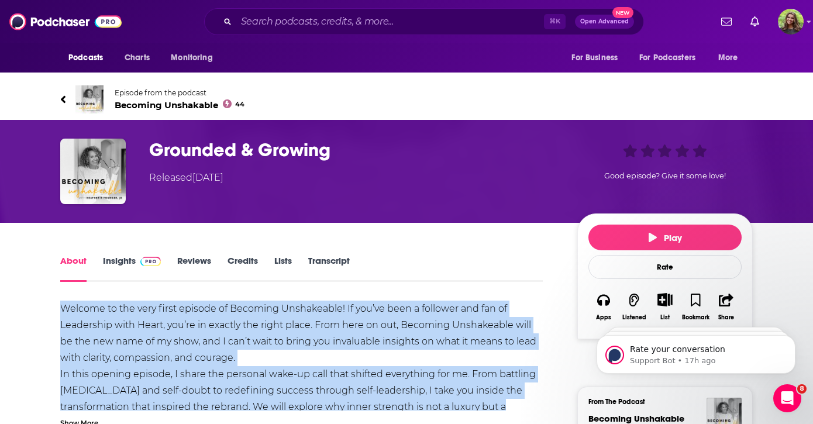
drag, startPoint x: 60, startPoint y: 274, endPoint x: 528, endPoint y: 368, distance: 478.2
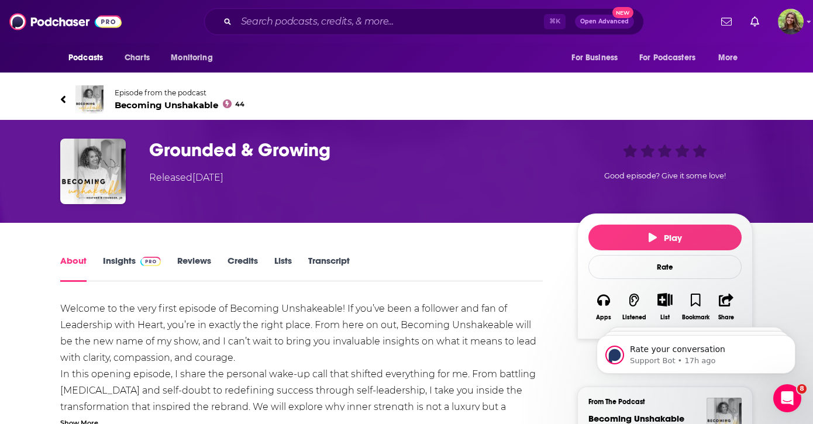
click at [92, 416] on div "Show More" at bounding box center [79, 421] width 38 height 11
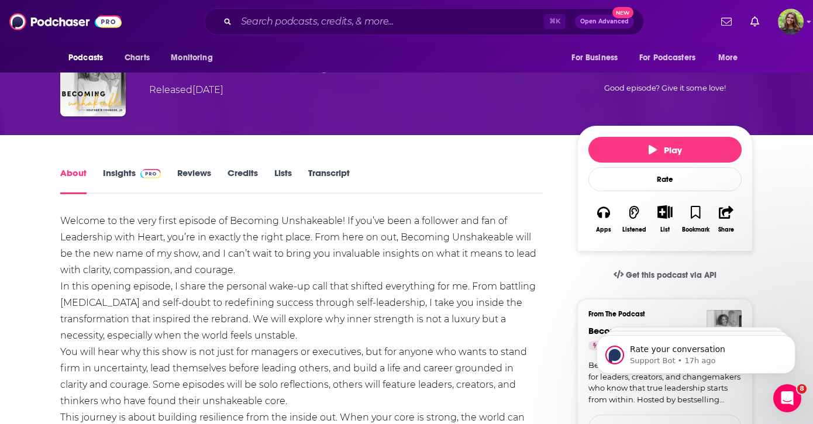
scroll to position [125, 0]
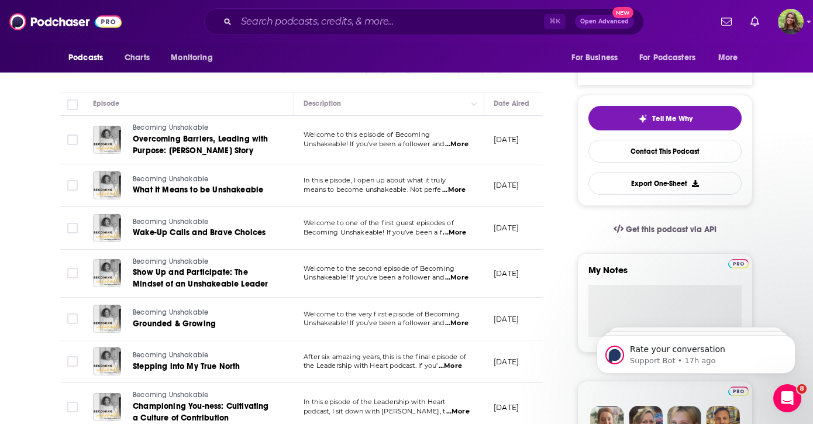
scroll to position [226, 0]
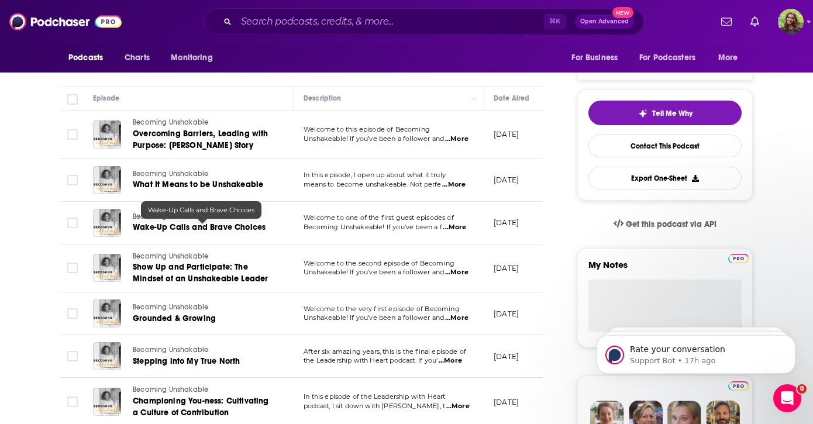
click at [219, 229] on span "Wake-Up Calls and Brave Choices" at bounding box center [199, 227] width 133 height 10
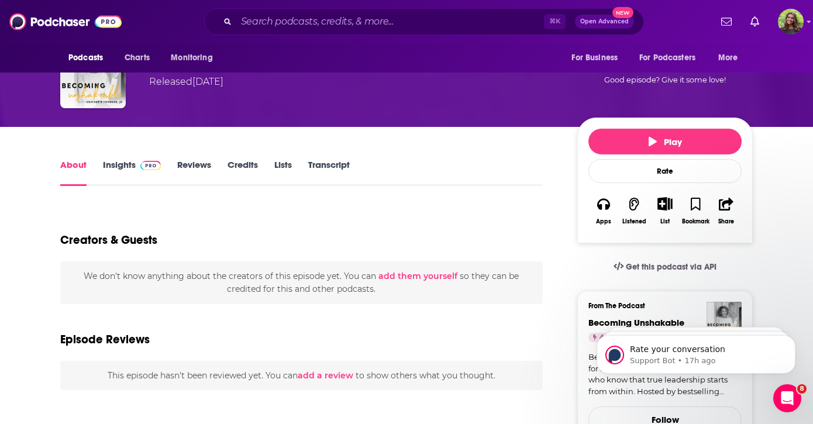
scroll to position [47, 0]
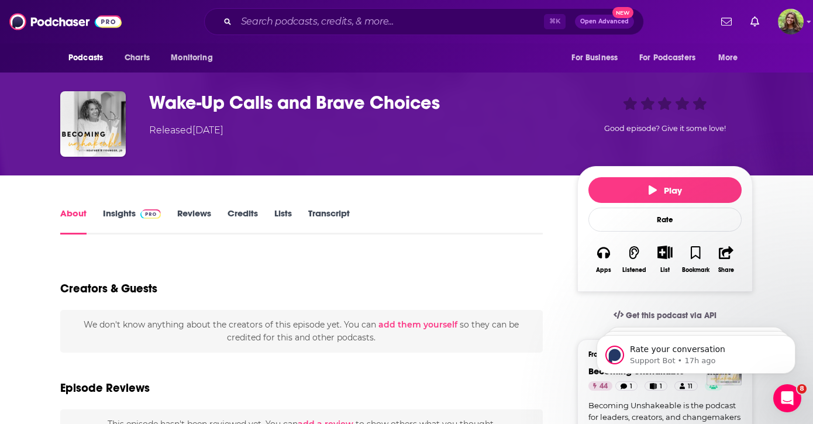
click at [116, 208] on link "Insights" at bounding box center [132, 221] width 58 height 27
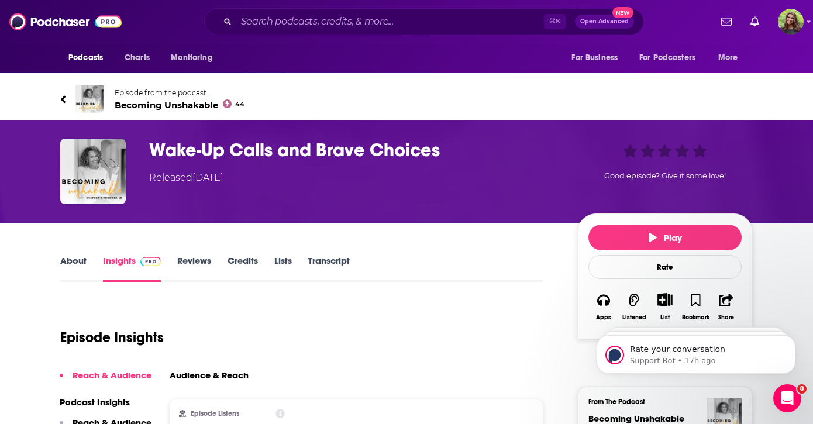
click at [68, 85] on link "Episode from the podcast Becoming Unshakable 44" at bounding box center [233, 99] width 346 height 28
click at [74, 255] on link "About" at bounding box center [73, 268] width 26 height 27
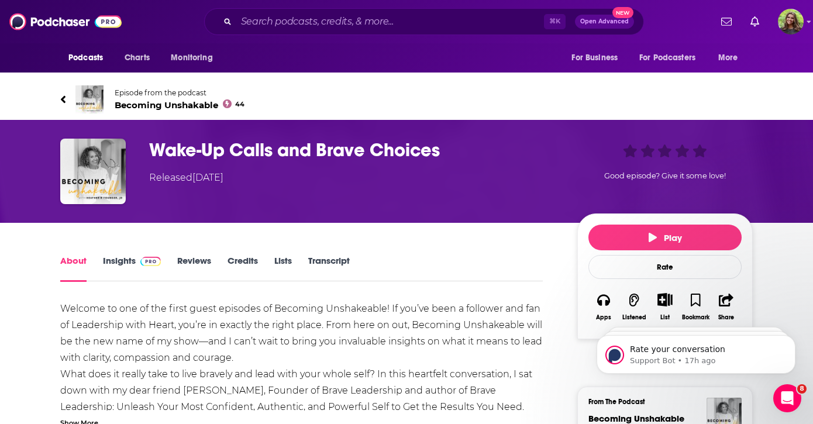
click at [139, 99] on span "Becoming Unshakable 44" at bounding box center [180, 104] width 130 height 11
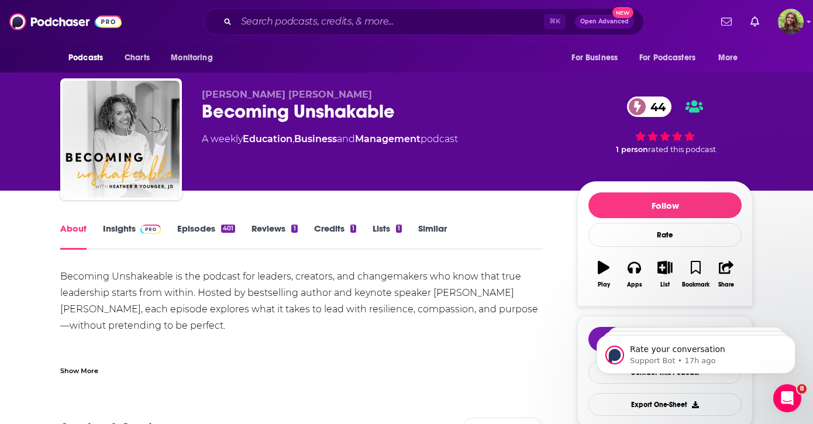
click at [205, 226] on link "Episodes 401" at bounding box center [206, 236] width 58 height 27
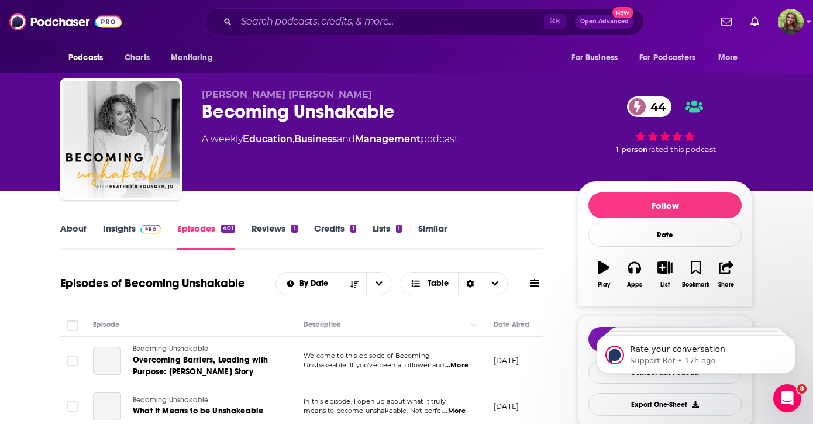
scroll to position [219, 0]
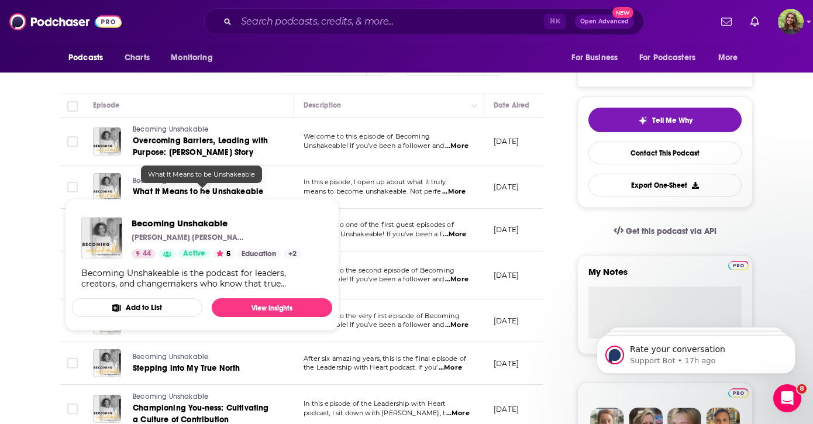
click at [224, 192] on span "Becoming Unshakable [PERSON_NAME] [PERSON_NAME] 44 Active 5 Education + 2 Becom…" at bounding box center [202, 265] width 274 height 146
click at [255, 192] on span "Becoming Unshakable [PERSON_NAME] [PERSON_NAME] 44 Active 5 Education + 2 Becom…" at bounding box center [202, 265] width 274 height 146
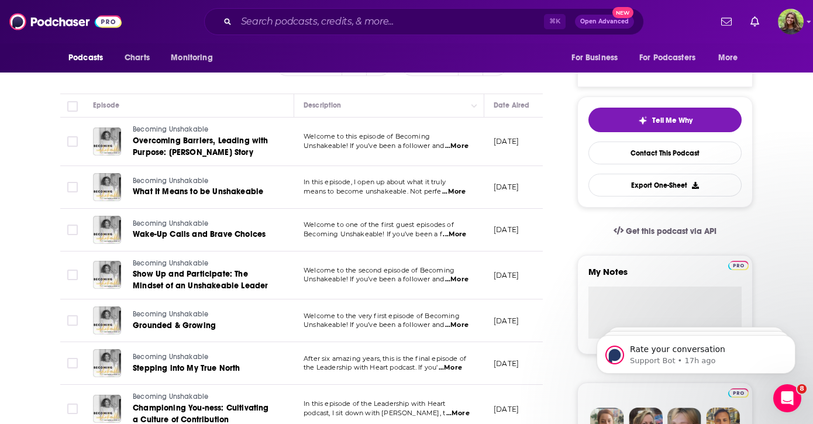
click at [448, 196] on td "In this episode, I open up about what it truly means to become unshakeable. Not…" at bounding box center [389, 187] width 190 height 43
click at [448, 231] on span "...More" at bounding box center [454, 234] width 23 height 9
click at [419, 224] on span "Welcome to one of the first guest episodes of" at bounding box center [378, 224] width 150 height 8
click at [206, 233] on span "Wake-Up Calls and Brave Choices" at bounding box center [199, 234] width 133 height 10
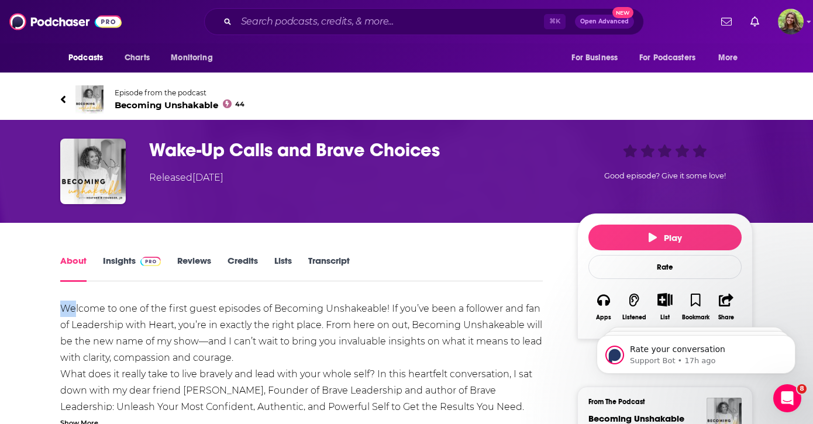
drag, startPoint x: 57, startPoint y: 263, endPoint x: 74, endPoint y: 277, distance: 21.6
click at [80, 416] on div "Show More" at bounding box center [79, 421] width 38 height 11
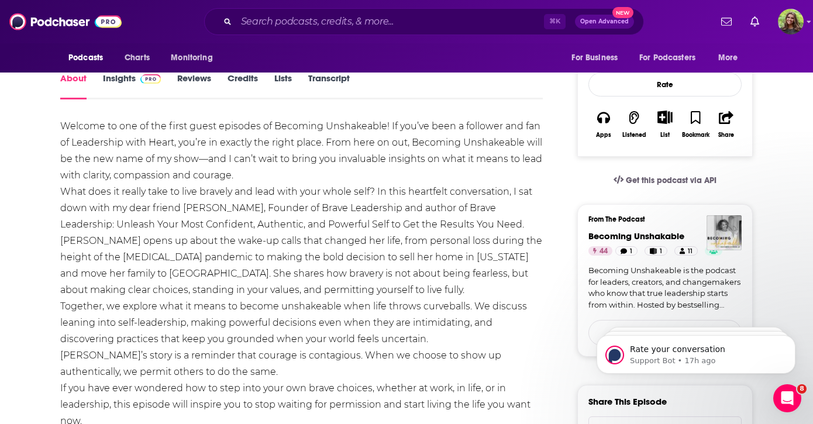
scroll to position [181, 0]
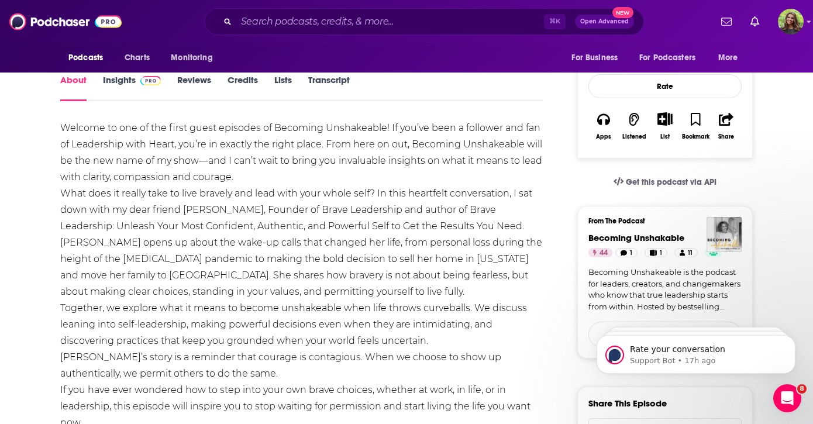
drag, startPoint x: 57, startPoint y: 85, endPoint x: 137, endPoint y: 387, distance: 312.2
copy div "Loremip do sit am con adipi elits doeiusmo te Incididu Utlaboreetd! Ma ali’en a…"
click at [368, 24] on input "Search podcasts, credits, & more..." at bounding box center [389, 21] width 307 height 19
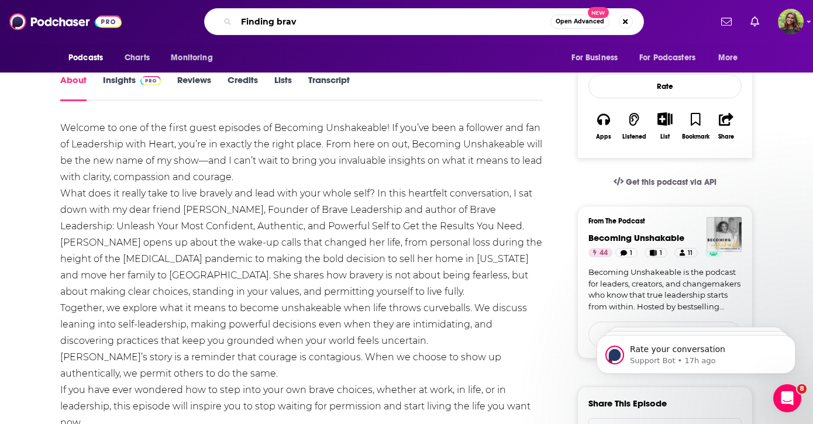
scroll to position [0, 0]
type input "Finding brave"
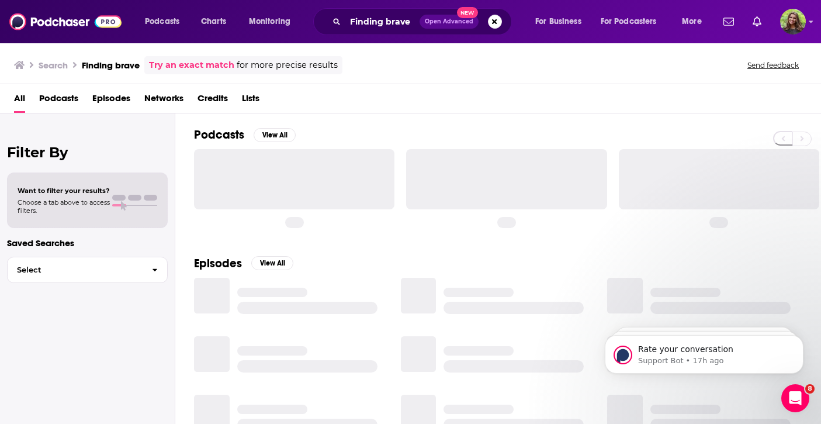
click at [61, 101] on span "Podcasts" at bounding box center [58, 101] width 39 height 24
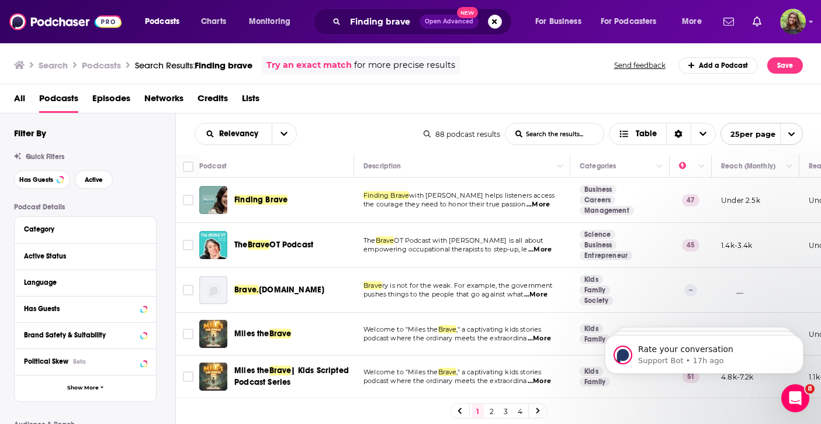
click at [259, 200] on span "Finding Brave" at bounding box center [260, 200] width 53 height 10
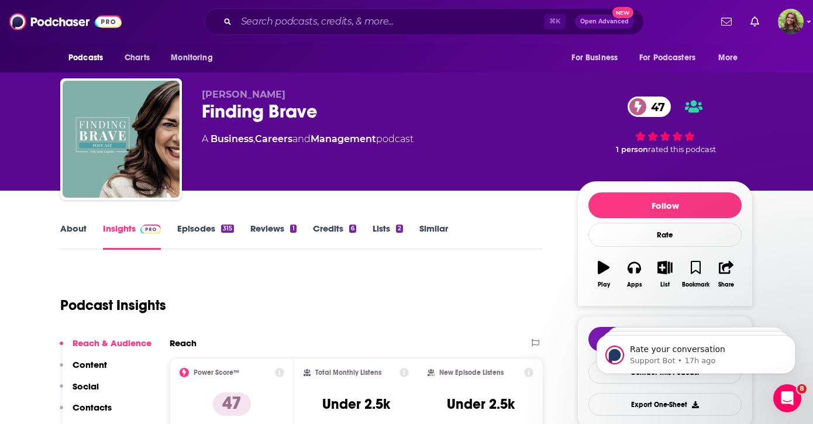
click at [211, 227] on link "Episodes 315" at bounding box center [205, 236] width 57 height 27
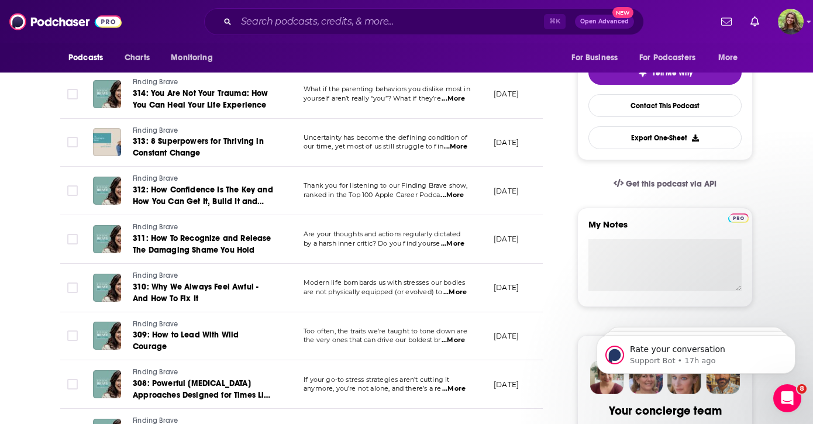
scroll to position [271, 0]
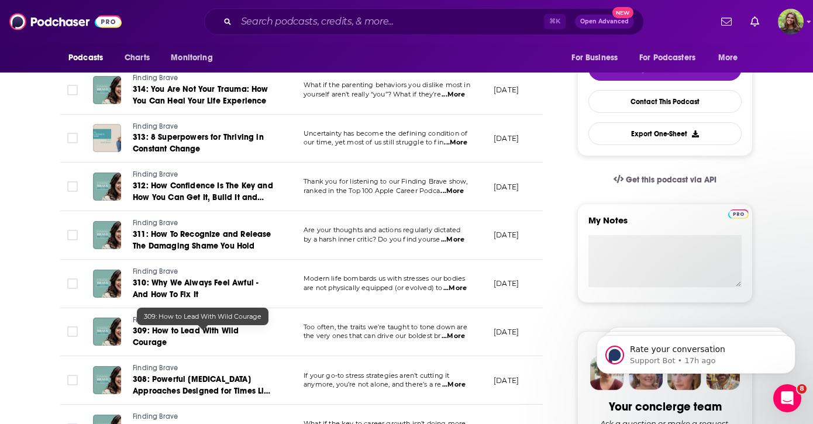
click at [239, 330] on span "309: How to Lead With Wild Courage" at bounding box center [186, 337] width 106 height 22
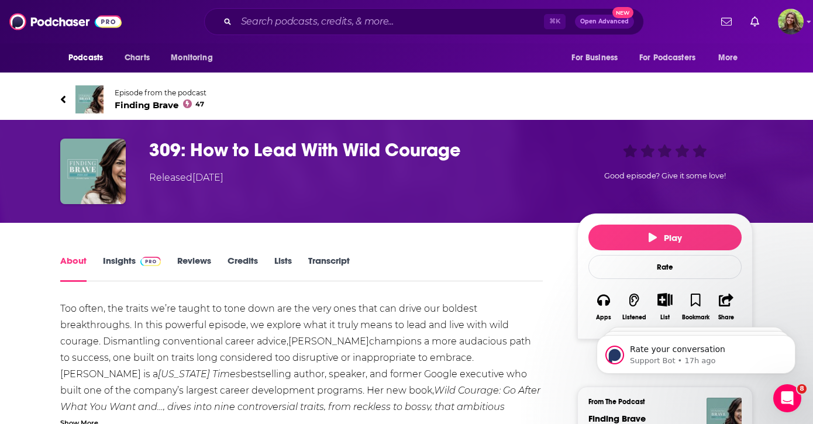
click at [82, 416] on div "Show More" at bounding box center [79, 421] width 38 height 11
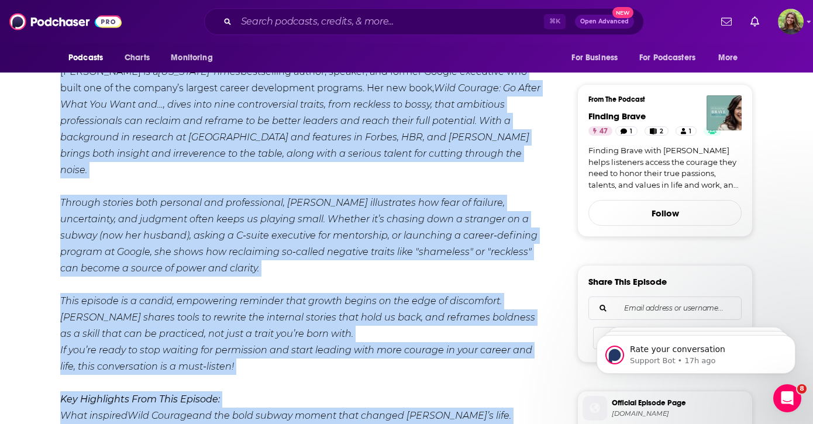
scroll to position [682, 0]
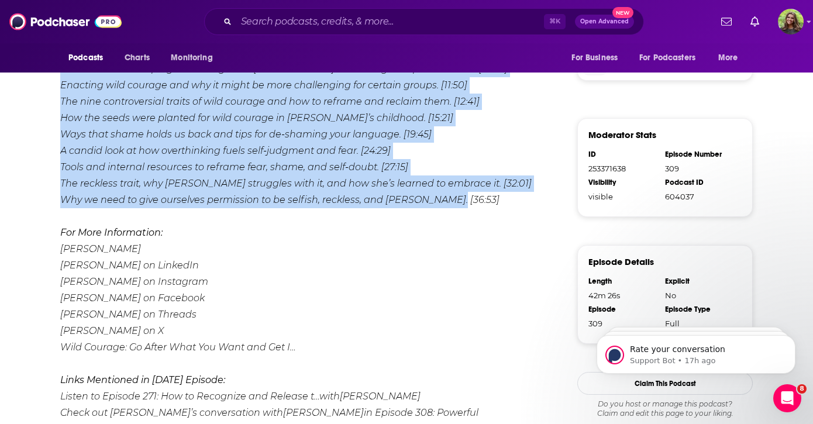
drag, startPoint x: 46, startPoint y: 269, endPoint x: 448, endPoint y: 132, distance: 424.5
copy div "Lor ipsum, dol sitame co’ad elitse do eius temp inc utl etdo magn aliq eni admi…"
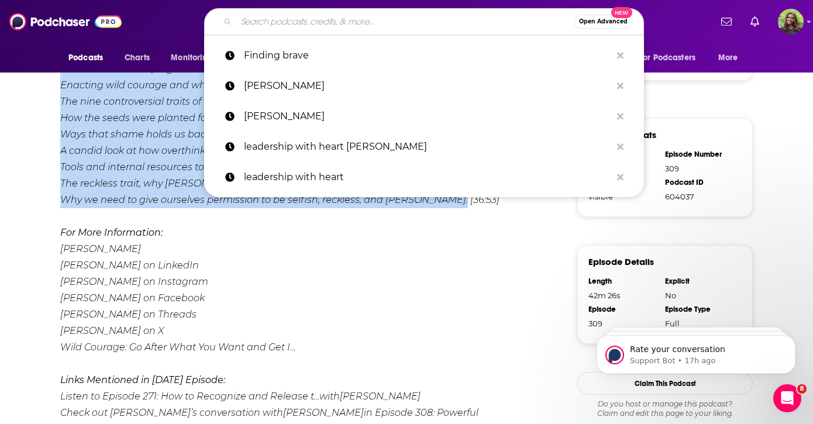
click at [375, 20] on input "Search podcasts, credits, & more..." at bounding box center [404, 21] width 337 height 19
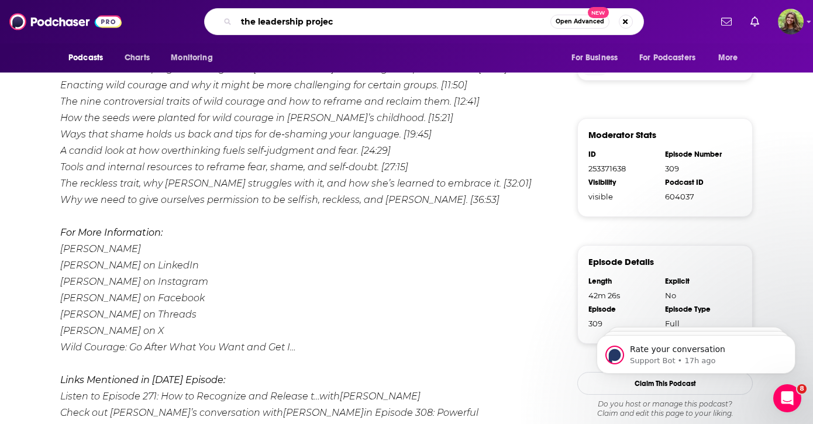
scroll to position [0, 41]
type input "the leadership project"
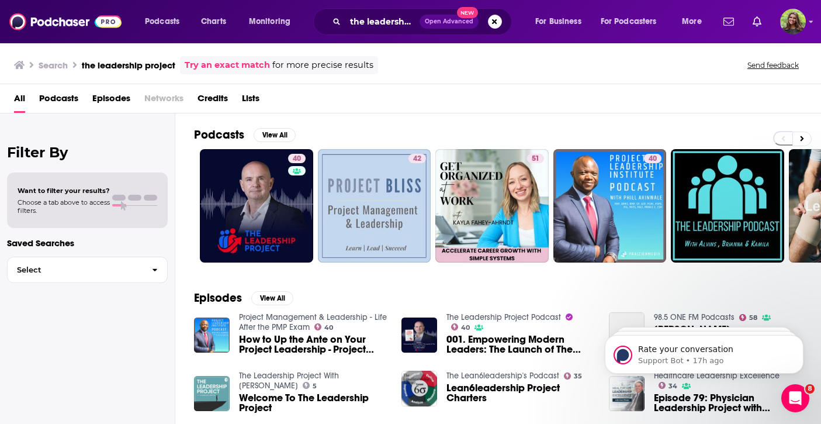
click at [74, 98] on span "Podcasts" at bounding box center [58, 101] width 39 height 24
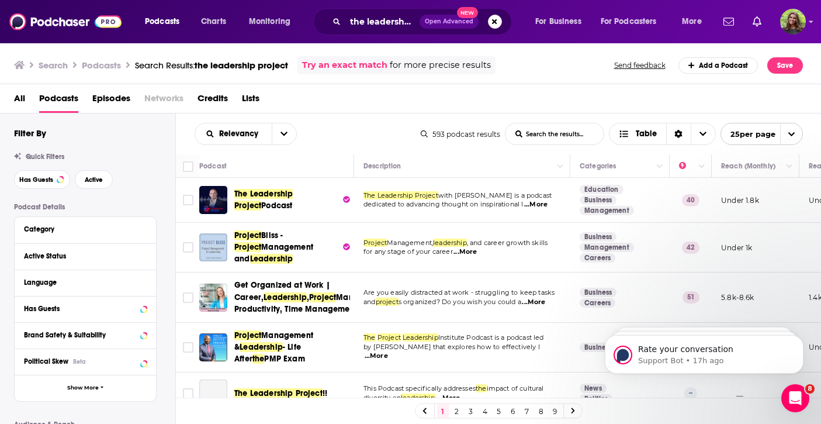
click at [284, 198] on span "The Leadership Project" at bounding box center [263, 200] width 58 height 22
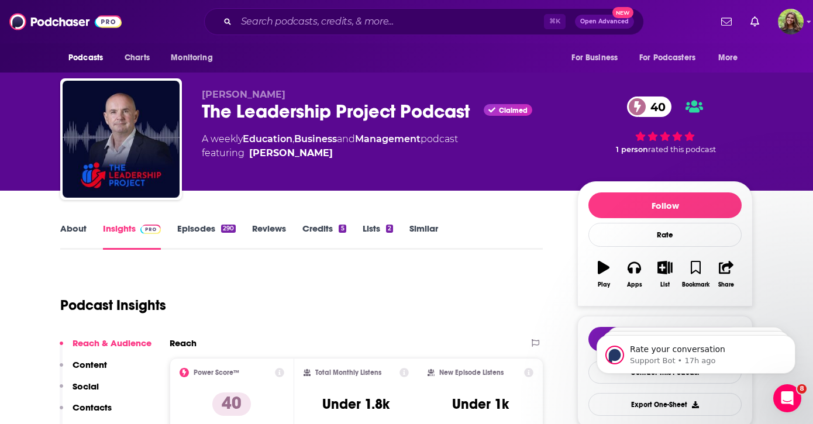
click at [188, 240] on link "Episodes 290" at bounding box center [206, 236] width 58 height 27
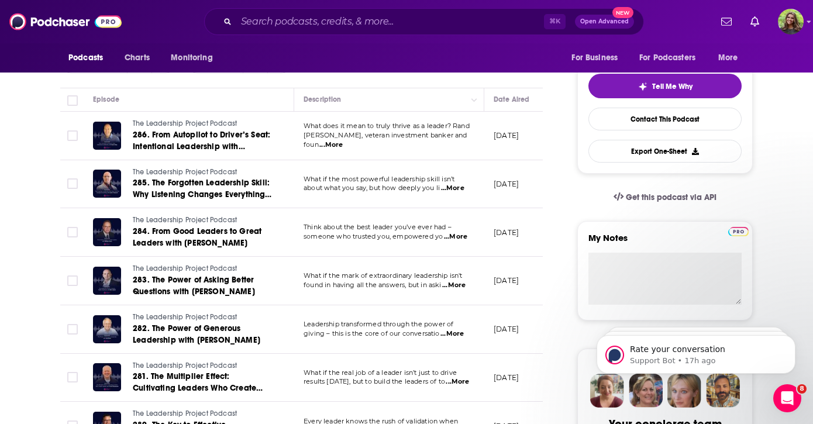
scroll to position [254, 0]
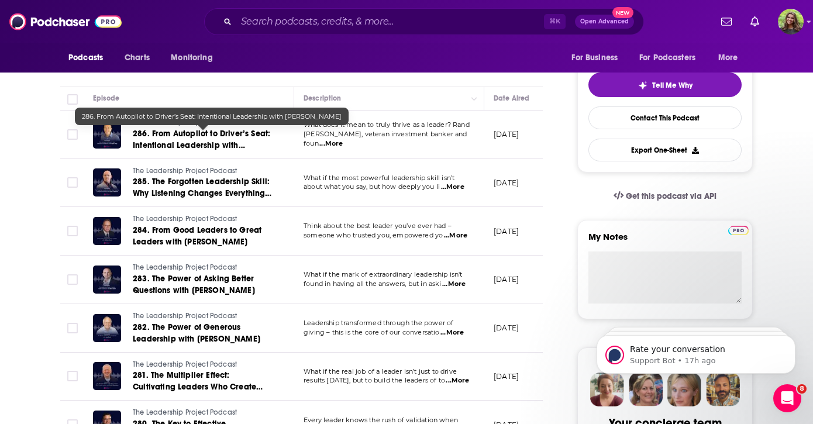
click at [221, 125] on span "The Leadership Project Podcast" at bounding box center [185, 122] width 104 height 8
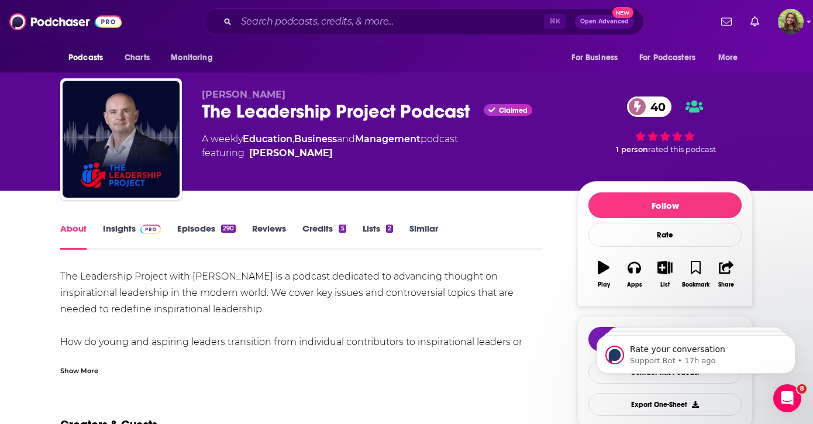
click at [91, 368] on div "Show More" at bounding box center [79, 369] width 38 height 11
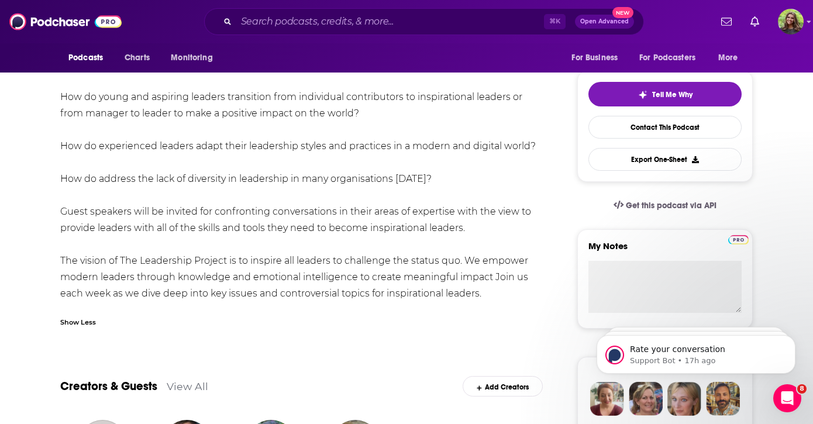
scroll to position [261, 0]
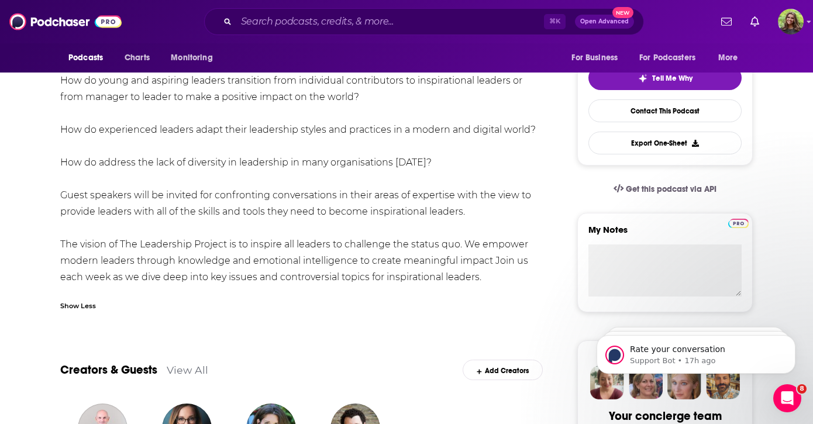
drag, startPoint x: 482, startPoint y: 276, endPoint x: 60, endPoint y: 74, distance: 468.0
click at [60, 74] on div "The Leadership Project with [PERSON_NAME] is a podcast dedicated to advancing t…" at bounding box center [301, 146] width 482 height 278
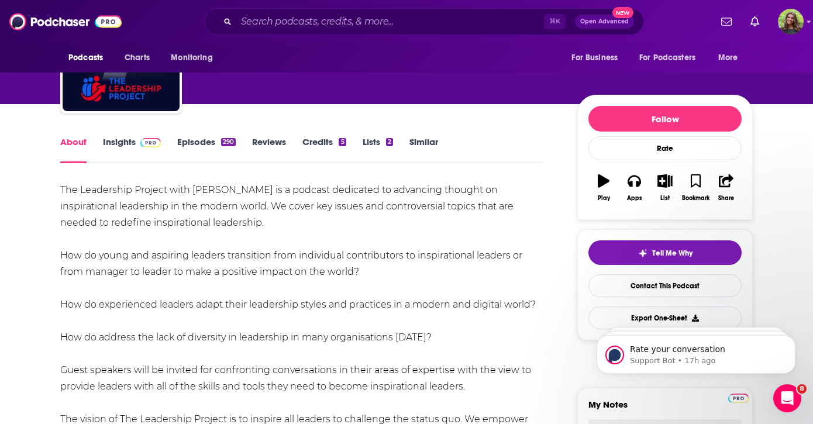
scroll to position [85, 0]
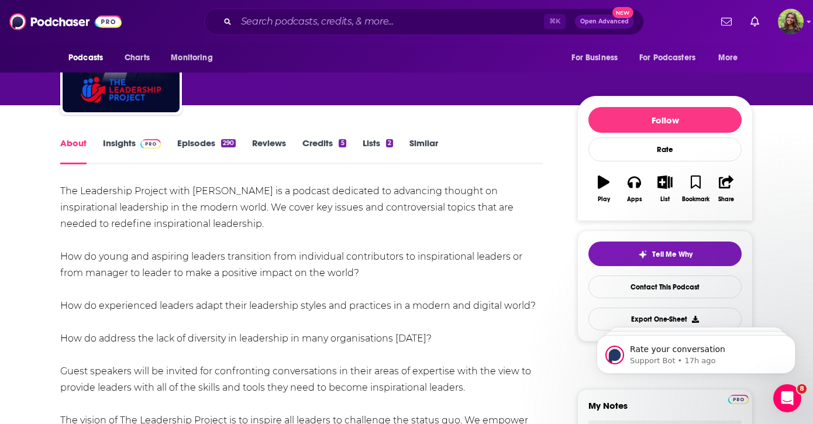
click at [437, 222] on div "The Leadership Project with [PERSON_NAME] is a podcast dedicated to advancing t…" at bounding box center [301, 322] width 482 height 278
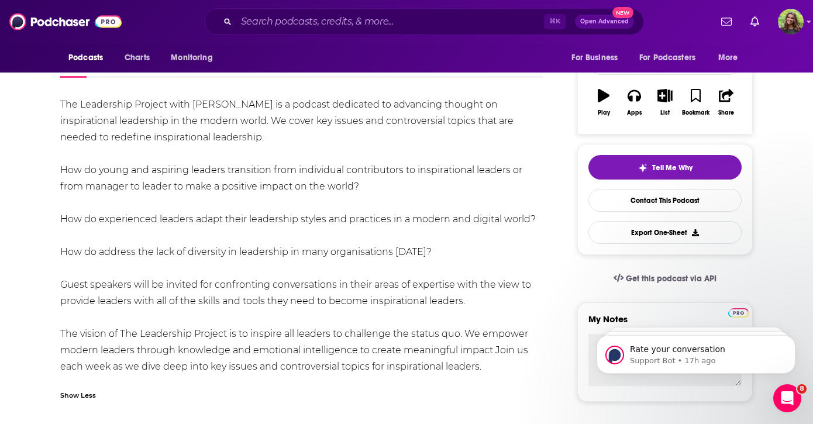
scroll to position [147, 0]
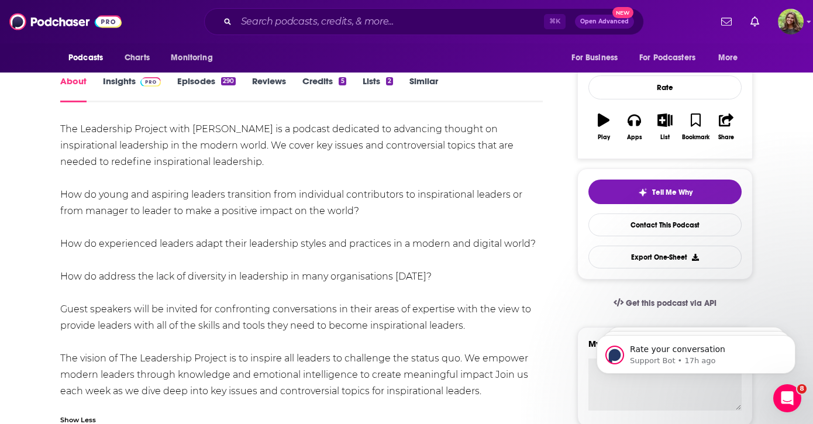
click at [219, 74] on div "About Insights Episodes 290 Reviews Credits 5 Lists 2 Similar" at bounding box center [301, 88] width 482 height 29
click at [211, 81] on link "Episodes 290" at bounding box center [206, 88] width 58 height 27
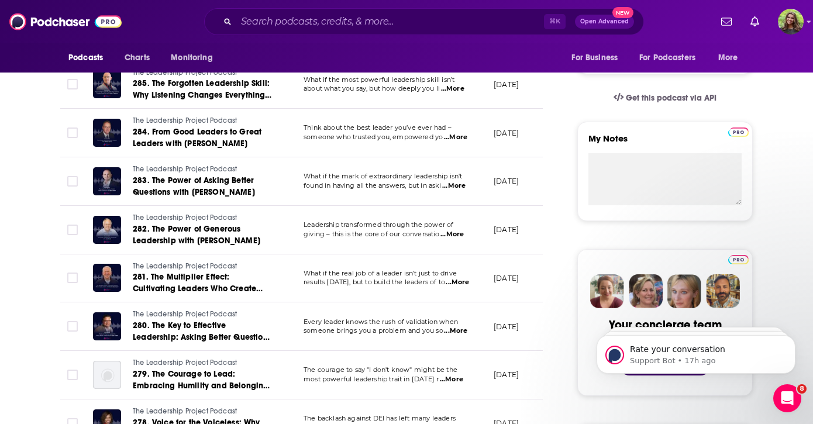
scroll to position [299, 0]
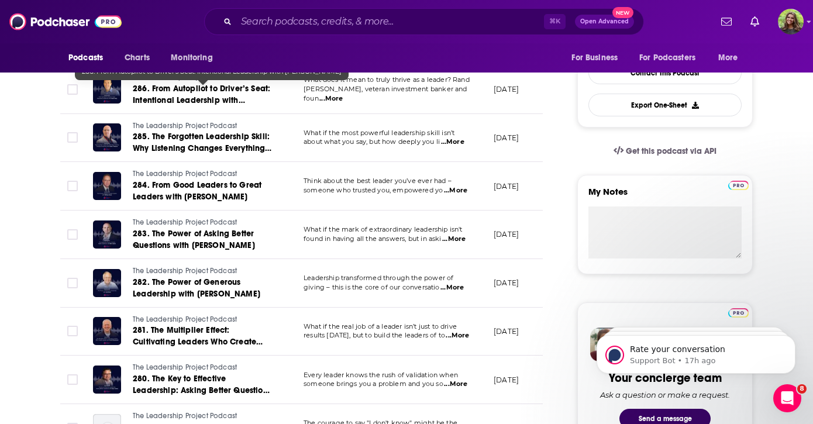
click at [224, 94] on link "286. From Autopilot to Driver’s Seat: Intentional Leadership with [PERSON_NAME]" at bounding box center [203, 94] width 140 height 23
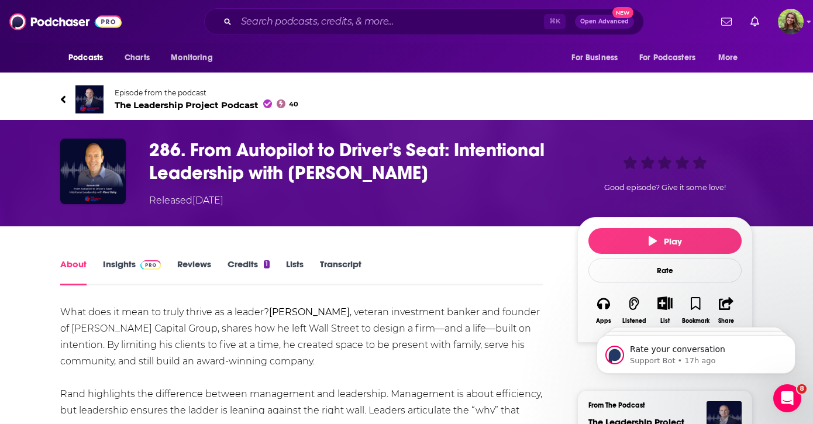
click at [88, 420] on div "Show More" at bounding box center [79, 425] width 38 height 11
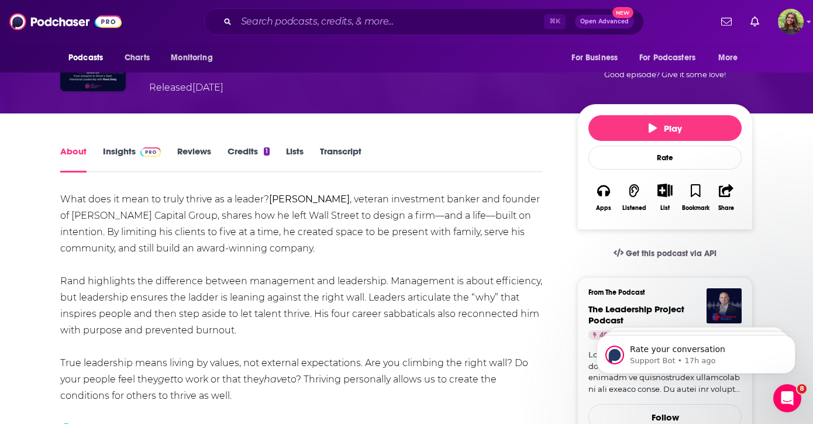
drag, startPoint x: 64, startPoint y: 162, endPoint x: 257, endPoint y: 360, distance: 277.0
copy div "What does it mean to truly thrive as a leader? [PERSON_NAME] , veteran investme…"
click at [348, 28] on input "Search podcasts, credits, & more..." at bounding box center [389, 21] width 307 height 19
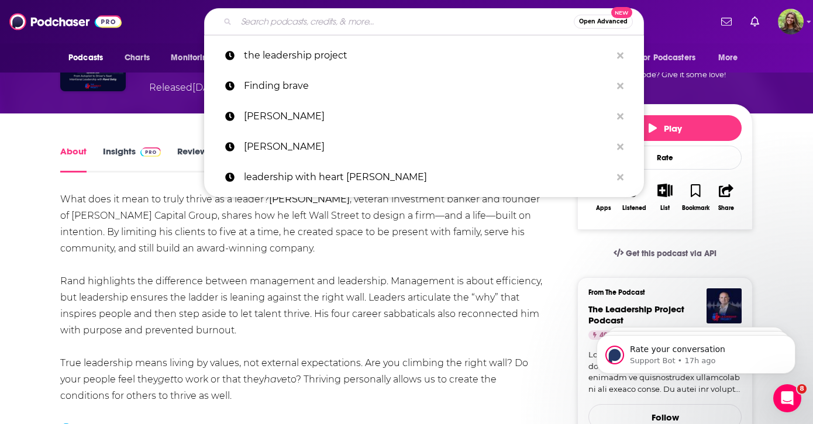
paste input "Leadership Without Losing Your Soul"
type input "Leadership Without Losing Your Soul"
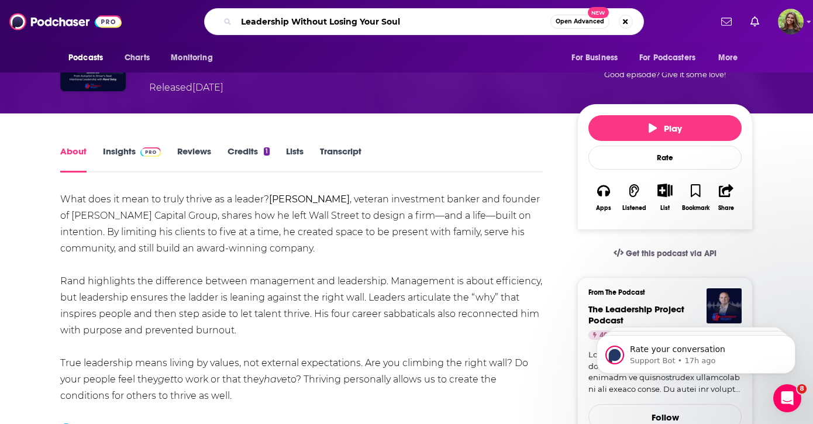
scroll to position [0, 105]
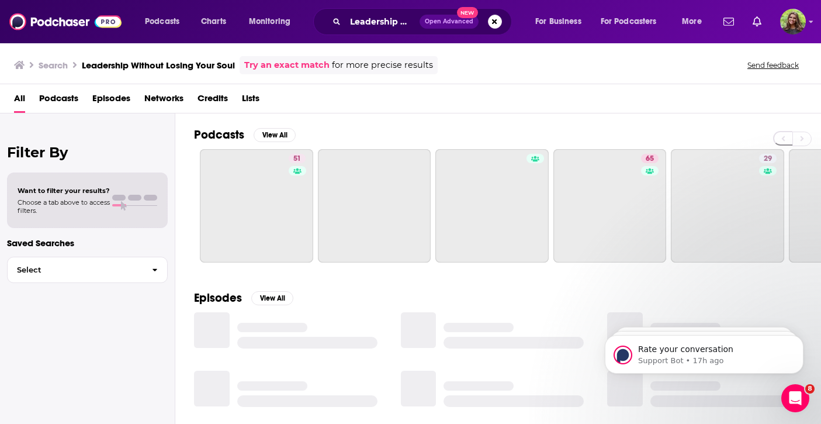
click at [77, 96] on span "Podcasts" at bounding box center [58, 101] width 39 height 24
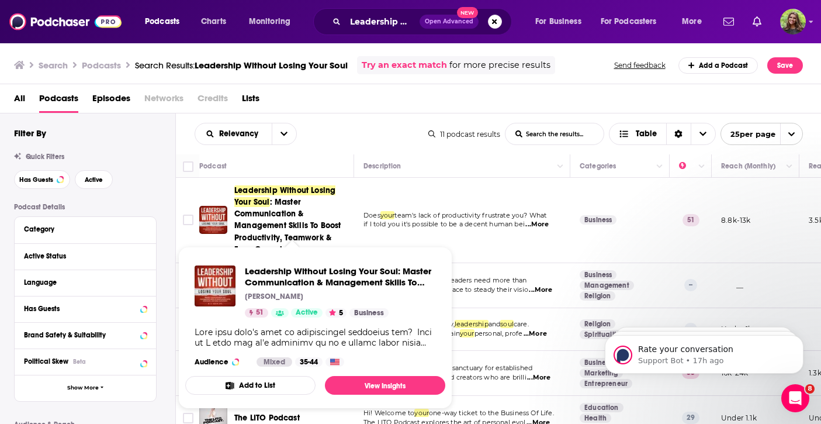
click at [260, 223] on span ": Master Communication & Management Skills To Boost Productivity, Teamwork & Ea…" at bounding box center [287, 225] width 106 height 57
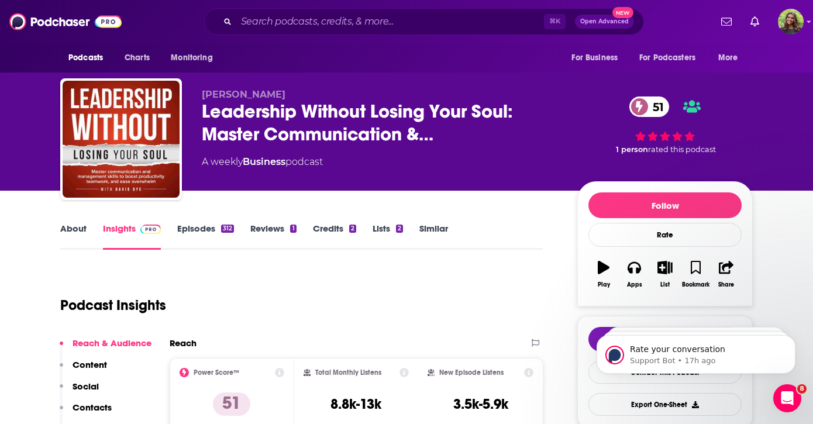
click at [219, 229] on link "Episodes 312" at bounding box center [205, 236] width 57 height 27
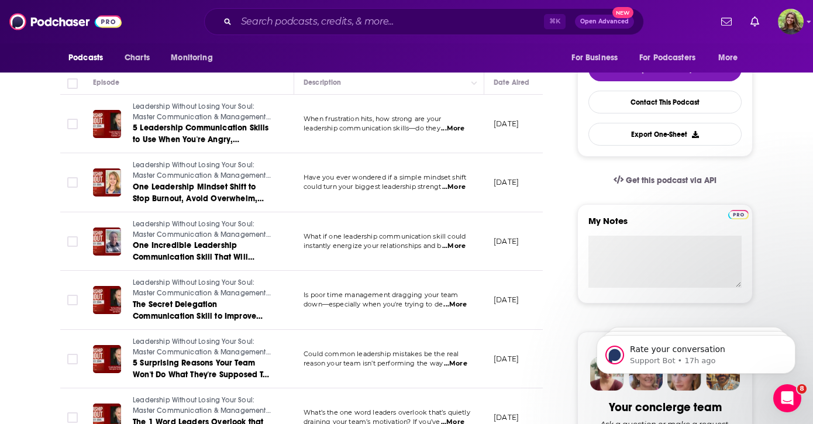
scroll to position [271, 0]
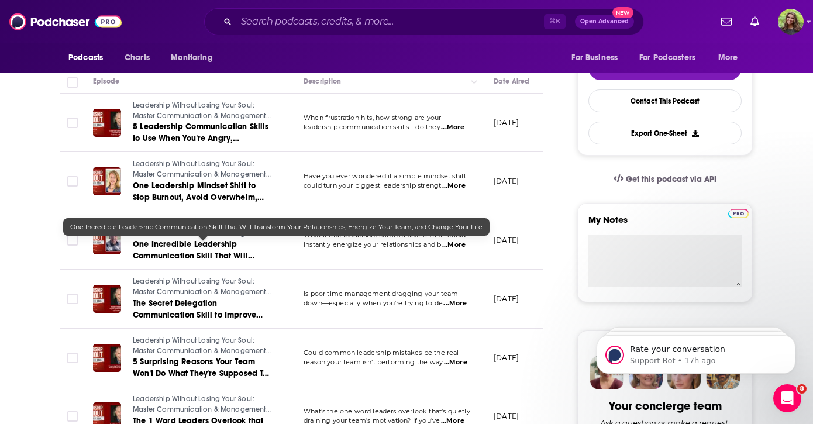
click at [236, 257] on span "One Incredible Leadership Communication Skill That Will Transform Your Relation…" at bounding box center [197, 267] width 129 height 57
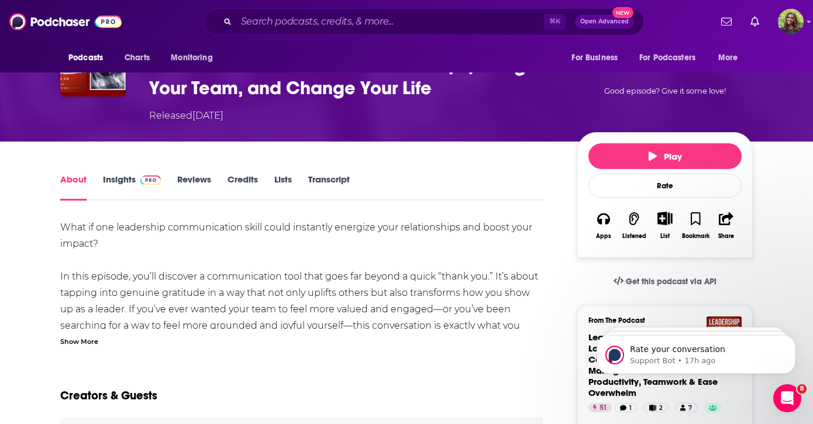
scroll to position [107, 0]
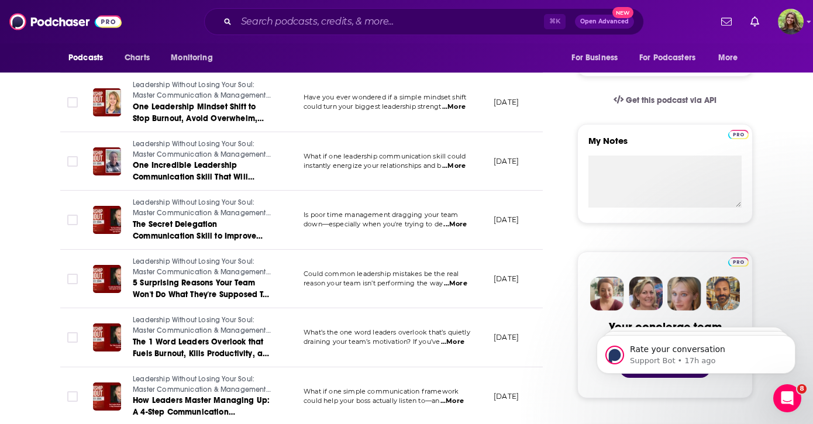
scroll to position [311, 0]
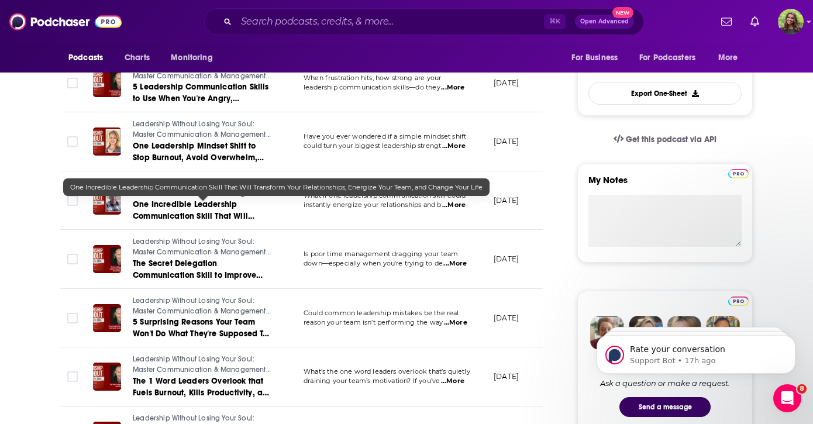
click at [220, 209] on span "One Incredible Leadership Communication Skill That Will Transform Your Relation…" at bounding box center [197, 227] width 129 height 57
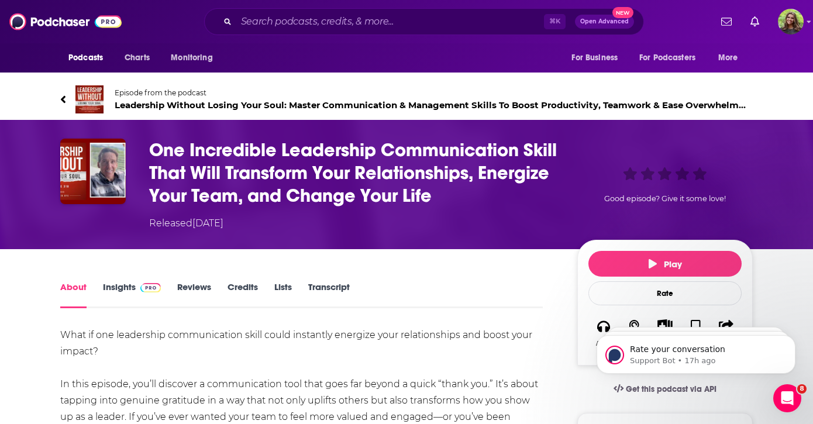
scroll to position [115, 0]
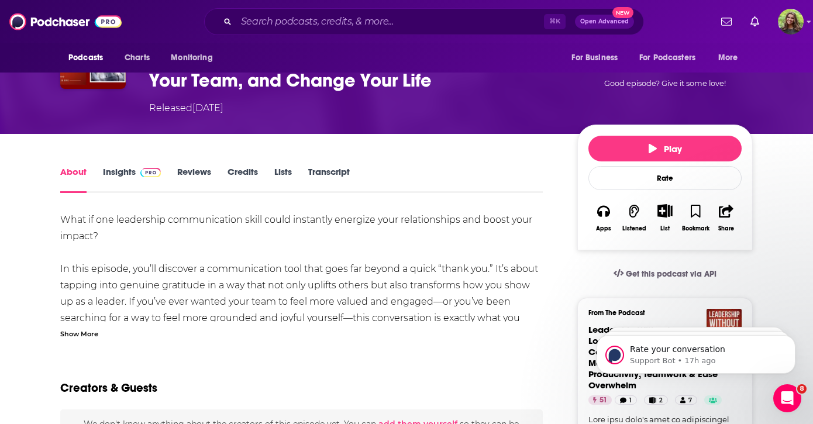
click at [77, 327] on div "Show More" at bounding box center [79, 332] width 38 height 11
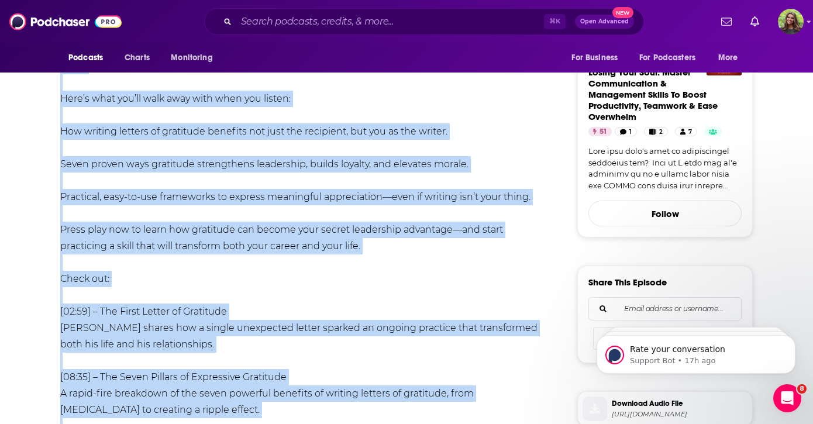
scroll to position [509, 0]
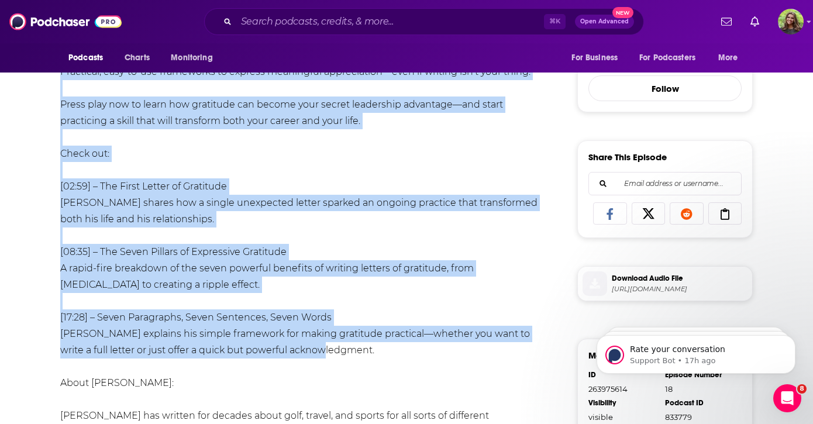
drag, startPoint x: 57, startPoint y: 176, endPoint x: 370, endPoint y: 312, distance: 341.7
click at [370, 312] on div "About Insights Reviews Credits Lists Transcript What if one leadership communic…" at bounding box center [309, 337] width 535 height 1132
copy div "Lore ip dol sitametcon adipiscingeli seddo eiusm temporinc utlabore etdo magnaa…"
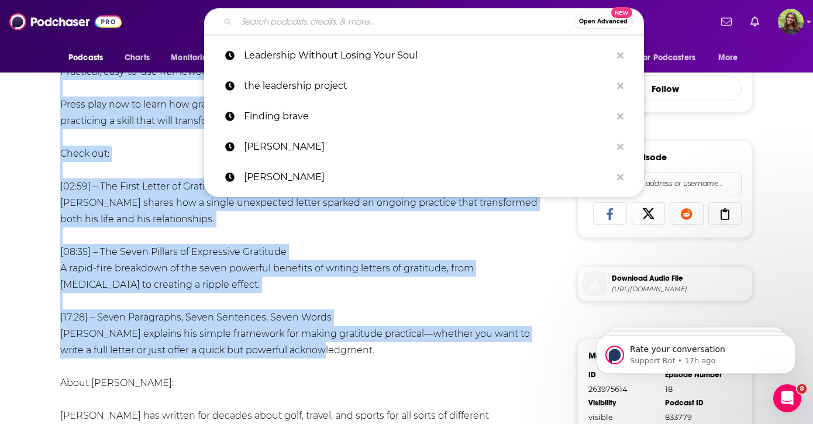
click at [369, 19] on input "Search podcasts, credits, & more..." at bounding box center [404, 21] width 337 height 19
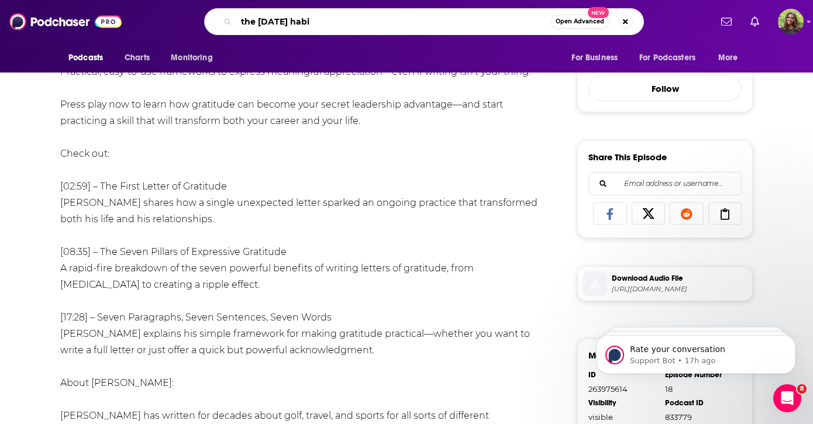
type input "the [DATE] habit"
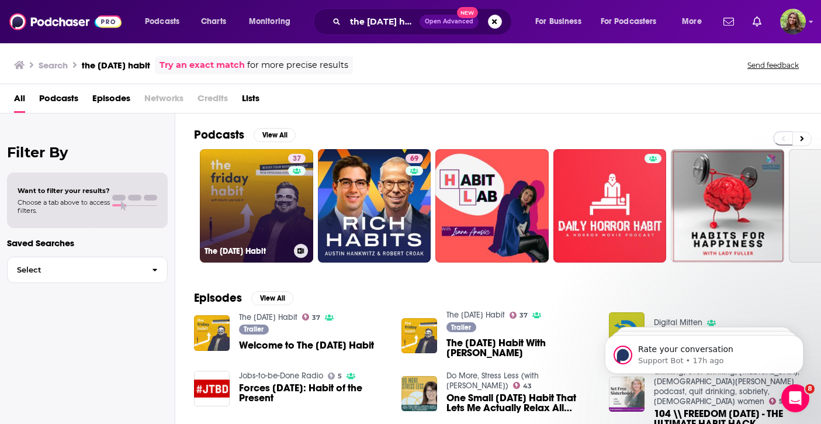
click at [241, 197] on link "37 The [DATE] Habit" at bounding box center [256, 205] width 113 height 113
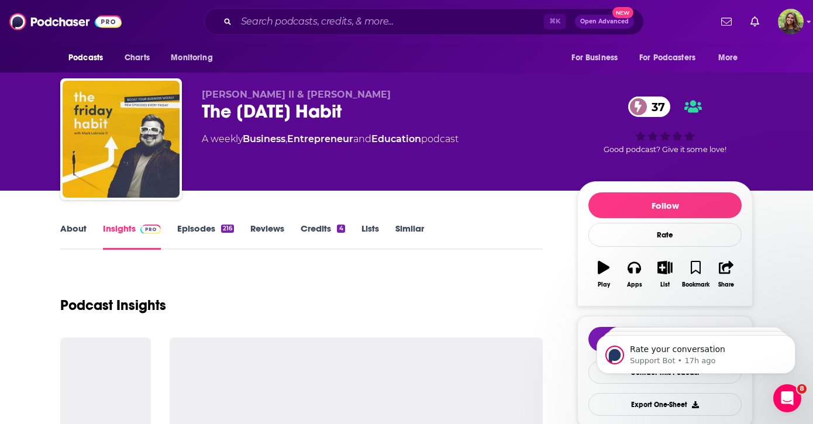
click at [209, 227] on link "Episodes 216" at bounding box center [205, 236] width 57 height 27
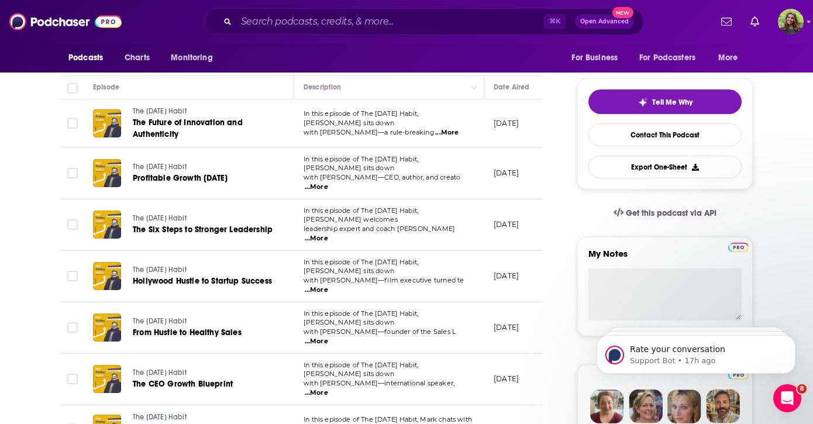
scroll to position [327, 0]
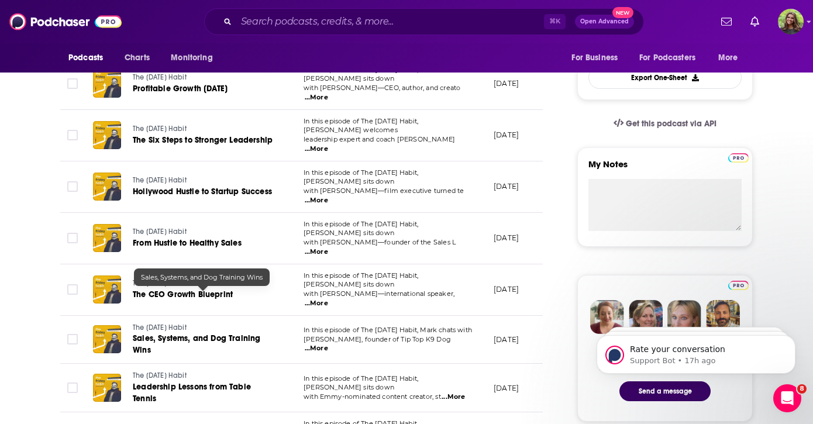
click at [219, 333] on span "Sales, Systems, and Dog Training Wins" at bounding box center [196, 344] width 127 height 22
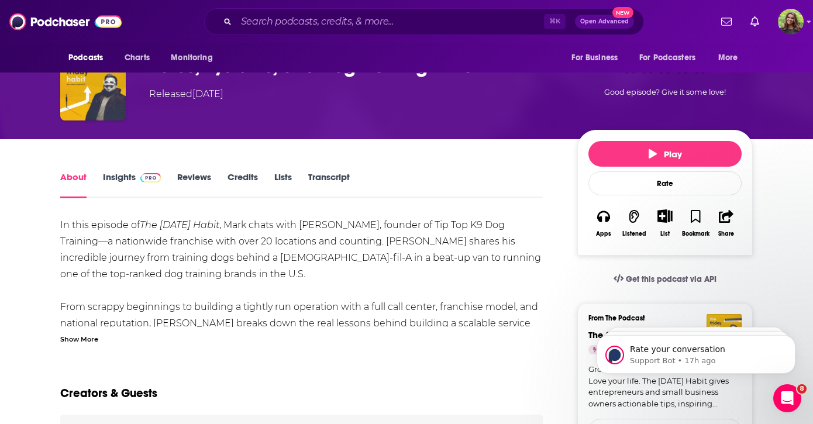
scroll to position [87, 0]
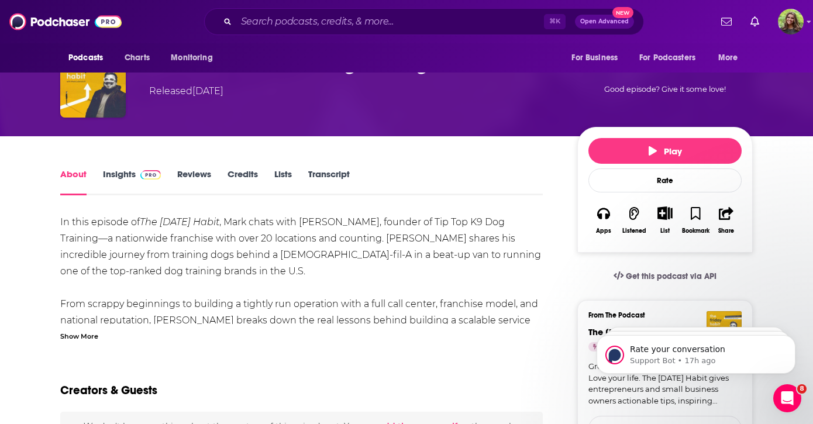
click at [88, 330] on div "Show More" at bounding box center [79, 335] width 38 height 11
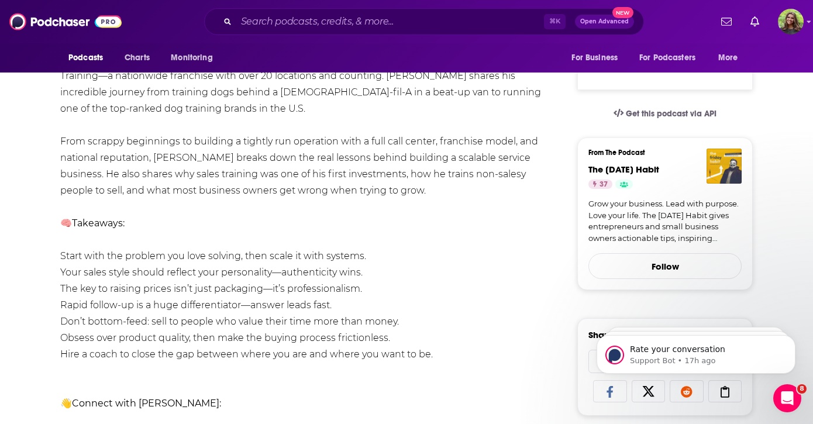
scroll to position [234, 0]
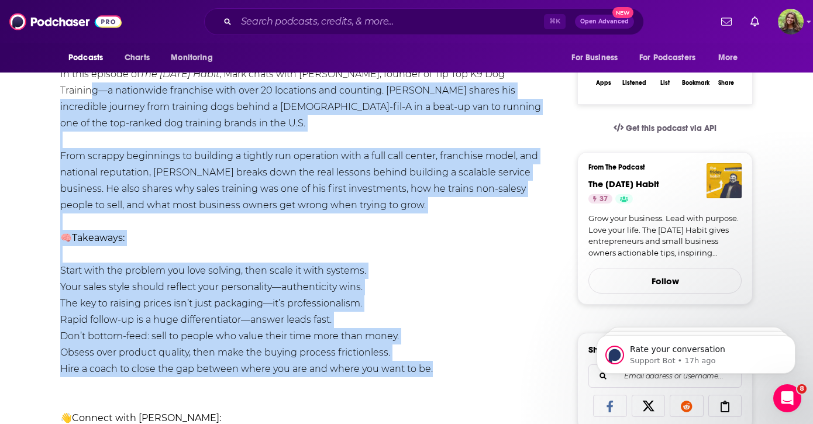
drag, startPoint x: 445, startPoint y: 327, endPoint x: 50, endPoint y: 58, distance: 478.0
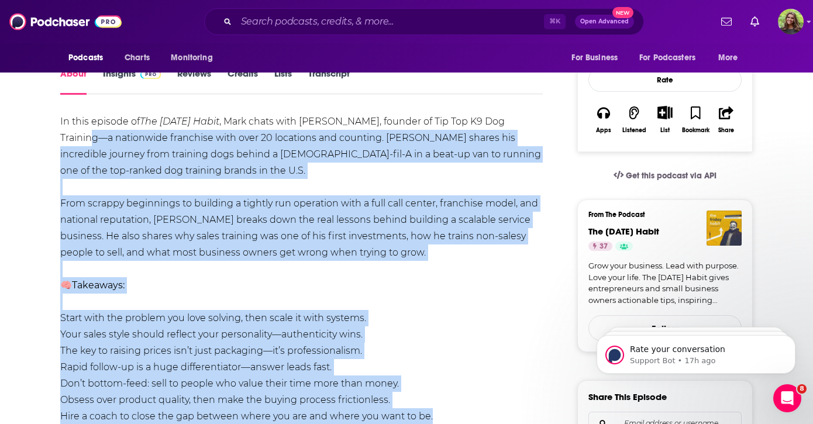
scroll to position [184, 0]
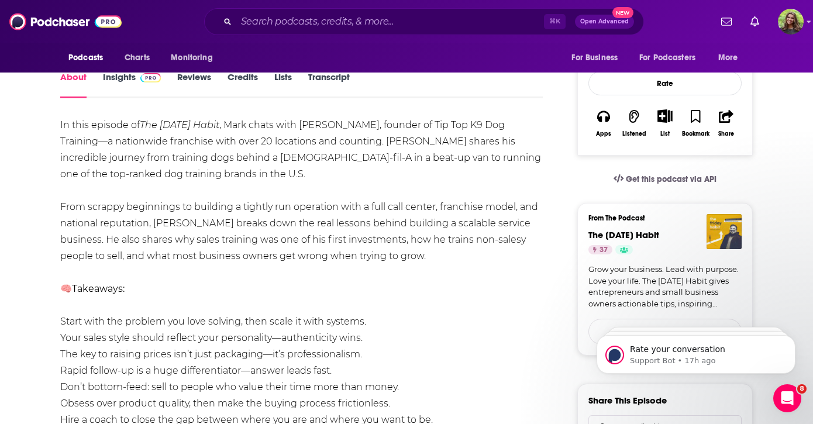
click at [321, 117] on div "In this episode of The [DATE] Habit , Mark chats with [PERSON_NAME], founder of…" at bounding box center [301, 362] width 482 height 491
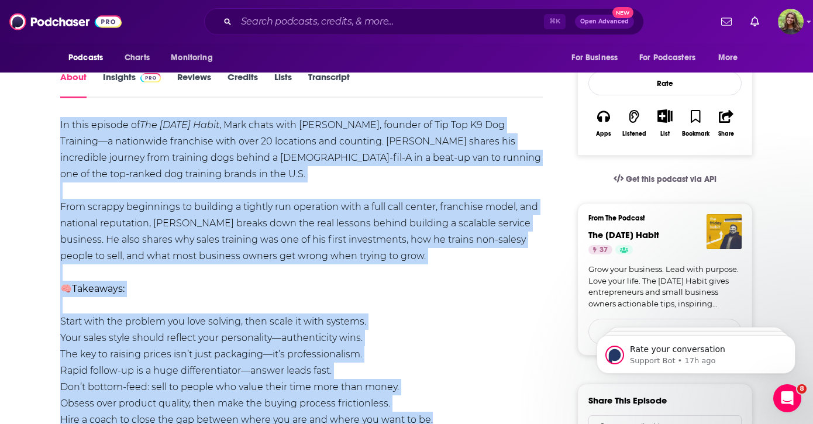
drag, startPoint x: 56, startPoint y: 86, endPoint x: 433, endPoint y: 379, distance: 477.4
copy div "Lo ipsu dolorsi am Con Adipis Elits , Doei tempo inci Utla Etdolo, magnaal en A…"
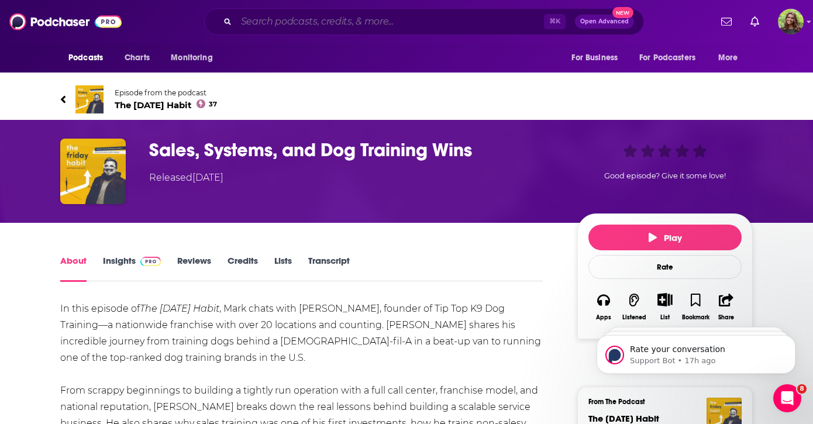
click at [363, 21] on input "Search podcasts, credits, & more..." at bounding box center [389, 21] width 307 height 19
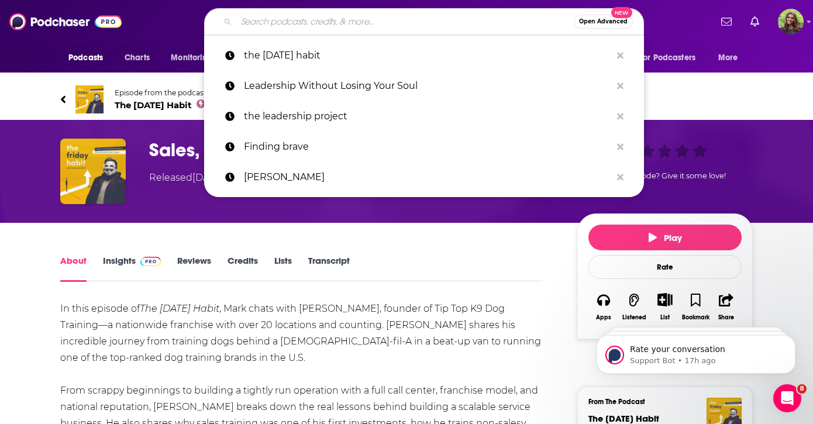
paste input "Growth Think Tank"
type input "Growth Think Tank"
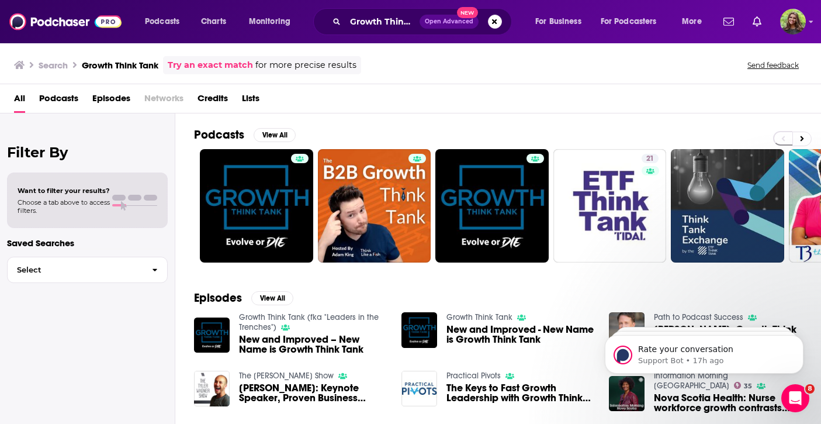
click at [61, 95] on span "Podcasts" at bounding box center [58, 101] width 39 height 24
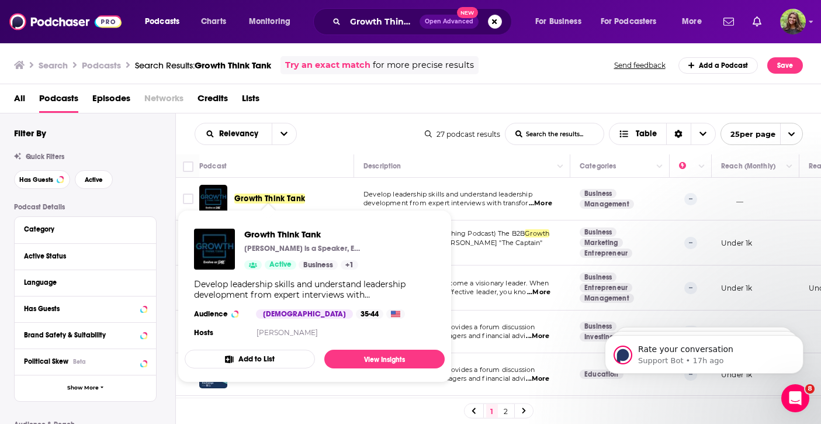
click at [269, 196] on span "Growth Think Tank" at bounding box center [269, 198] width 71 height 10
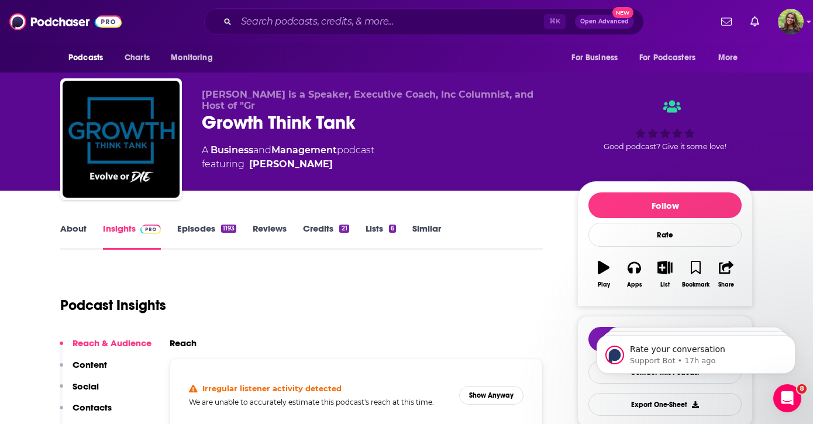
click at [195, 226] on link "Episodes 1193" at bounding box center [206, 236] width 59 height 27
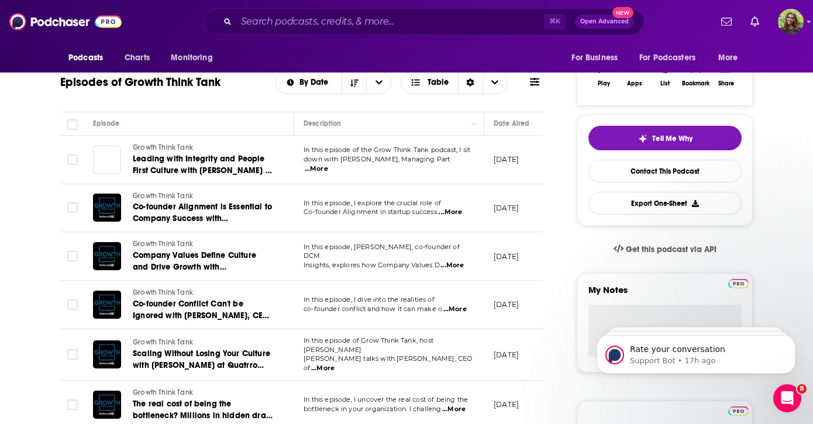
scroll to position [237, 0]
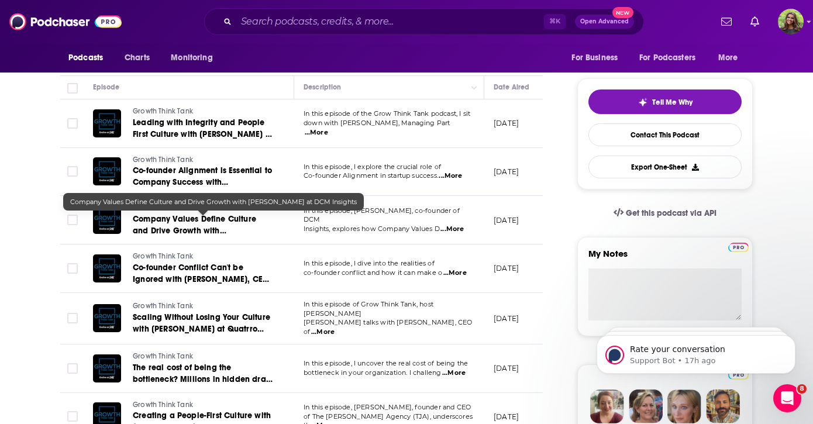
click at [216, 232] on span "Company Values Define Culture and Drive Growth with [PERSON_NAME] at DCM Insigh…" at bounding box center [196, 230] width 126 height 33
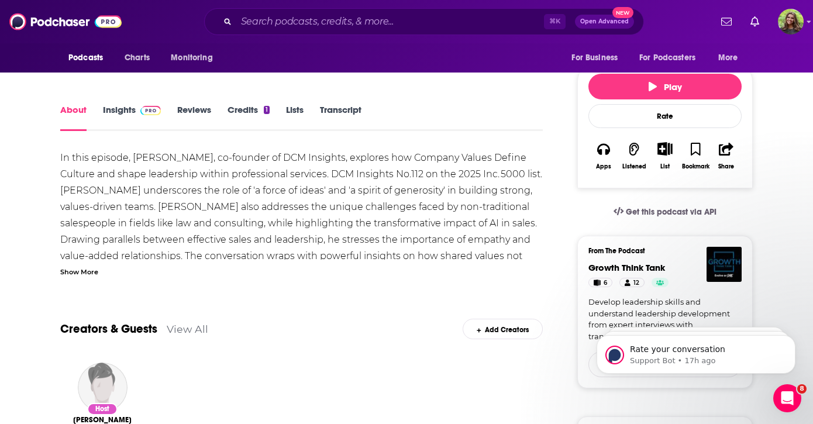
scroll to position [153, 0]
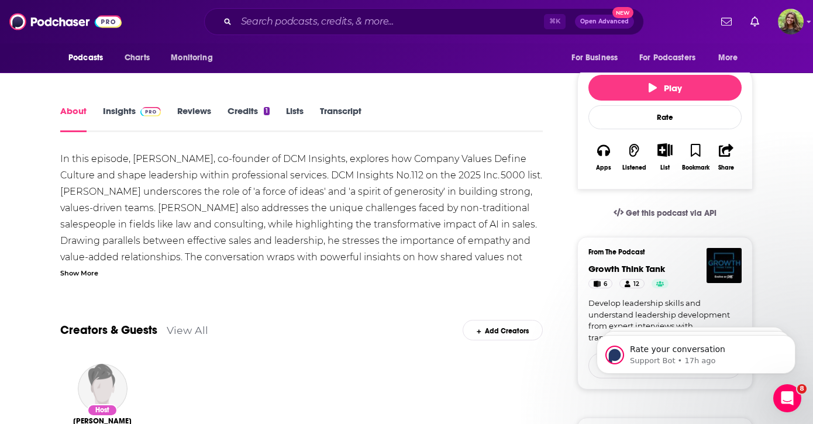
click at [76, 267] on div "Show More" at bounding box center [79, 272] width 38 height 11
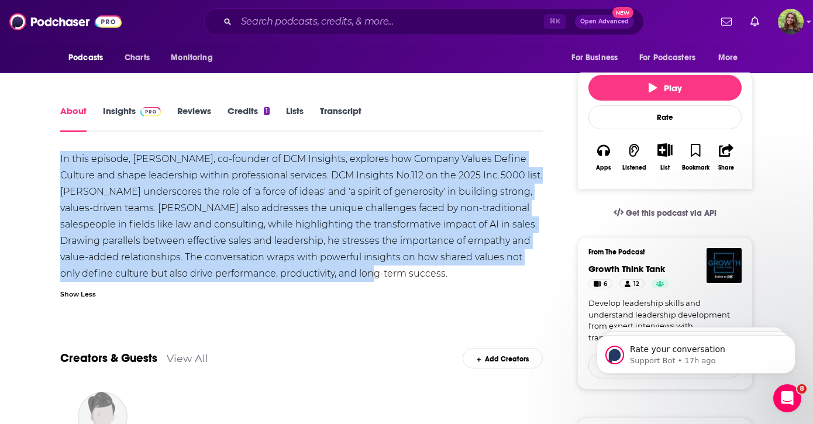
drag, startPoint x: 53, startPoint y: 119, endPoint x: 323, endPoint y: 239, distance: 294.9
copy div "In this episode, [PERSON_NAME], co-founder of DCM Insights, explores how Compan…"
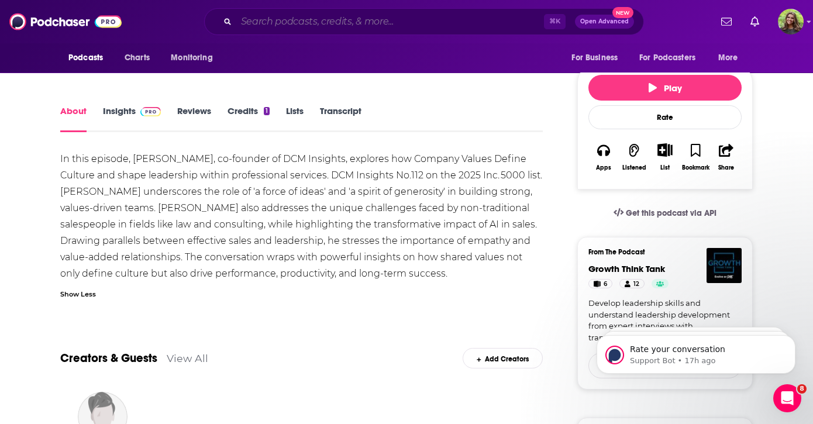
click at [373, 26] on input "Search podcasts, credits, & more..." at bounding box center [389, 21] width 307 height 19
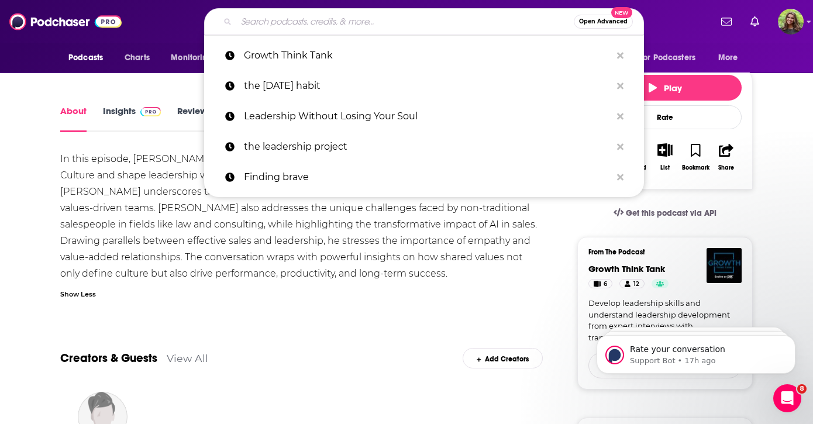
paste input "Strategy and Leadership"
type input "Strategy and Leadership"
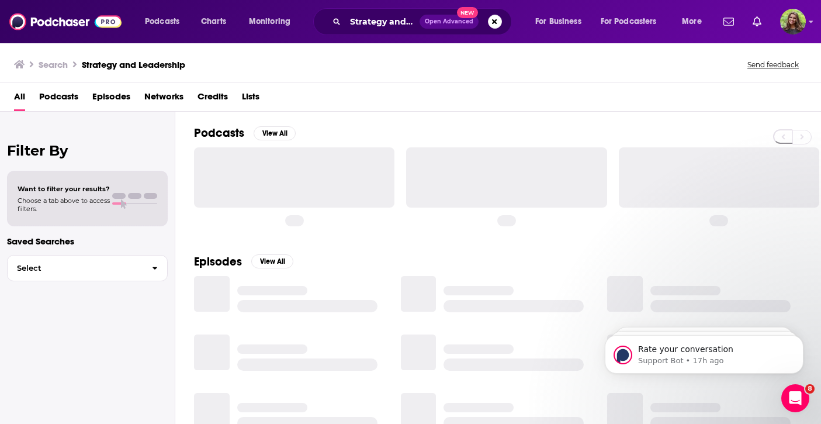
click at [53, 94] on span "Podcasts" at bounding box center [58, 99] width 39 height 24
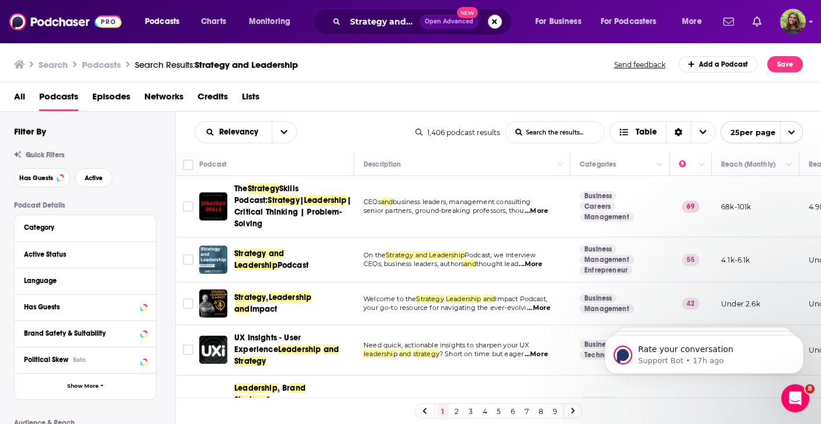
click at [272, 253] on span "Strategy and Leadership" at bounding box center [259, 259] width 50 height 22
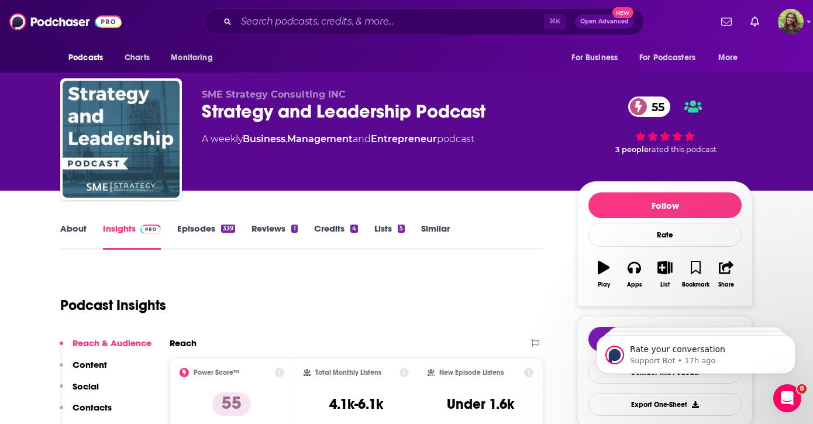
click at [205, 223] on link "Episodes 339" at bounding box center [206, 236] width 58 height 27
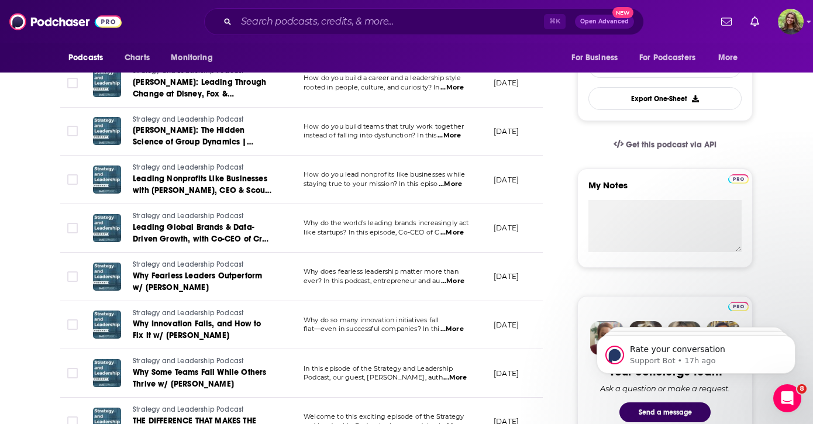
scroll to position [299, 0]
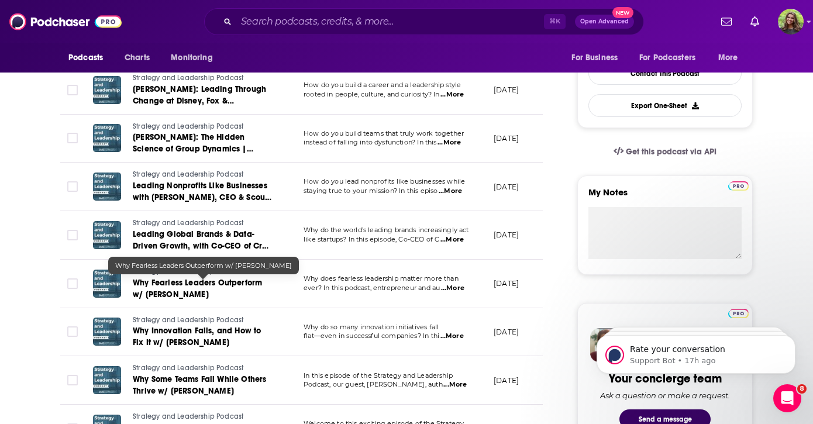
click at [236, 286] on span "Why Fearless Leaders Outperform w/ [PERSON_NAME]" at bounding box center [197, 289] width 129 height 22
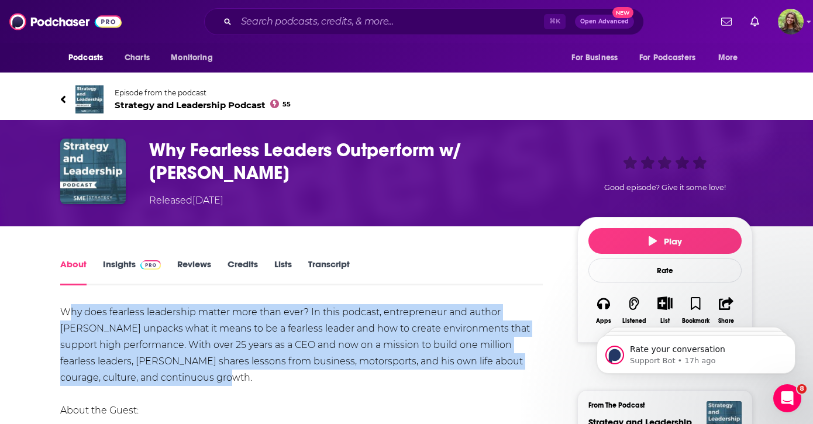
drag, startPoint x: 68, startPoint y: 275, endPoint x: 165, endPoint y: 345, distance: 118.9
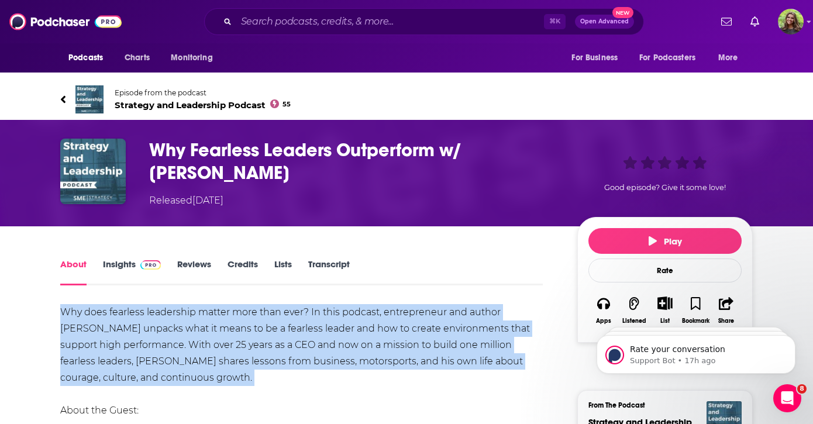
drag, startPoint x: 177, startPoint y: 344, endPoint x: 49, endPoint y: 277, distance: 143.8
copy div "Why does fearless leadership matter more than ever? In this podcast, entreprene…"
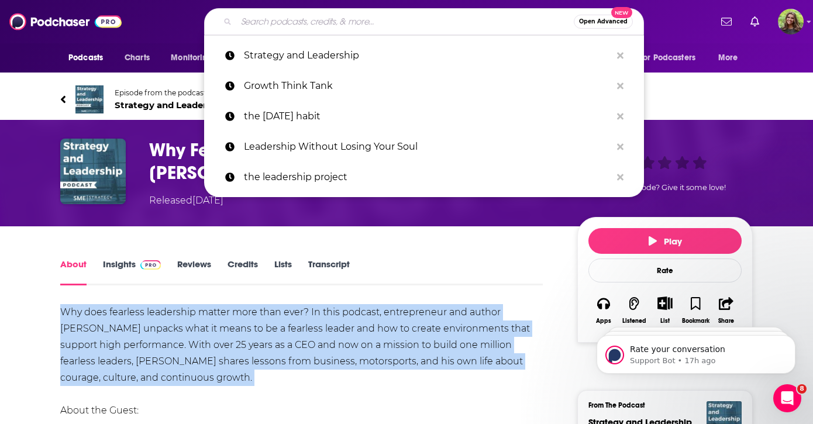
click at [365, 20] on input "Search podcasts, credits, & more..." at bounding box center [404, 21] width 337 height 19
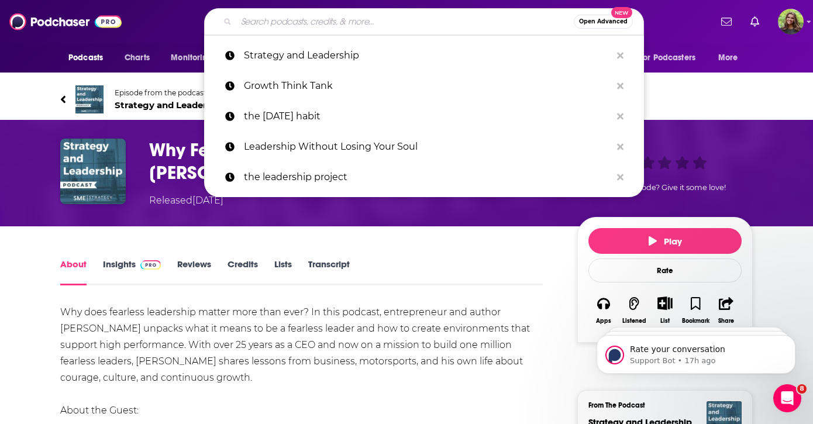
paste input "This is Growth"
type input "This is Growth"
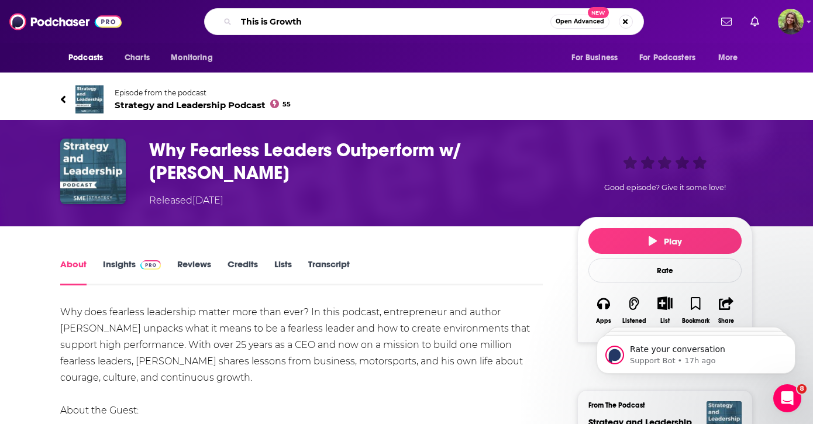
scroll to position [0, 7]
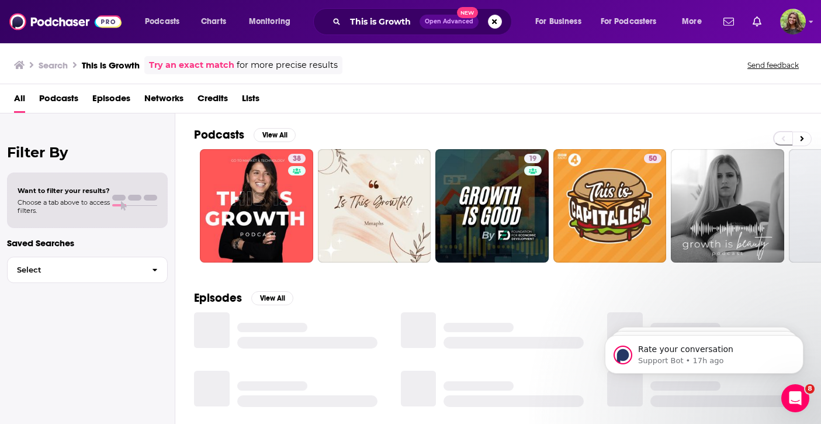
click at [59, 99] on span "Podcasts" at bounding box center [58, 101] width 39 height 24
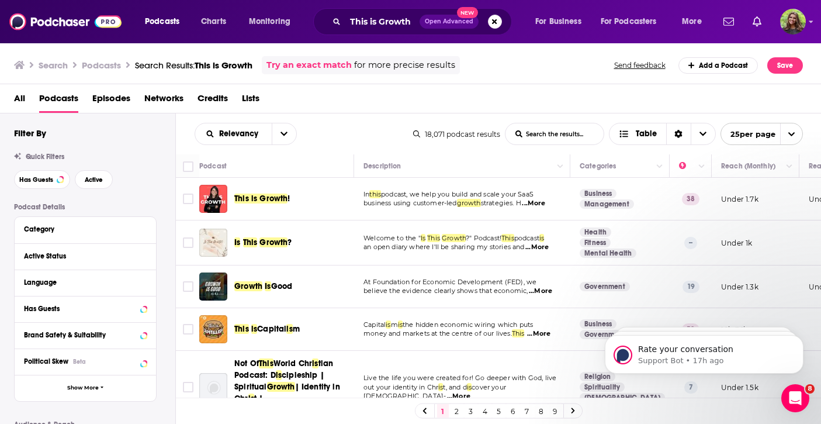
click at [274, 199] on span "This is Growth" at bounding box center [260, 198] width 53 height 10
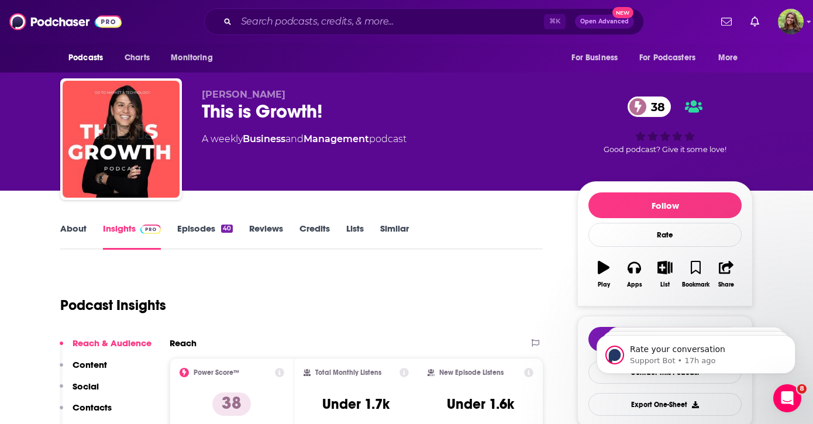
click at [219, 233] on link "Episodes 40" at bounding box center [205, 236] width 56 height 27
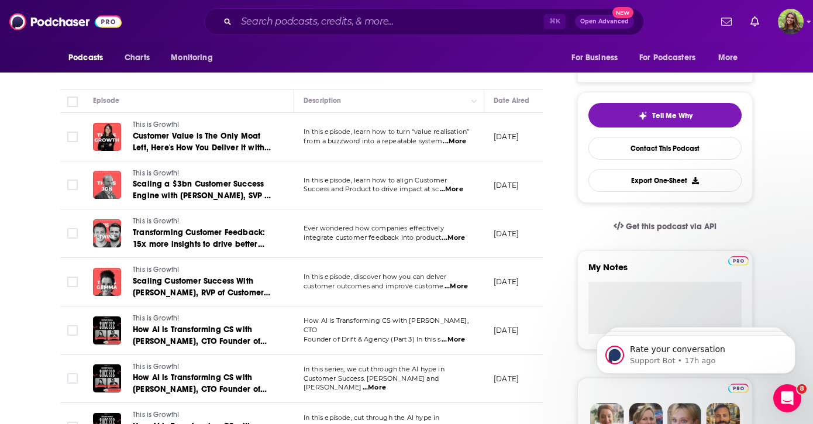
scroll to position [219, 0]
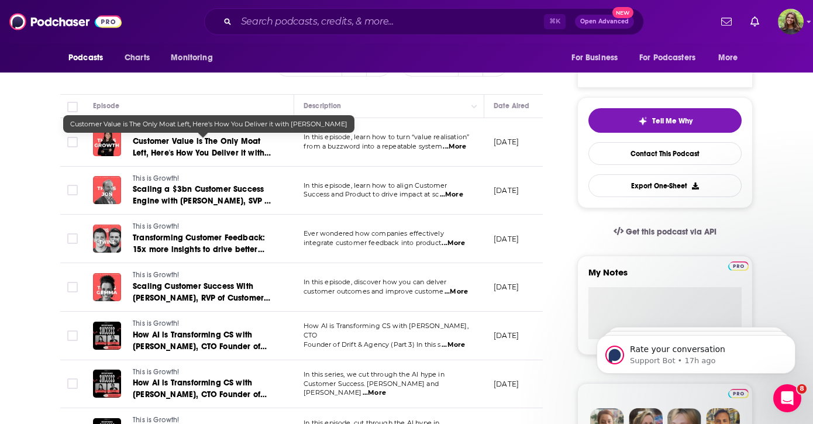
click at [238, 157] on span "Customer Value is The Only Moat Left, Here's How You Deliver it with [PERSON_NA…" at bounding box center [202, 152] width 138 height 33
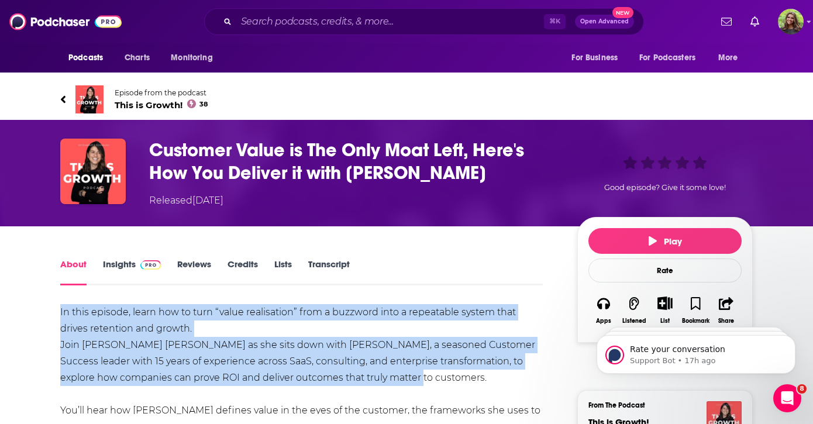
drag, startPoint x: 57, startPoint y: 278, endPoint x: 395, endPoint y: 341, distance: 343.1
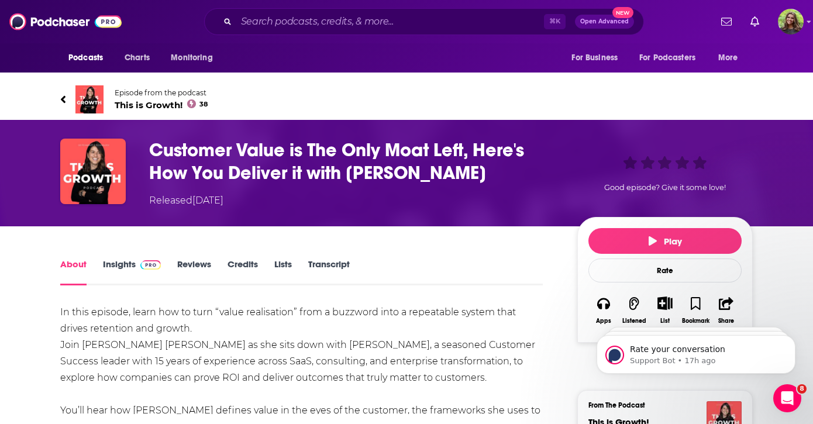
click at [83, 382] on div "In this episode, learn how to turn “value realisation” from a buzzword into a r…" at bounding box center [301, 367] width 482 height 127
click at [85, 420] on div "Show More" at bounding box center [79, 425] width 38 height 11
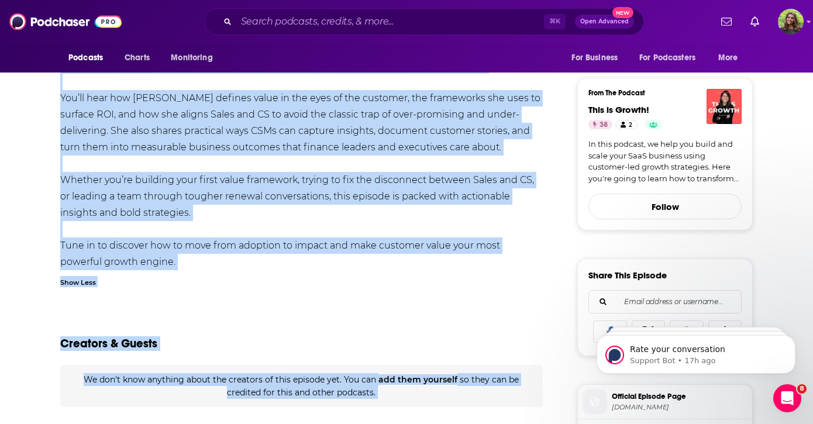
scroll to position [430, 0]
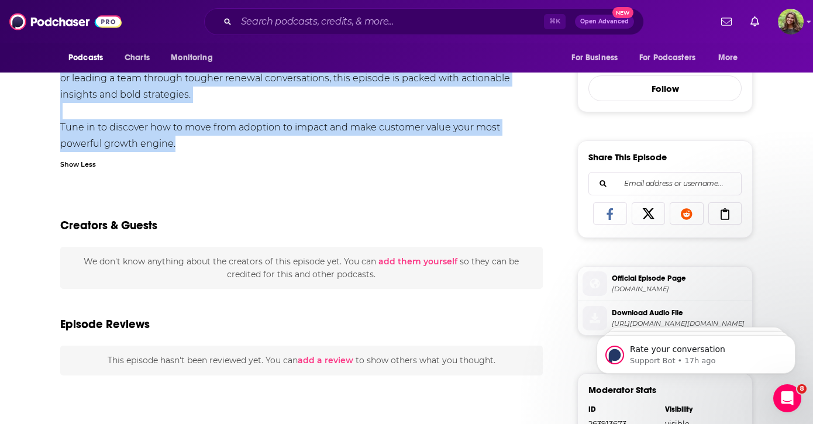
drag, startPoint x: 58, startPoint y: 275, endPoint x: 245, endPoint y: 116, distance: 245.1
click at [245, 116] on div "About Insights Reviews Credits Lists Transcript In this episode, learn how to t…" at bounding box center [309, 269] width 535 height 886
copy div "Lo ipsu dolorsi, ametc adi el sedd “eiusm temporincid” utla e dolorema aliq e a…"
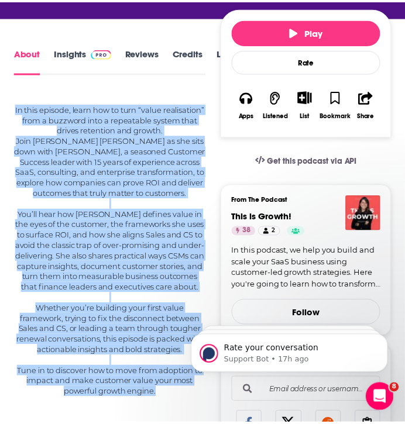
scroll to position [0, 0]
